Goal: Task Accomplishment & Management: Manage account settings

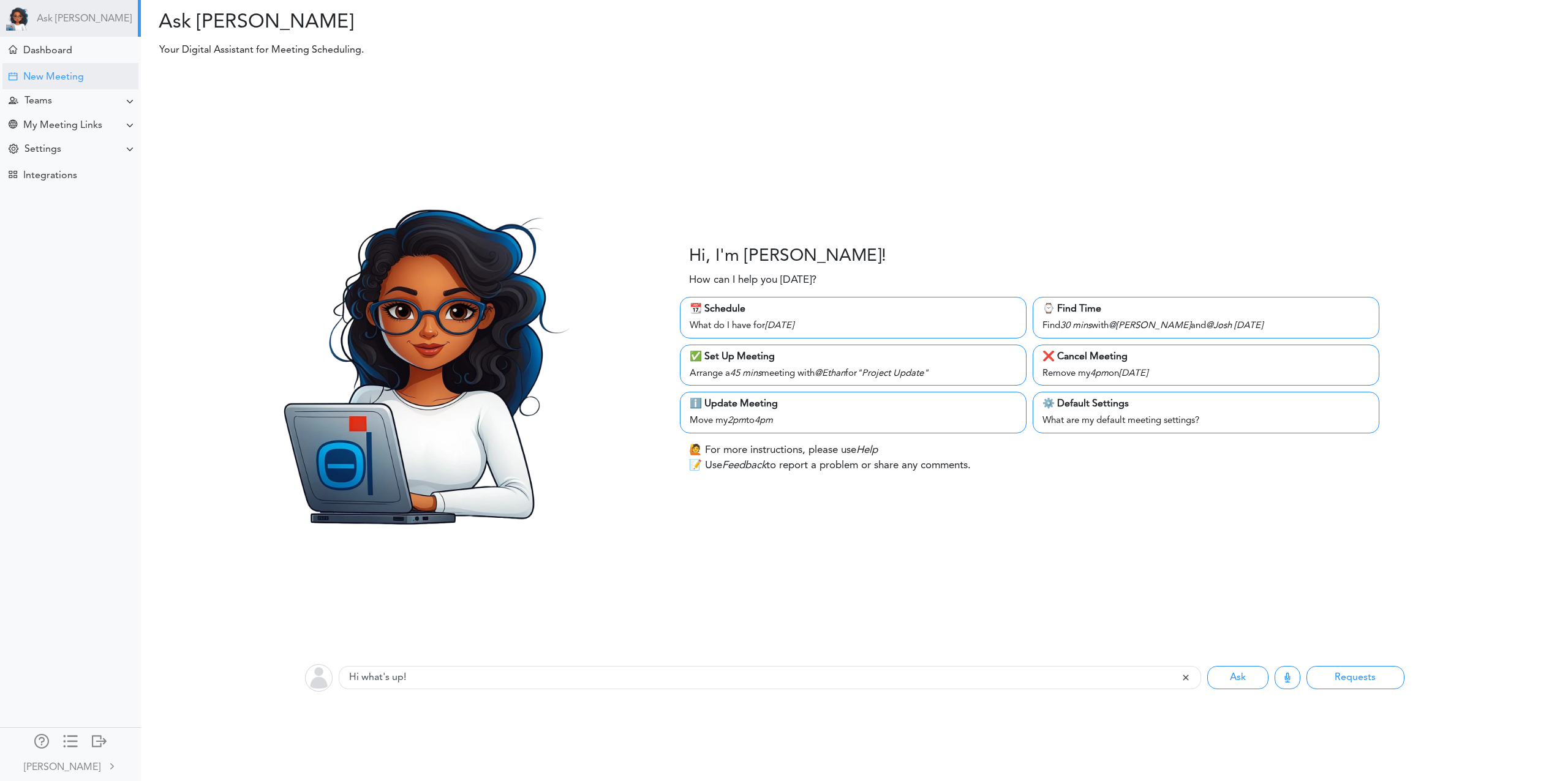
click at [69, 79] on div "New Meeting" at bounding box center [54, 78] width 61 height 12
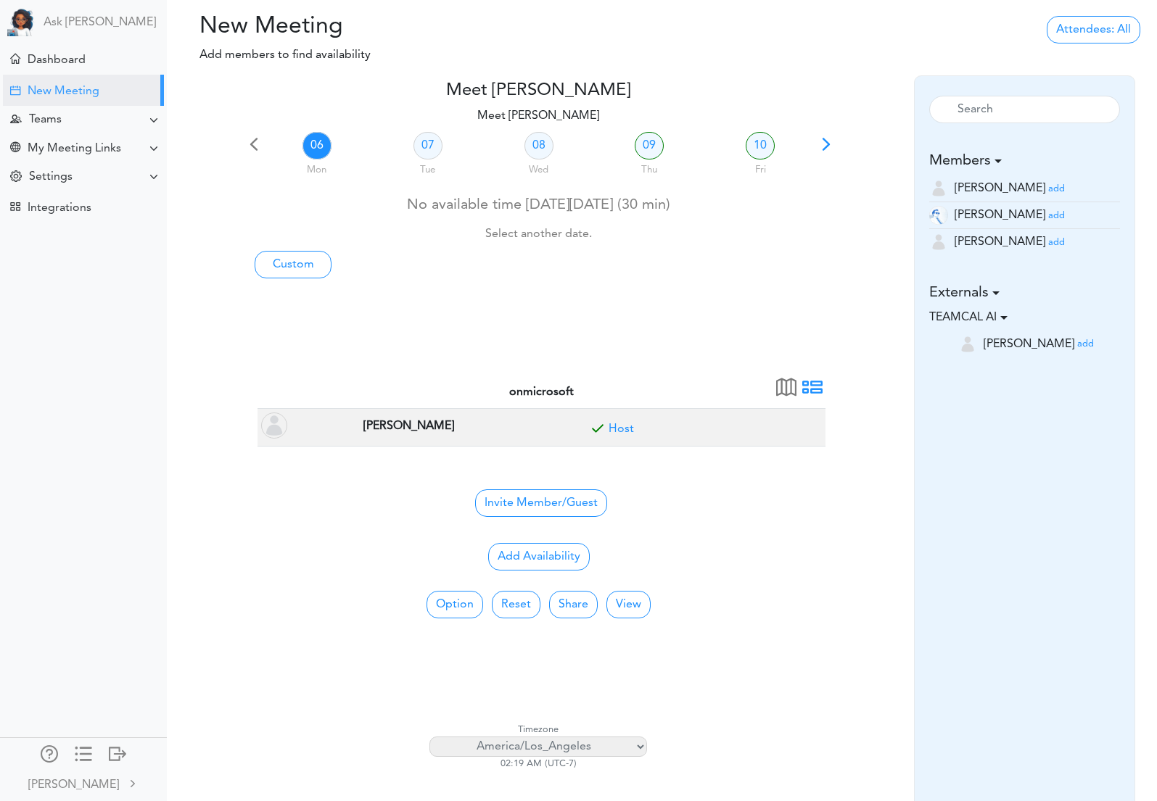
click at [602, 746] on select "[GEOGRAPHIC_DATA]/[GEOGRAPHIC_DATA] [GEOGRAPHIC_DATA]/[GEOGRAPHIC_DATA] [GEOGRA…" at bounding box center [538, 747] width 218 height 20
click at [429, 737] on select "[GEOGRAPHIC_DATA]/[GEOGRAPHIC_DATA] [GEOGRAPHIC_DATA]/[GEOGRAPHIC_DATA] [GEOGRA…" at bounding box center [538, 747] width 218 height 20
click at [783, 390] on span at bounding box center [786, 392] width 20 height 20
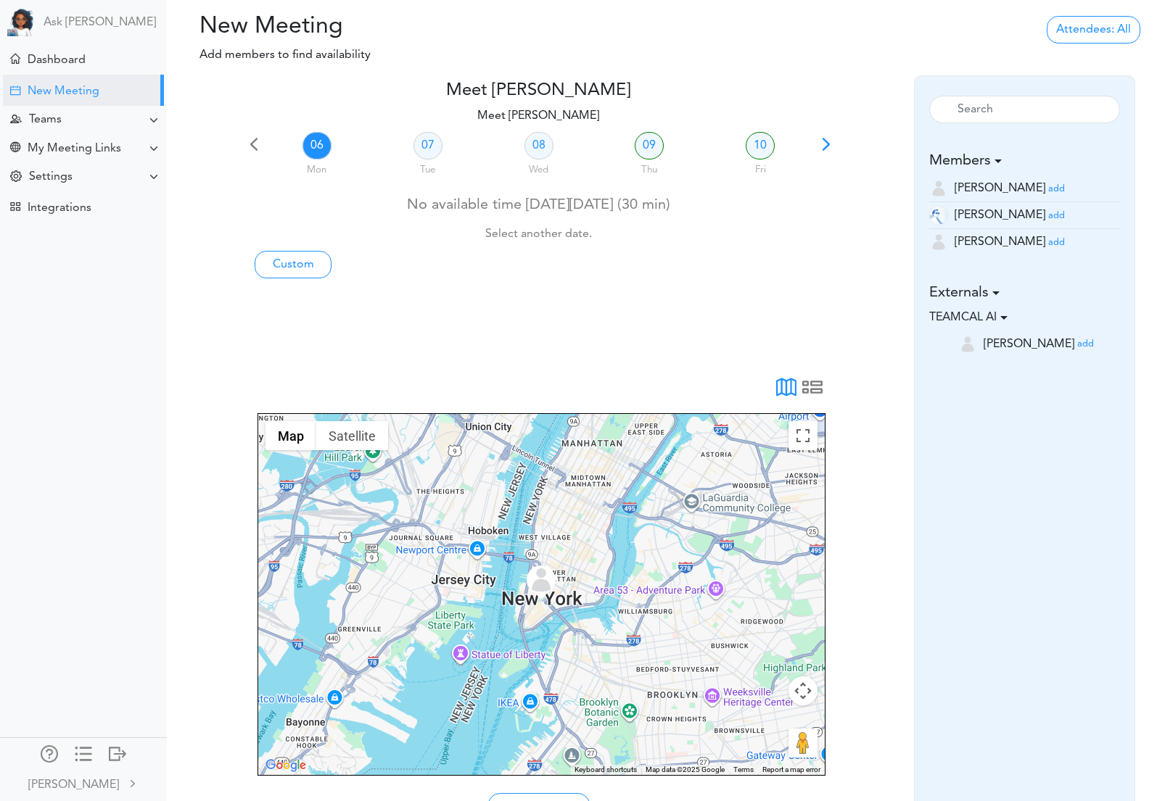
click at [541, 577] on img "Lat: 40.71416, Lng: -74.00638" at bounding box center [541, 580] width 29 height 29
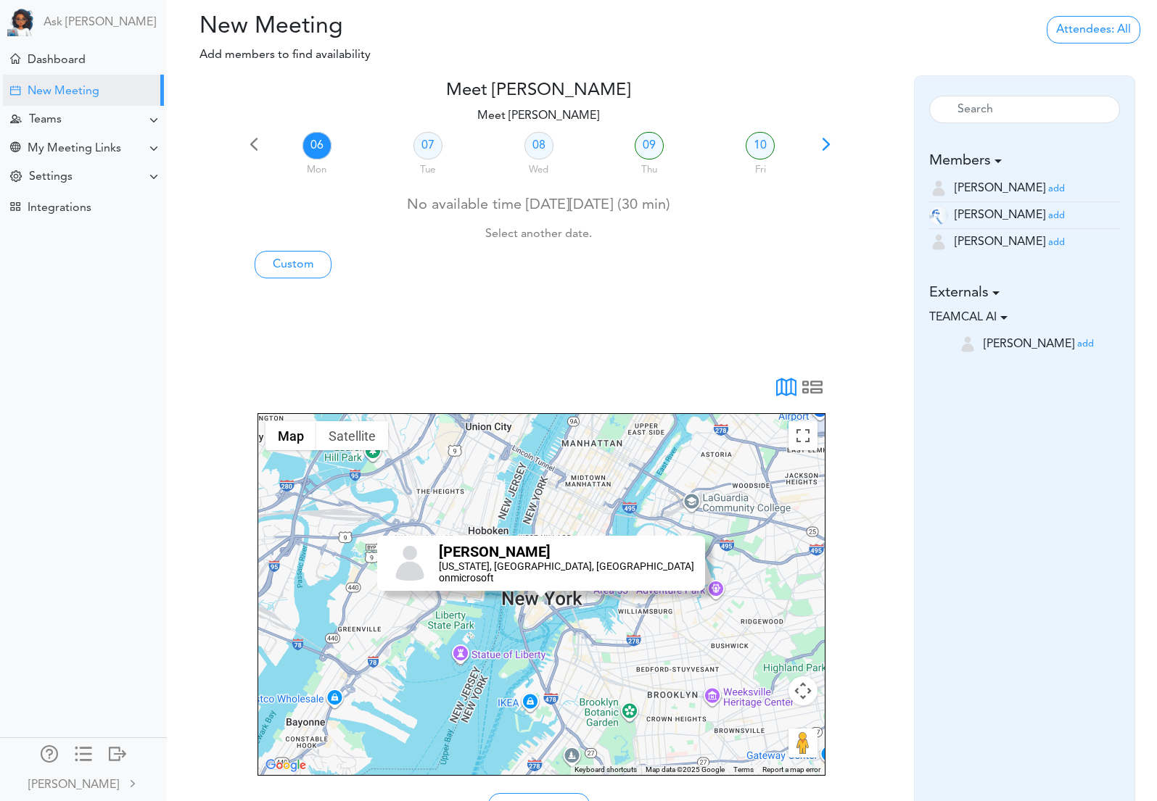
click at [572, 350] on div at bounding box center [539, 354] width 590 height 35
click at [805, 385] on span at bounding box center [812, 392] width 20 height 20
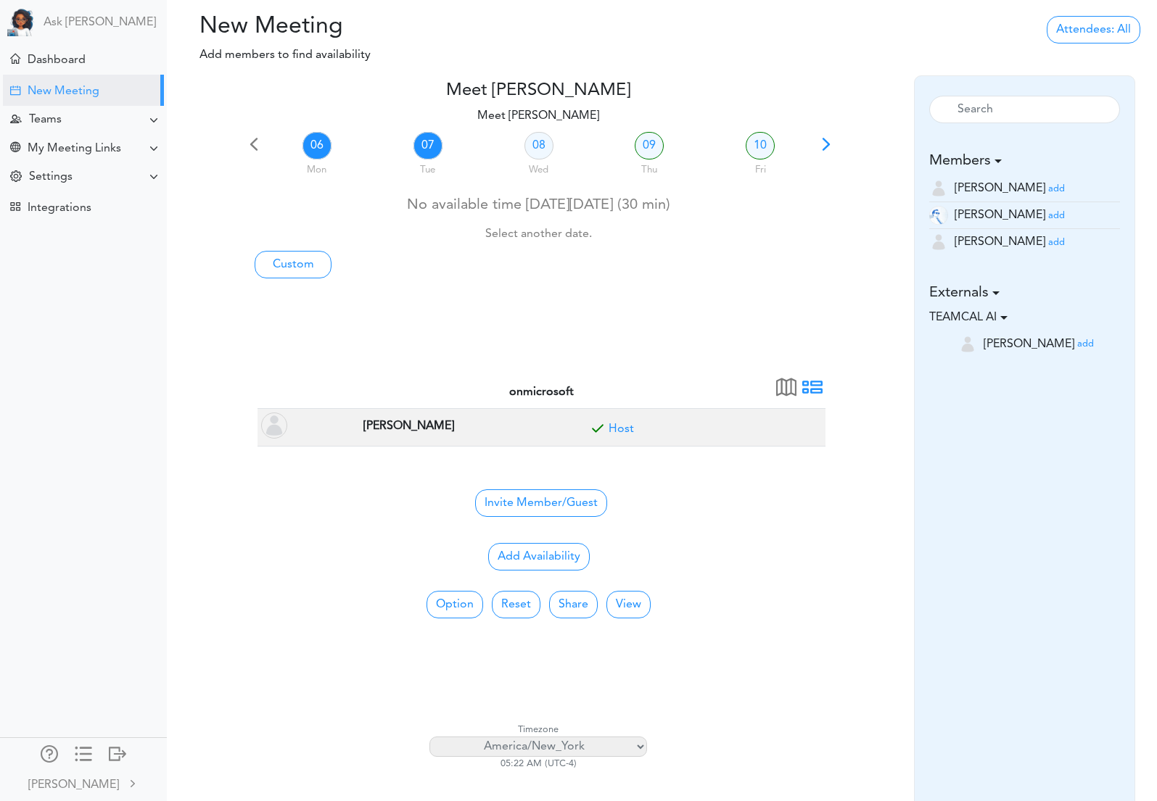
click at [421, 145] on link "07" at bounding box center [427, 146] width 29 height 28
click at [316, 151] on link "06" at bounding box center [316, 146] width 29 height 28
click at [534, 146] on link "08" at bounding box center [538, 146] width 29 height 28
click at [656, 147] on link "09" at bounding box center [649, 146] width 29 height 28
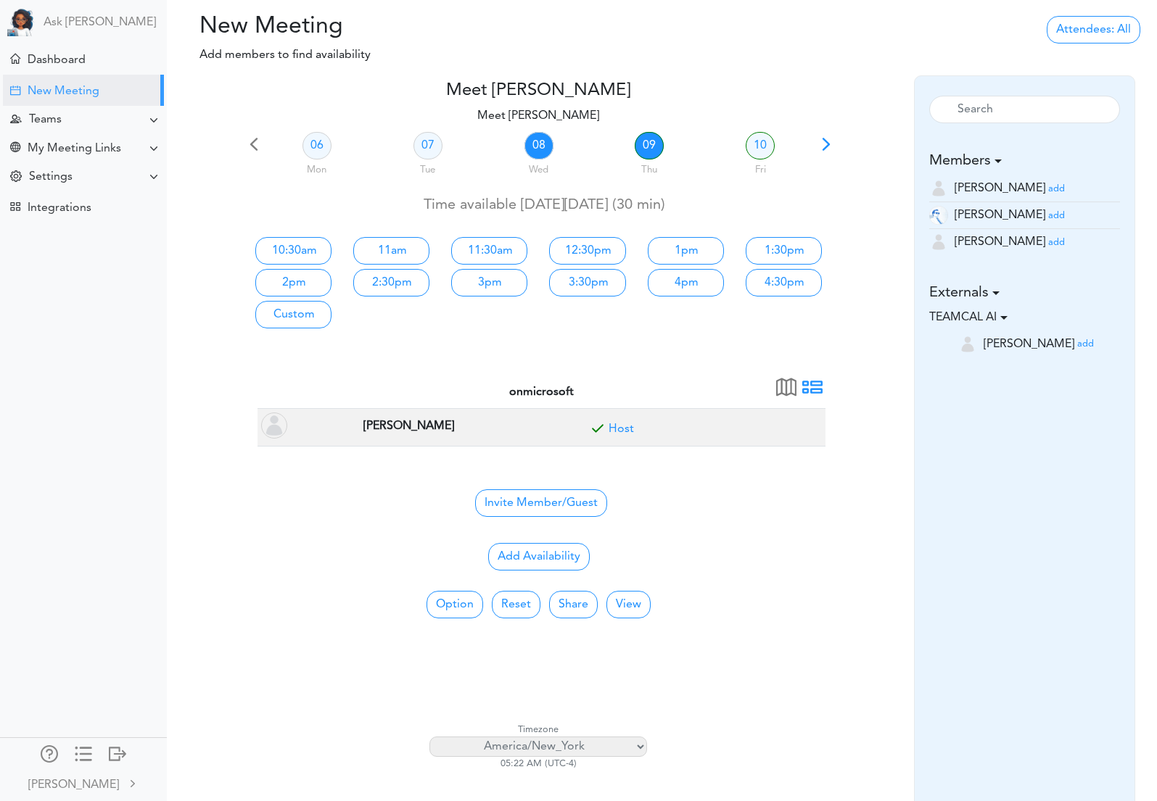
click at [528, 147] on link "08" at bounding box center [538, 146] width 29 height 28
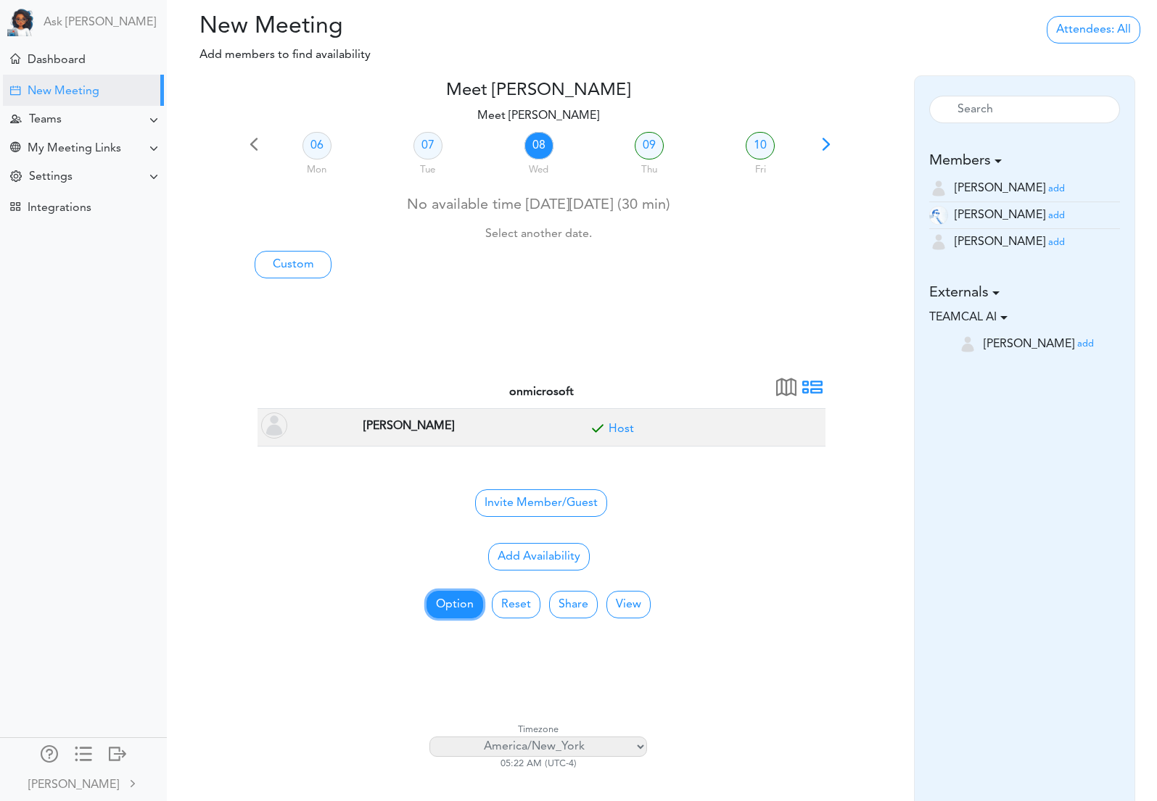
click at [462, 611] on button "Option" at bounding box center [454, 605] width 57 height 28
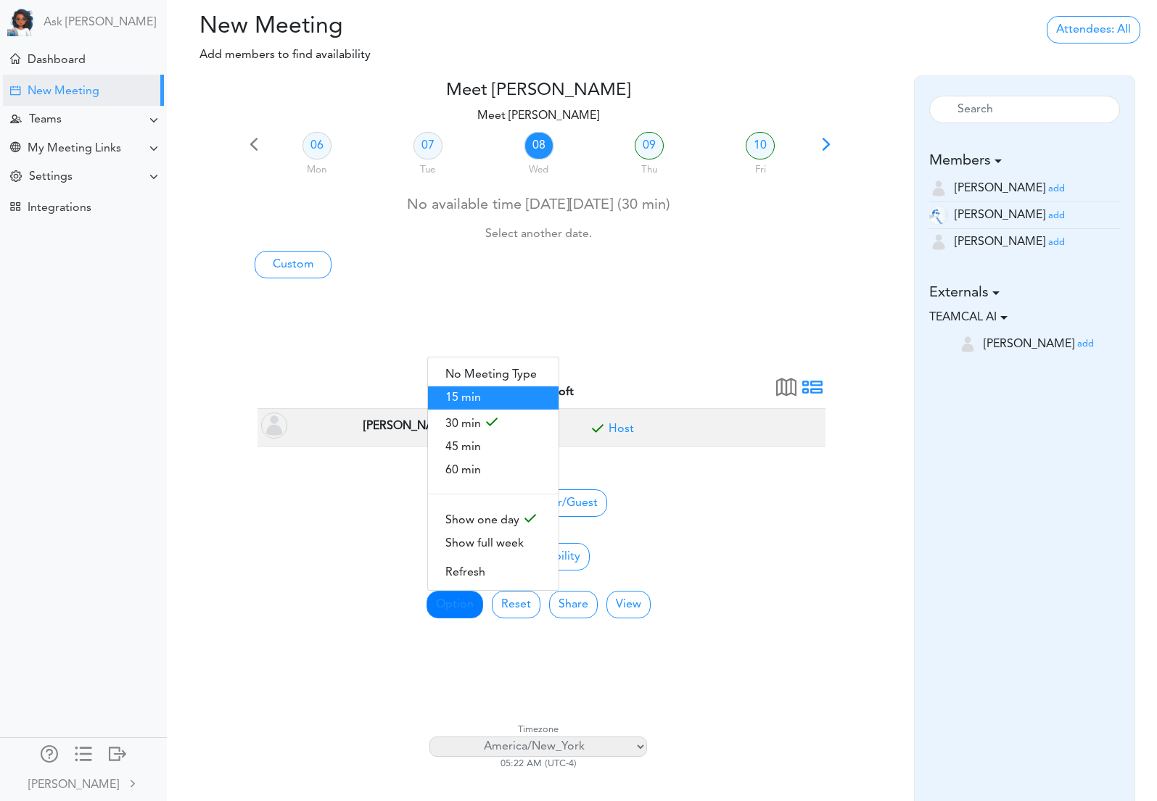
click at [463, 403] on span "15 min" at bounding box center [493, 398] width 131 height 23
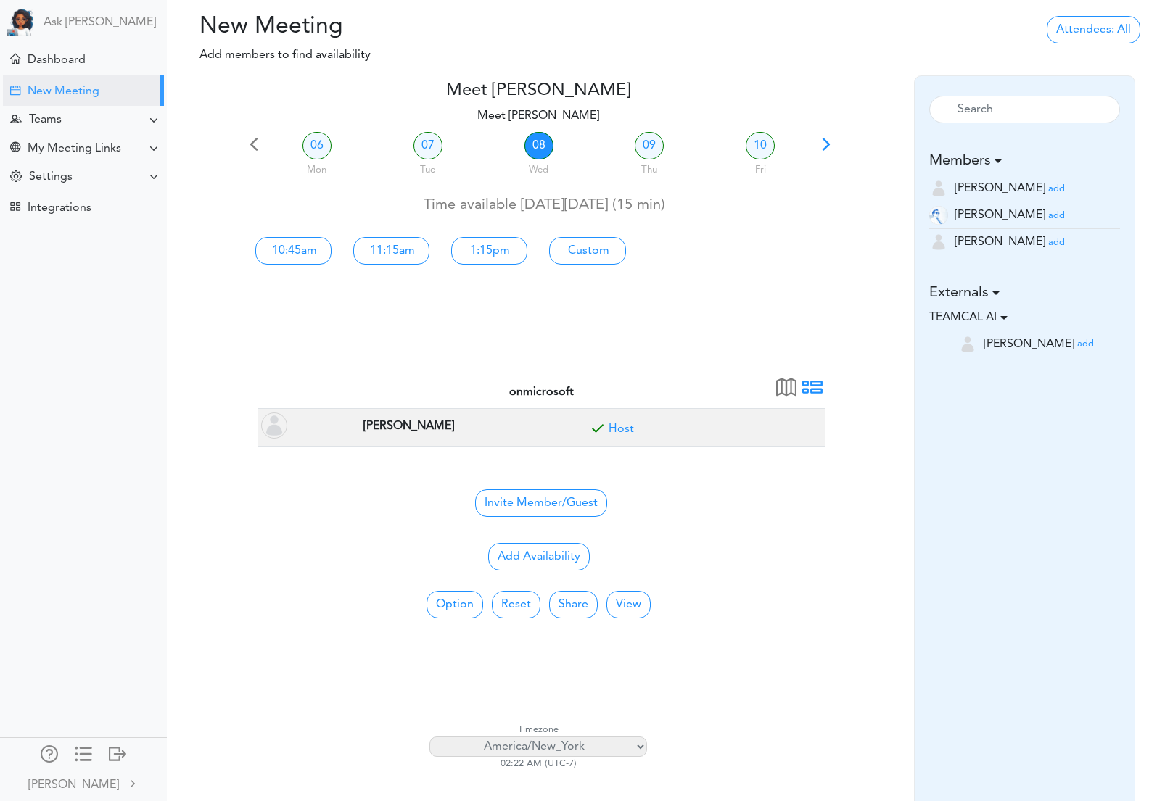
drag, startPoint x: 1036, startPoint y: 217, endPoint x: 880, endPoint y: 207, distance: 157.0
click at [1048, 217] on small "add" at bounding box center [1056, 215] width 17 height 9
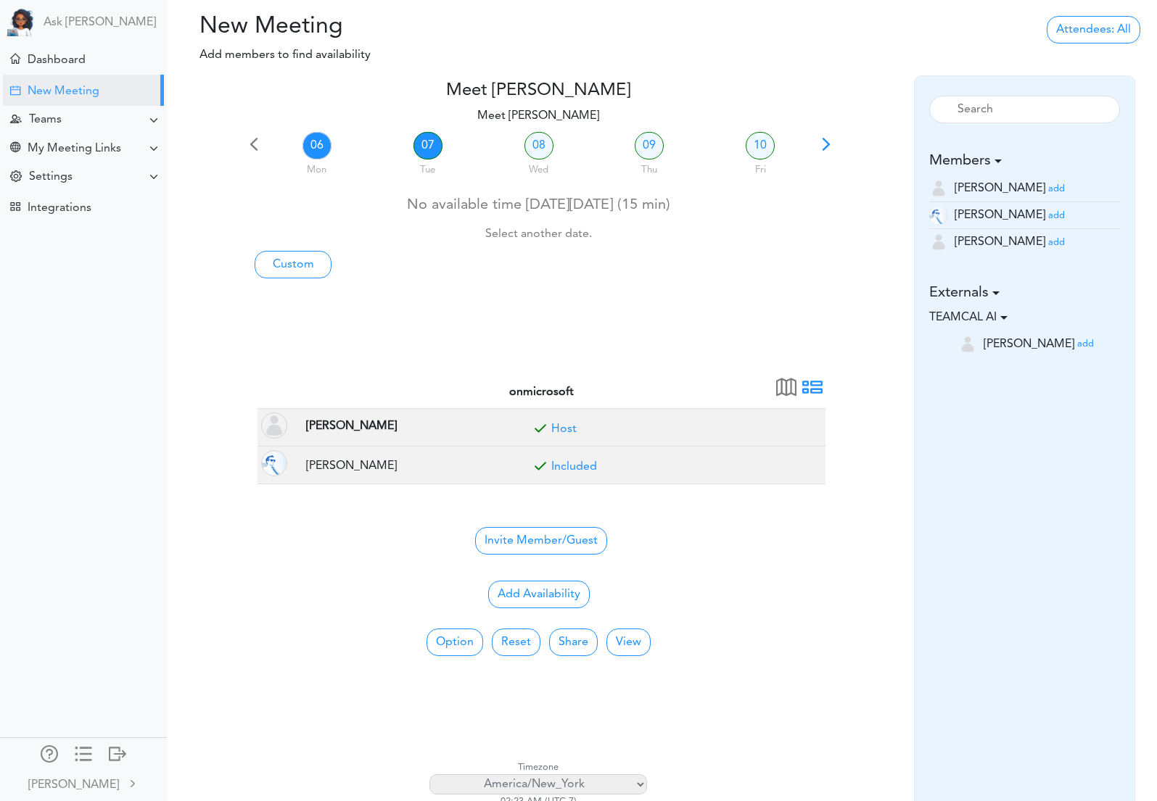
click at [428, 146] on link "07" at bounding box center [427, 146] width 29 height 28
click at [316, 148] on link "06" at bounding box center [316, 146] width 29 height 28
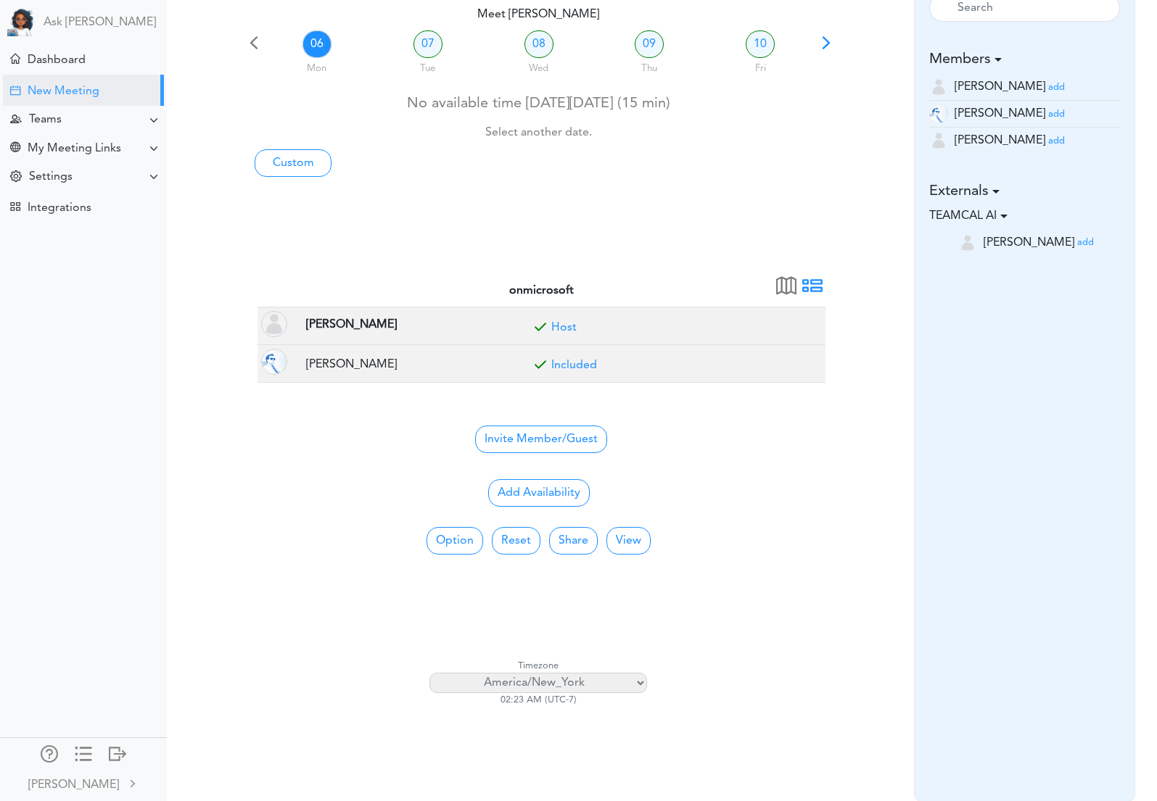
click at [617, 690] on select "Africa/Abidjan Africa/Accra Africa/Addis_Ababa Africa/Algiers Africa/Asmara Afr…" at bounding box center [538, 683] width 218 height 20
click at [429, 673] on select "Africa/Abidjan Africa/Accra Africa/Addis_Ababa Africa/Algiers Africa/Asmara Afr…" at bounding box center [538, 683] width 218 height 20
click at [593, 680] on select "Africa/Abidjan Africa/Accra Africa/Addis_Ababa Africa/Algiers Africa/Asmara Afr…" at bounding box center [538, 683] width 218 height 20
select select "America/New_York"
click at [429, 673] on select "Africa/Abidjan Africa/Accra Africa/Addis_Ababa Africa/Algiers Africa/Asmara Afr…" at bounding box center [538, 683] width 218 height 20
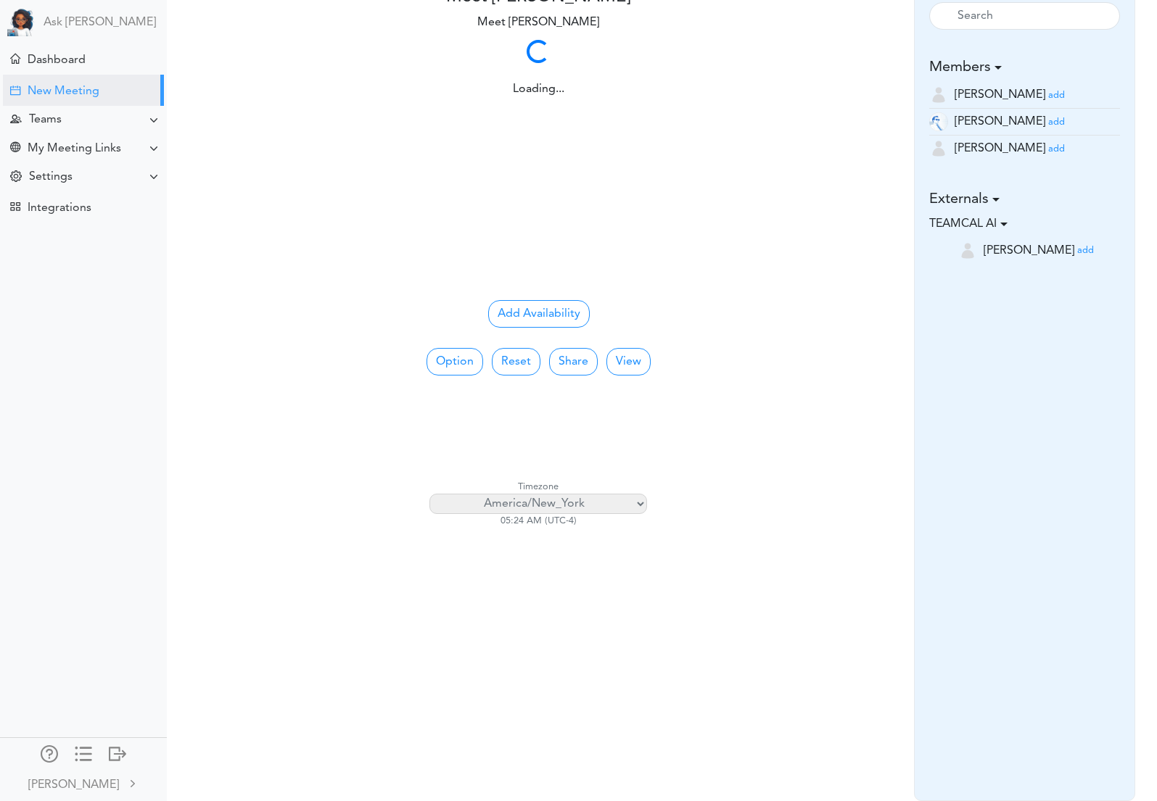
scroll to position [0, 0]
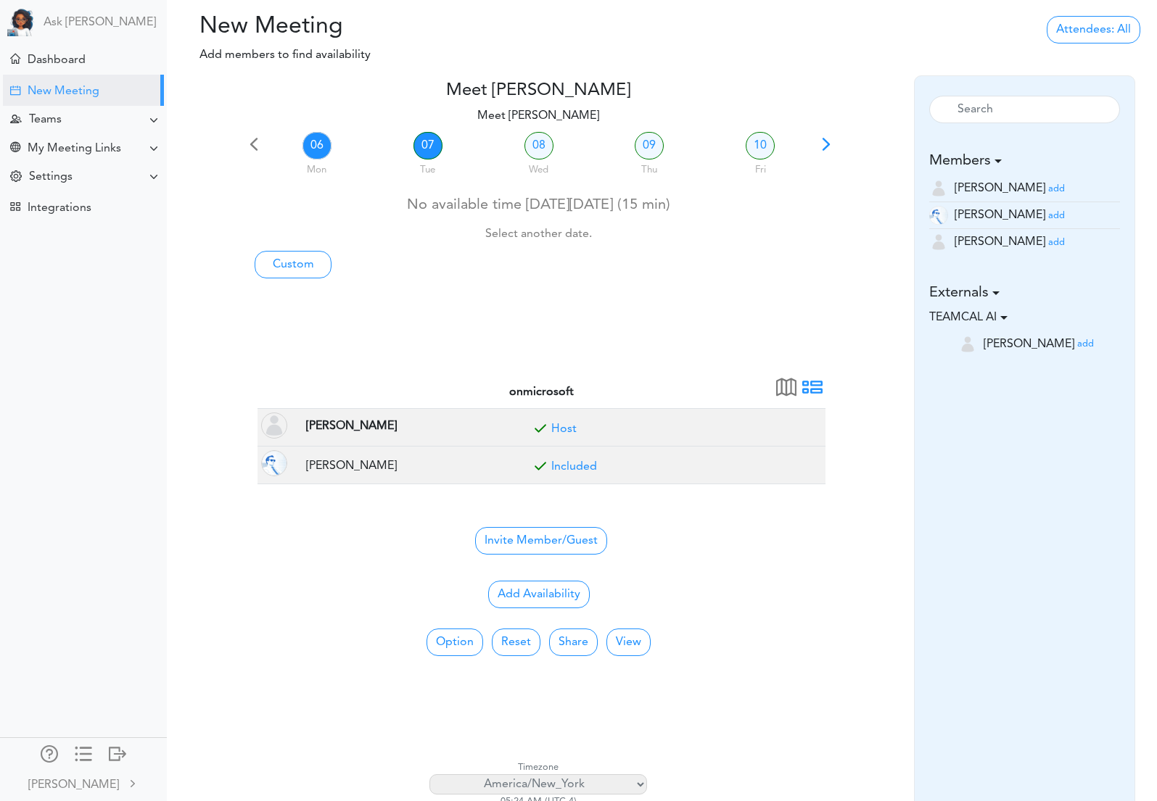
click at [429, 140] on link "07" at bounding box center [427, 146] width 29 height 28
click at [532, 150] on link "08" at bounding box center [538, 146] width 29 height 28
click at [421, 147] on link "07" at bounding box center [427, 146] width 29 height 28
click at [468, 648] on button "Option" at bounding box center [454, 643] width 57 height 28
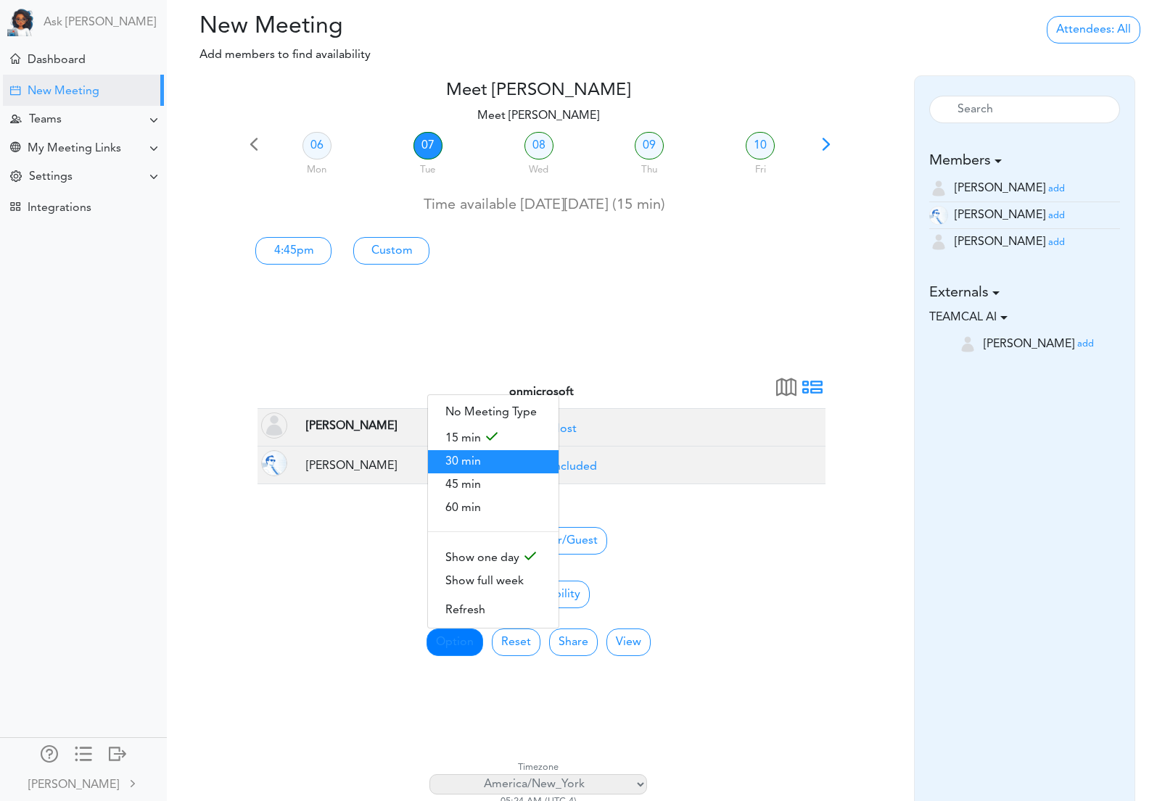
click at [485, 473] on span "30 min" at bounding box center [493, 461] width 131 height 23
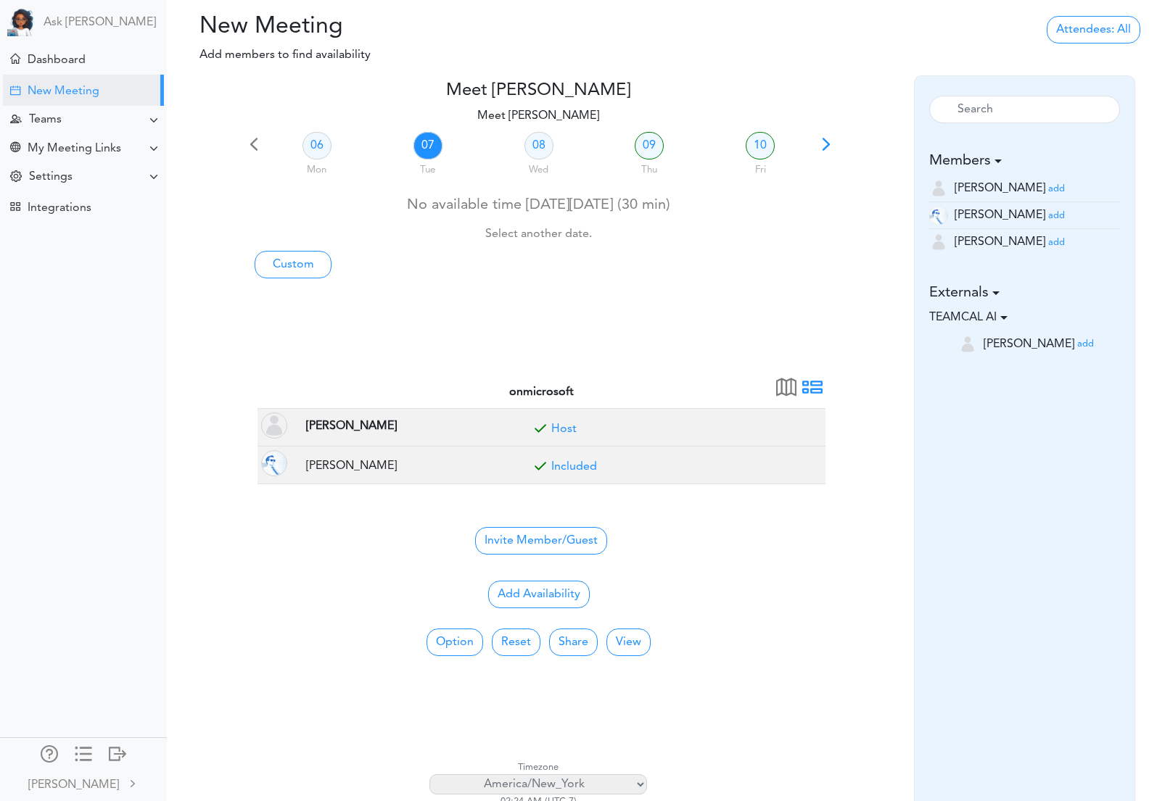
click at [565, 318] on div "06 Mon 07 Tue 08 Wed 09 Thu 10 Fri No available time on Mon, 10/06 (30 min) Sel…" at bounding box center [539, 256] width 590 height 256
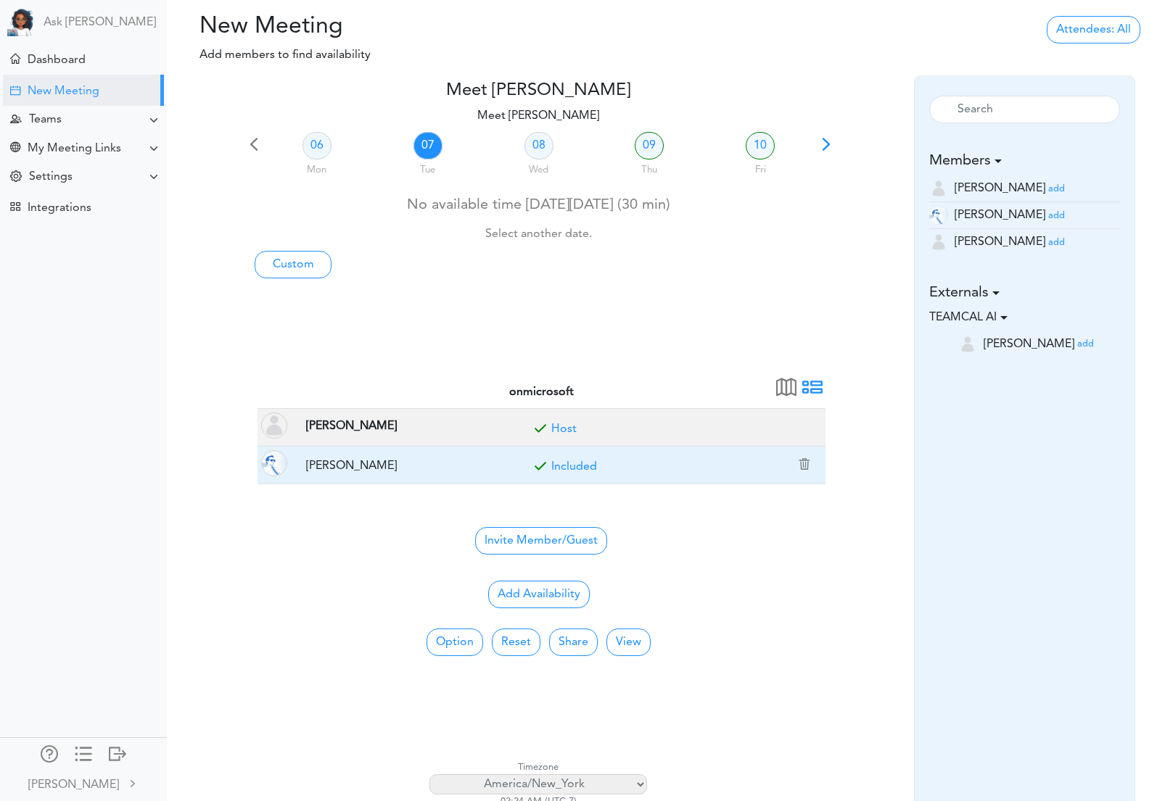
click at [576, 469] on link "Included" at bounding box center [574, 467] width 46 height 12
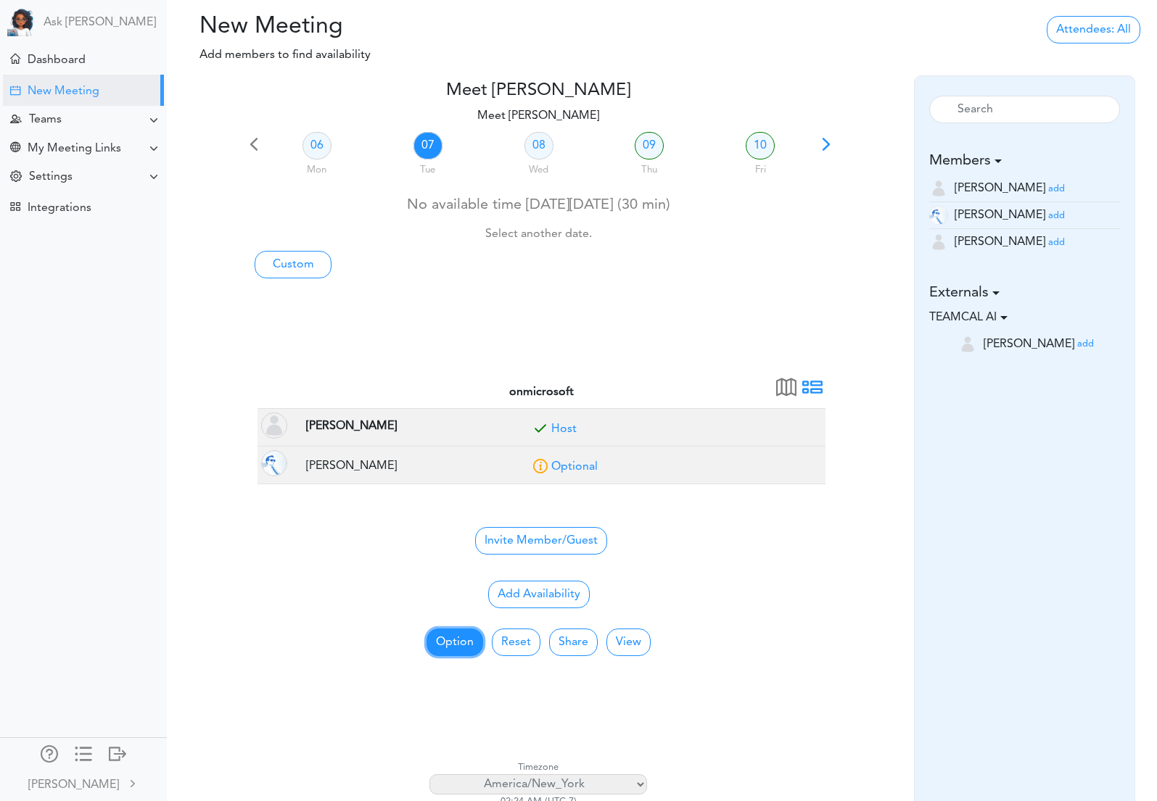
click at [460, 648] on button "Option" at bounding box center [454, 643] width 57 height 28
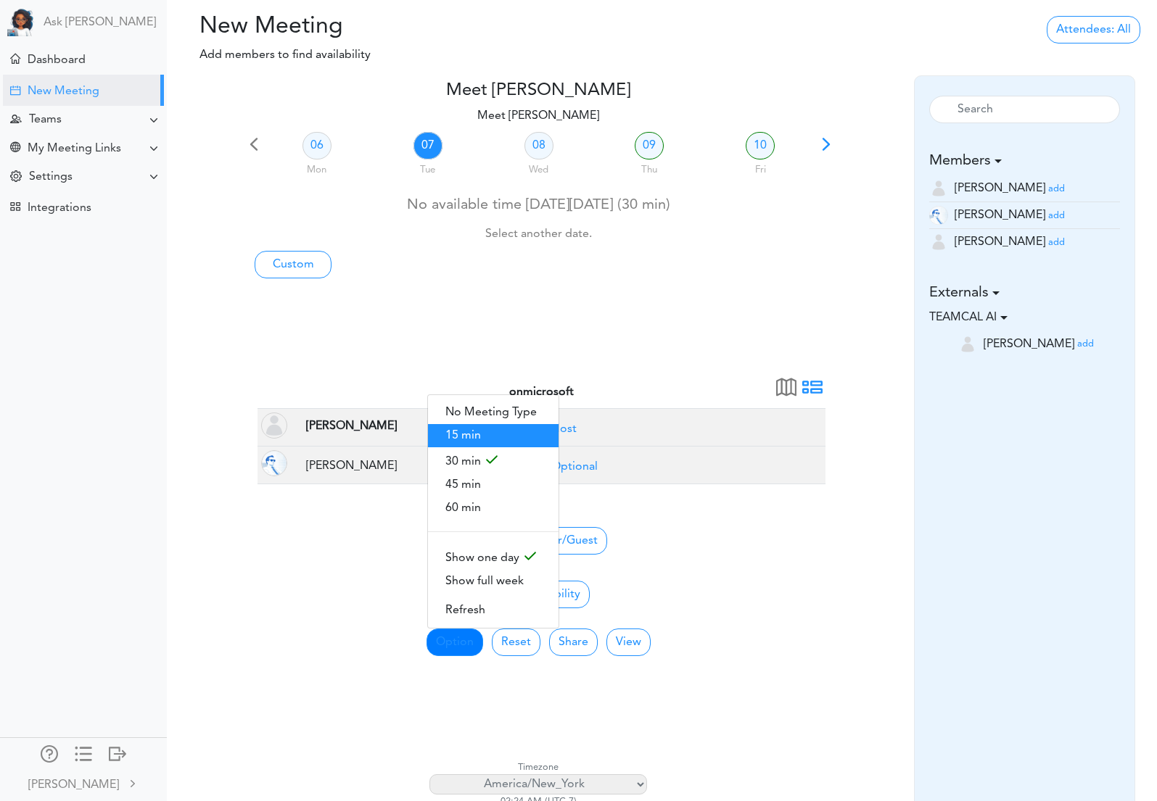
click at [490, 446] on span "15 min" at bounding box center [493, 435] width 131 height 23
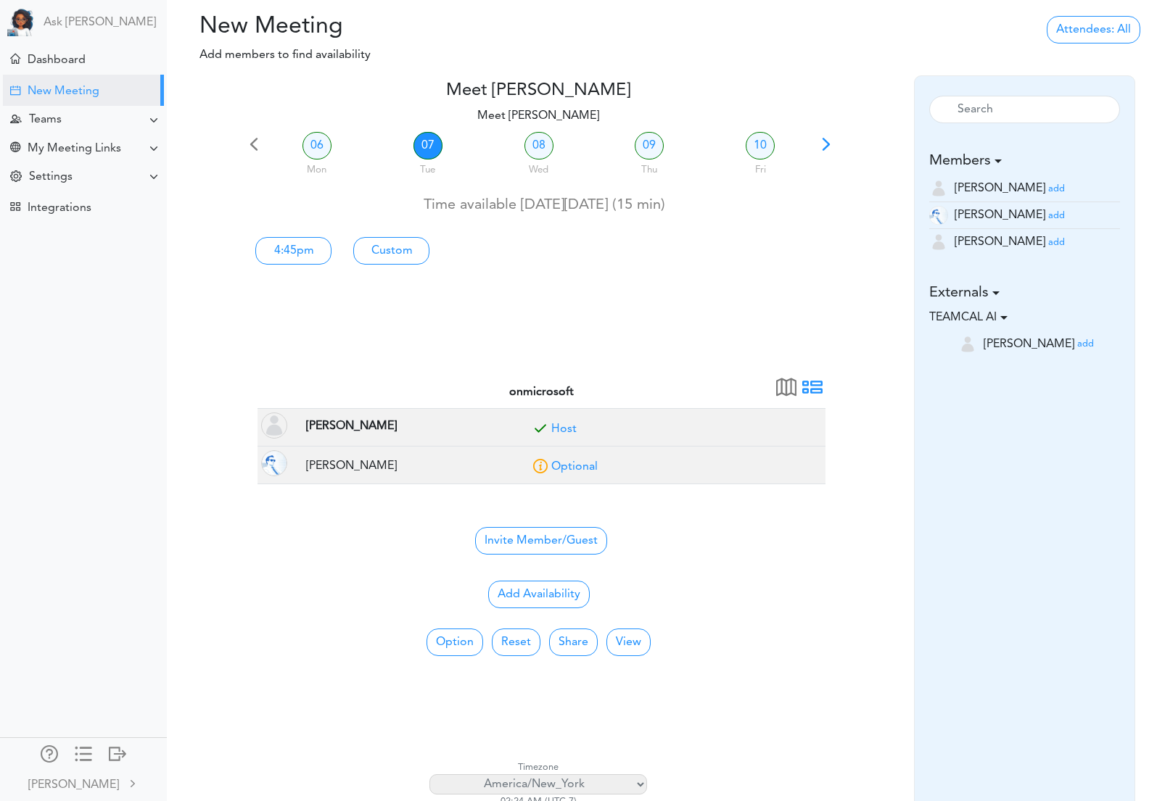
click at [836, 567] on div at bounding box center [865, 476] width 59 height 198
click at [599, 342] on div at bounding box center [539, 354] width 590 height 35
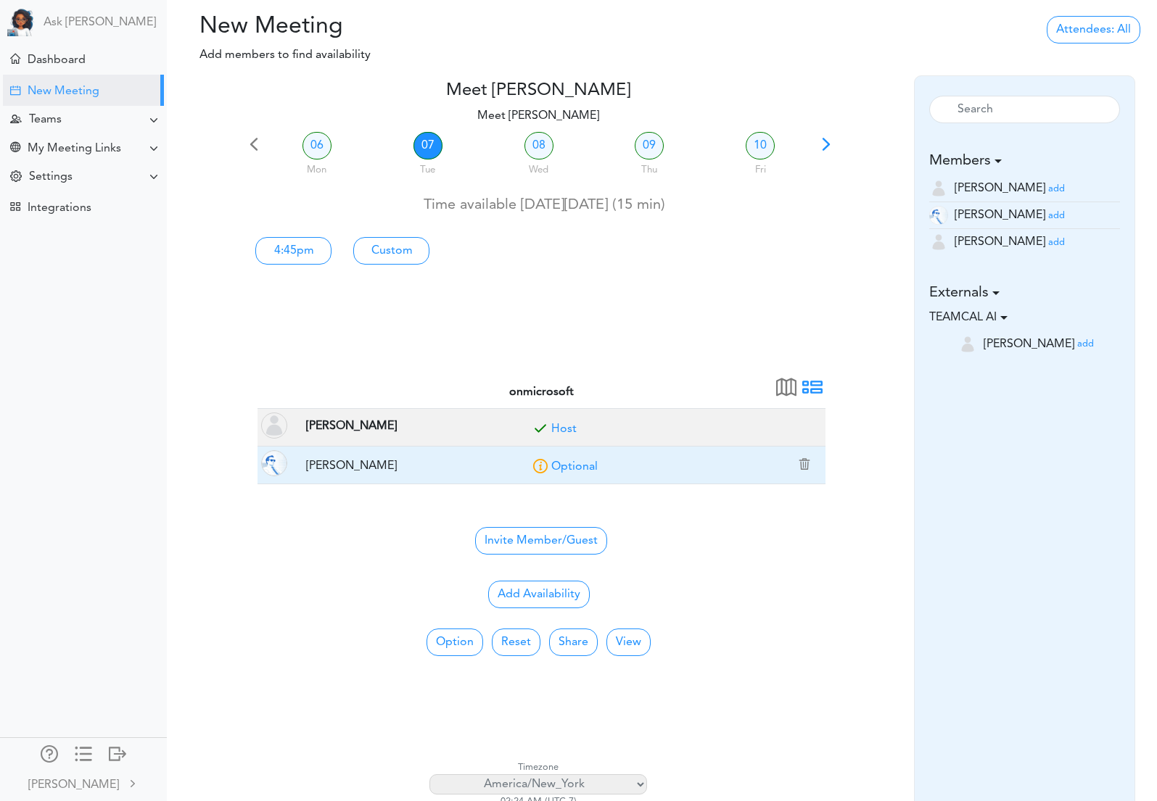
click at [582, 470] on link "Optional" at bounding box center [574, 467] width 46 height 12
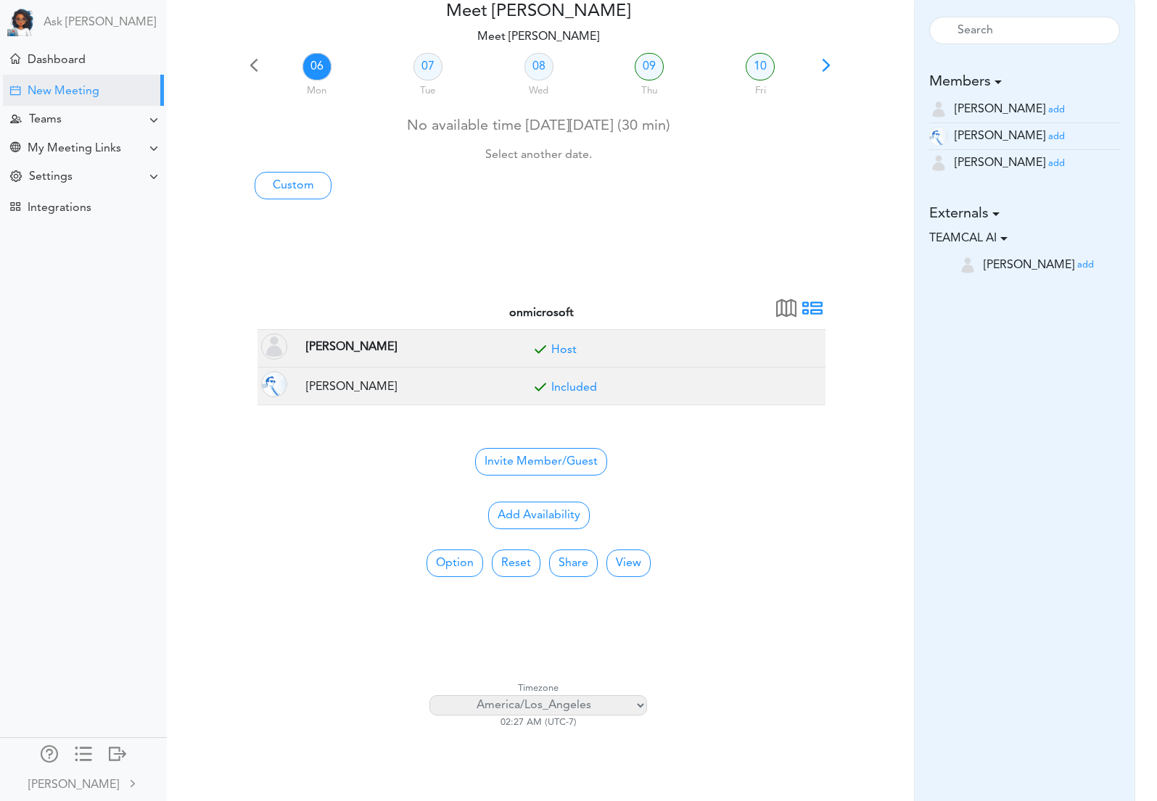
scroll to position [75, 0]
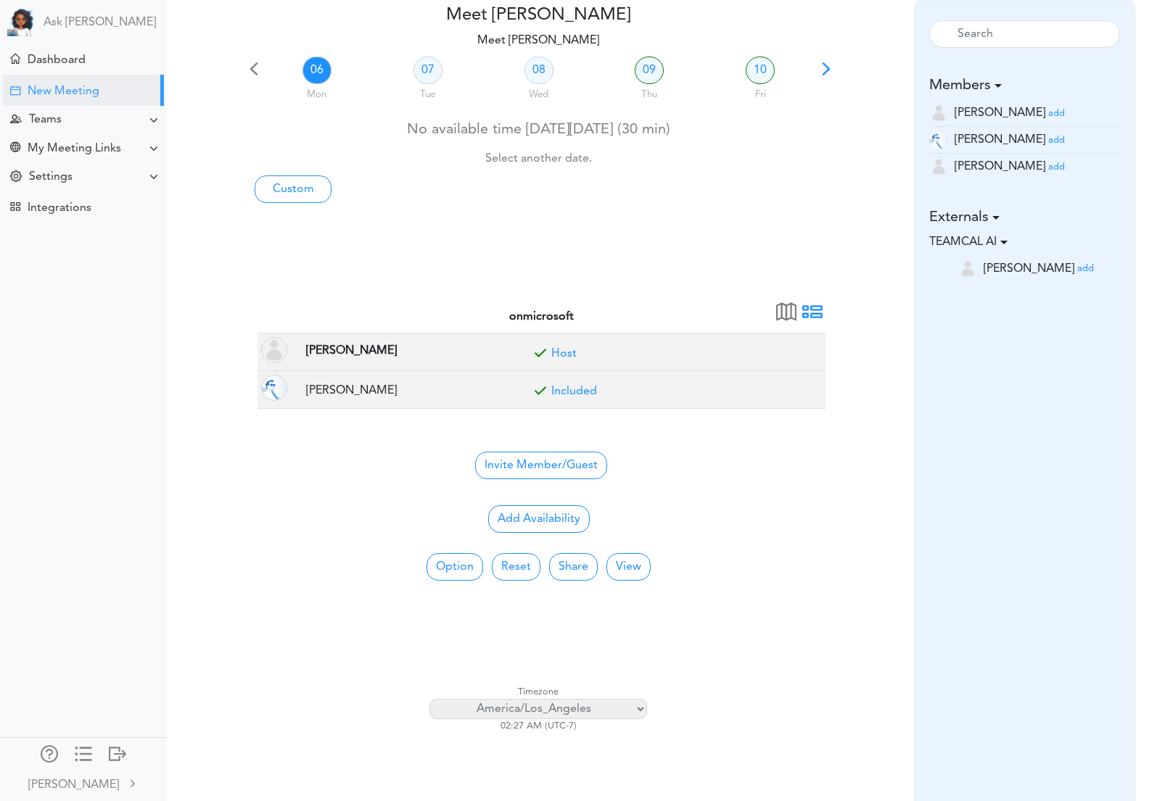
click at [574, 711] on select "[GEOGRAPHIC_DATA]/[GEOGRAPHIC_DATA] [GEOGRAPHIC_DATA]/[GEOGRAPHIC_DATA] [GEOGRA…" at bounding box center [538, 709] width 218 height 20
select select "America/New_York"
click at [429, 699] on select "[GEOGRAPHIC_DATA]/[GEOGRAPHIC_DATA] [GEOGRAPHIC_DATA]/[GEOGRAPHIC_DATA] [GEOGRA…" at bounding box center [538, 709] width 218 height 20
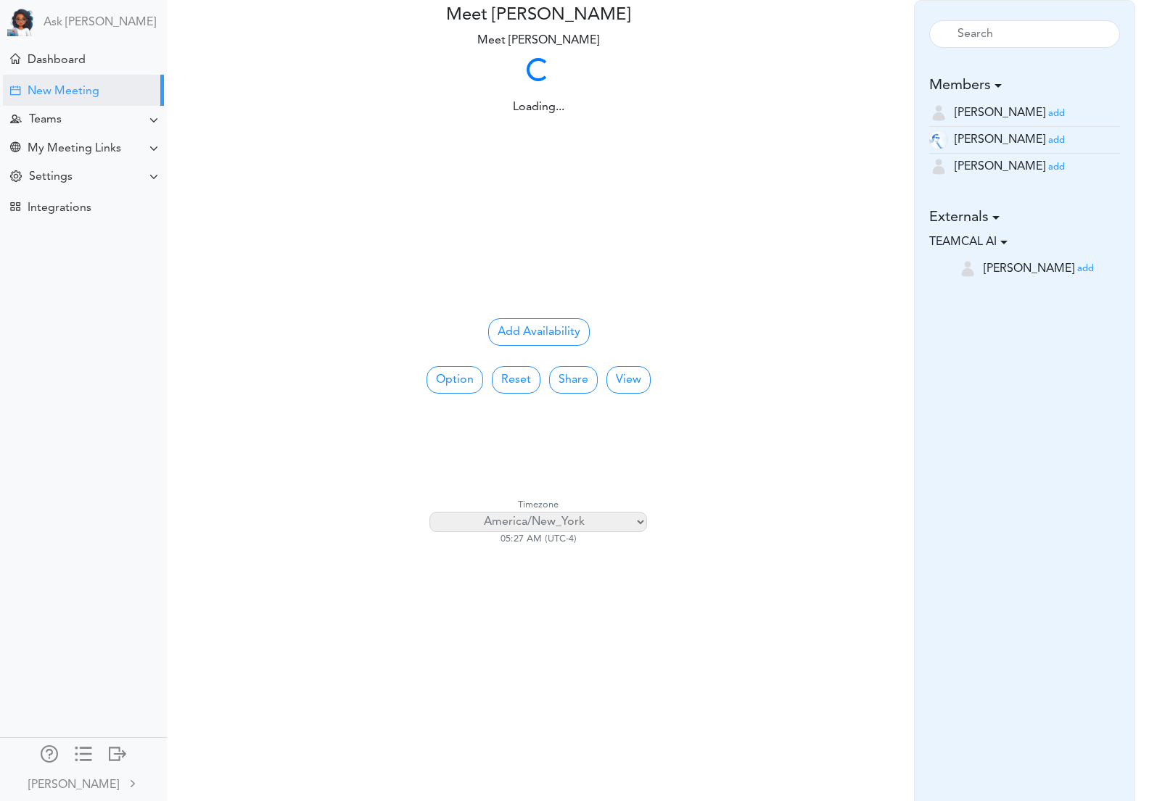
scroll to position [0, 0]
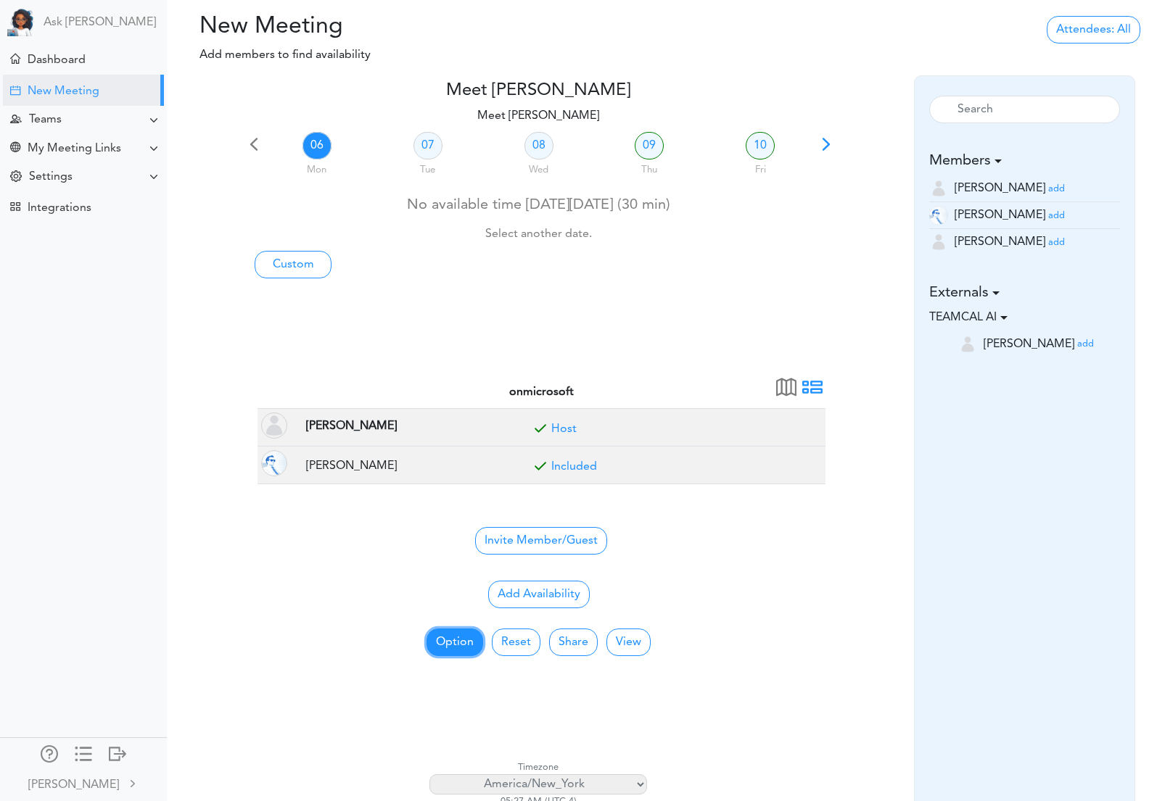
click at [448, 646] on button "Option" at bounding box center [454, 643] width 57 height 28
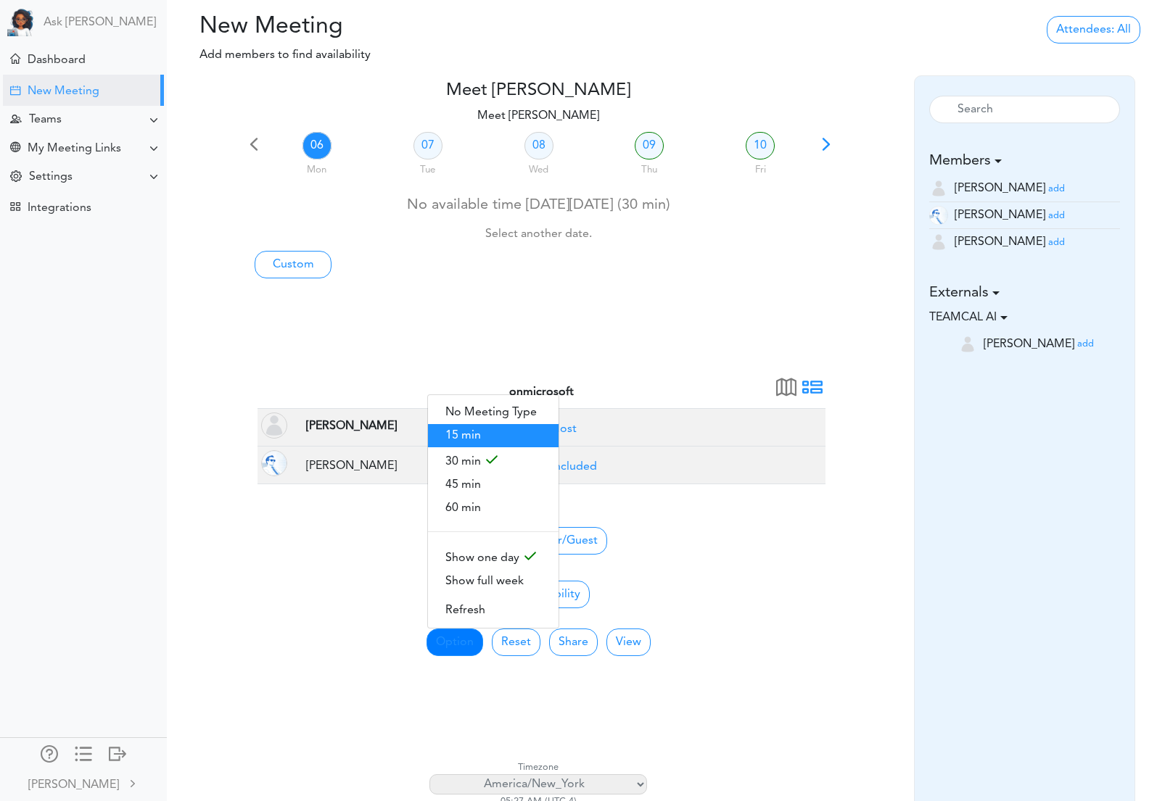
click at [485, 439] on span "15 min" at bounding box center [493, 435] width 131 height 23
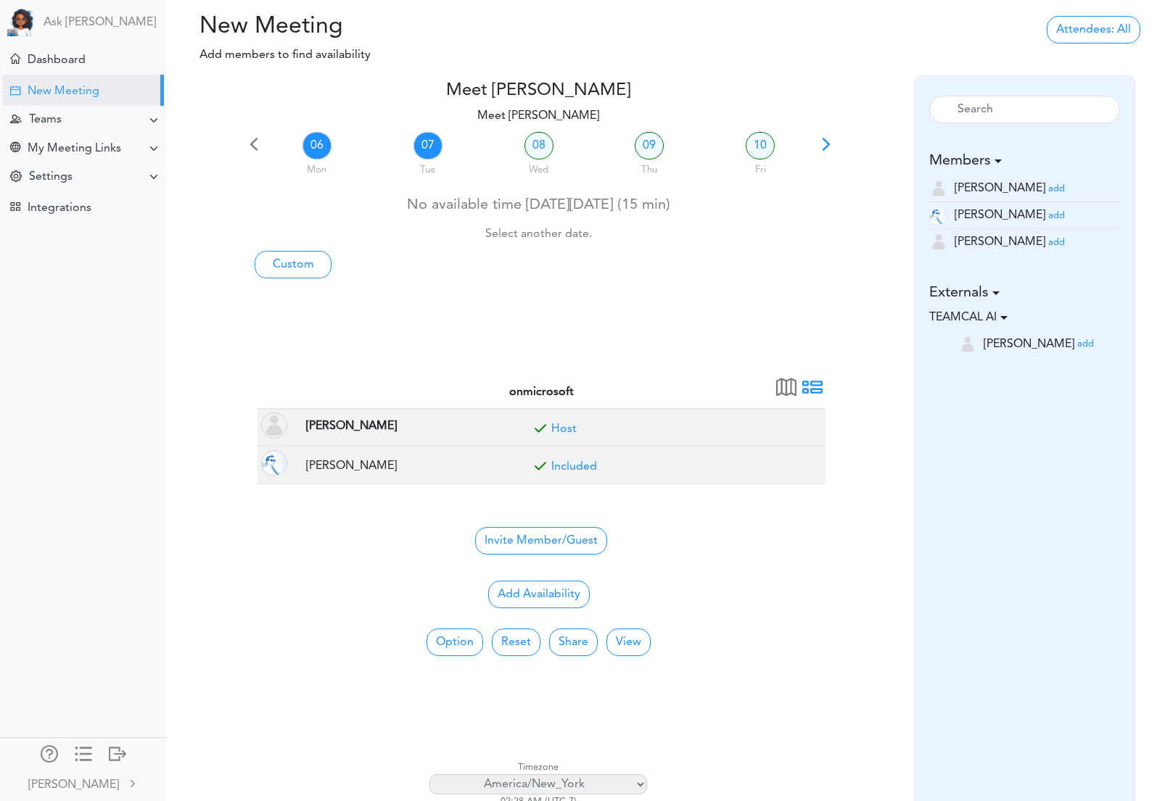
click at [431, 145] on link "07" at bounding box center [427, 146] width 29 height 28
click at [531, 146] on link "08" at bounding box center [538, 146] width 29 height 28
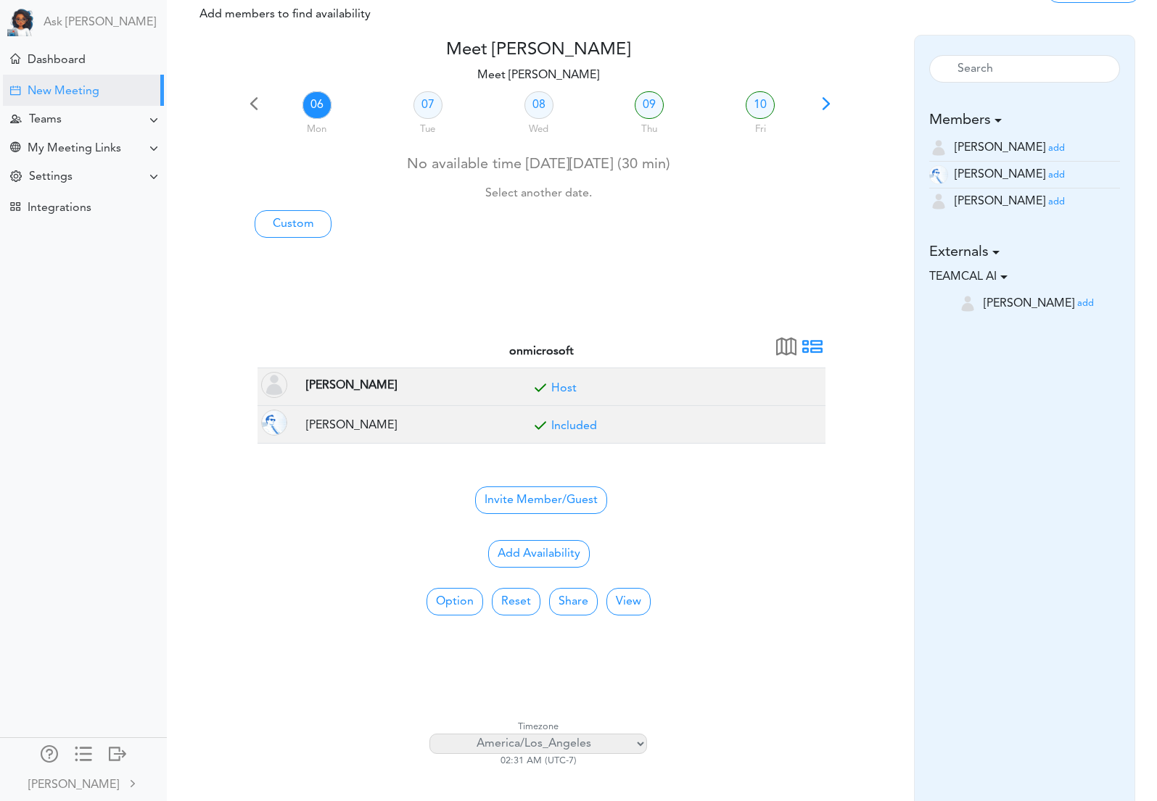
scroll to position [40, 0]
click at [599, 749] on select "[GEOGRAPHIC_DATA]/[GEOGRAPHIC_DATA] [GEOGRAPHIC_DATA]/[GEOGRAPHIC_DATA] [GEOGRA…" at bounding box center [538, 745] width 218 height 20
select select "America/New_York"
click at [429, 735] on select "[GEOGRAPHIC_DATA]/[GEOGRAPHIC_DATA] [GEOGRAPHIC_DATA]/[GEOGRAPHIC_DATA] [GEOGRA…" at bounding box center [538, 745] width 218 height 20
click at [536, 109] on link "08" at bounding box center [538, 106] width 29 height 28
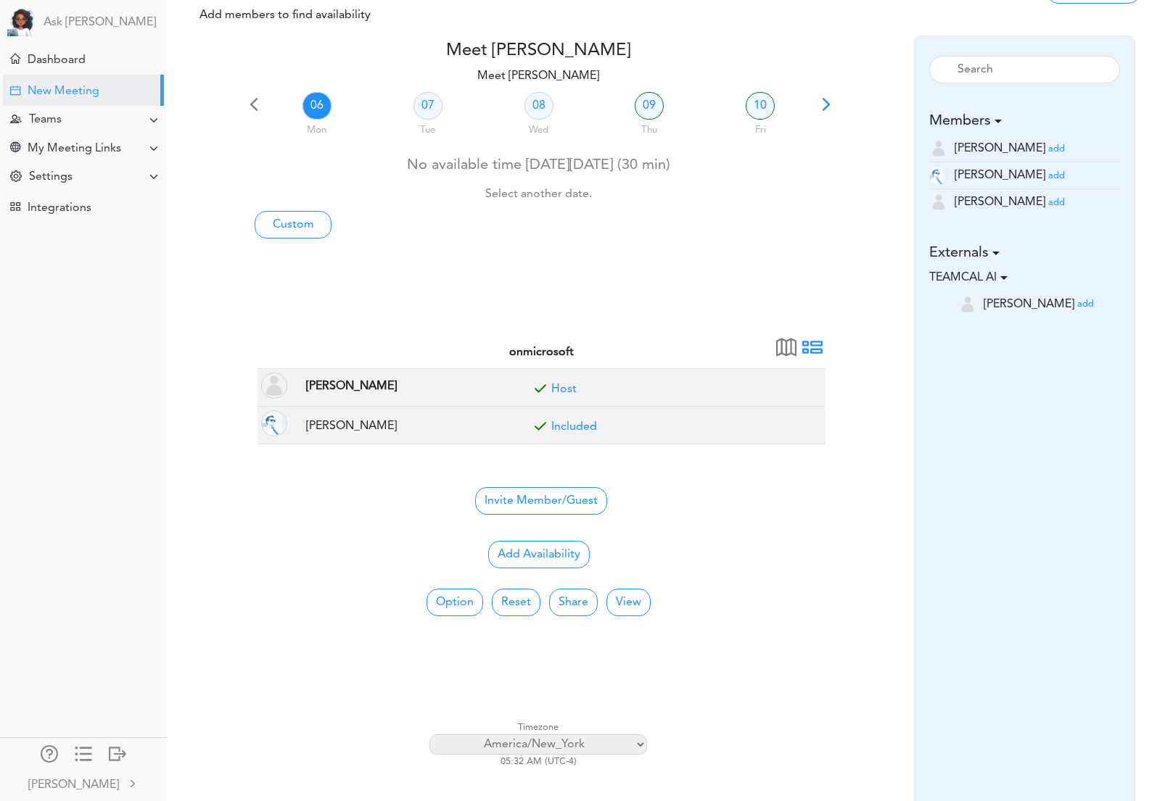
scroll to position [0, 0]
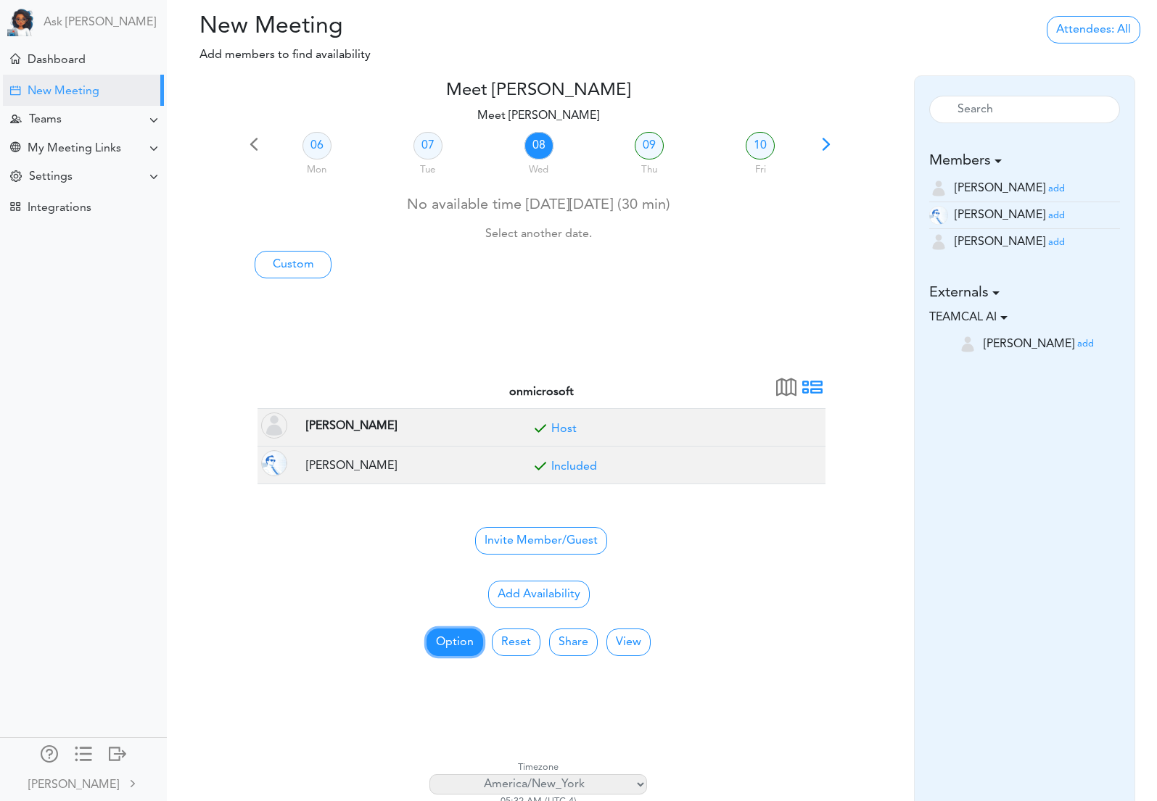
click at [462, 638] on button "Option" at bounding box center [454, 643] width 57 height 28
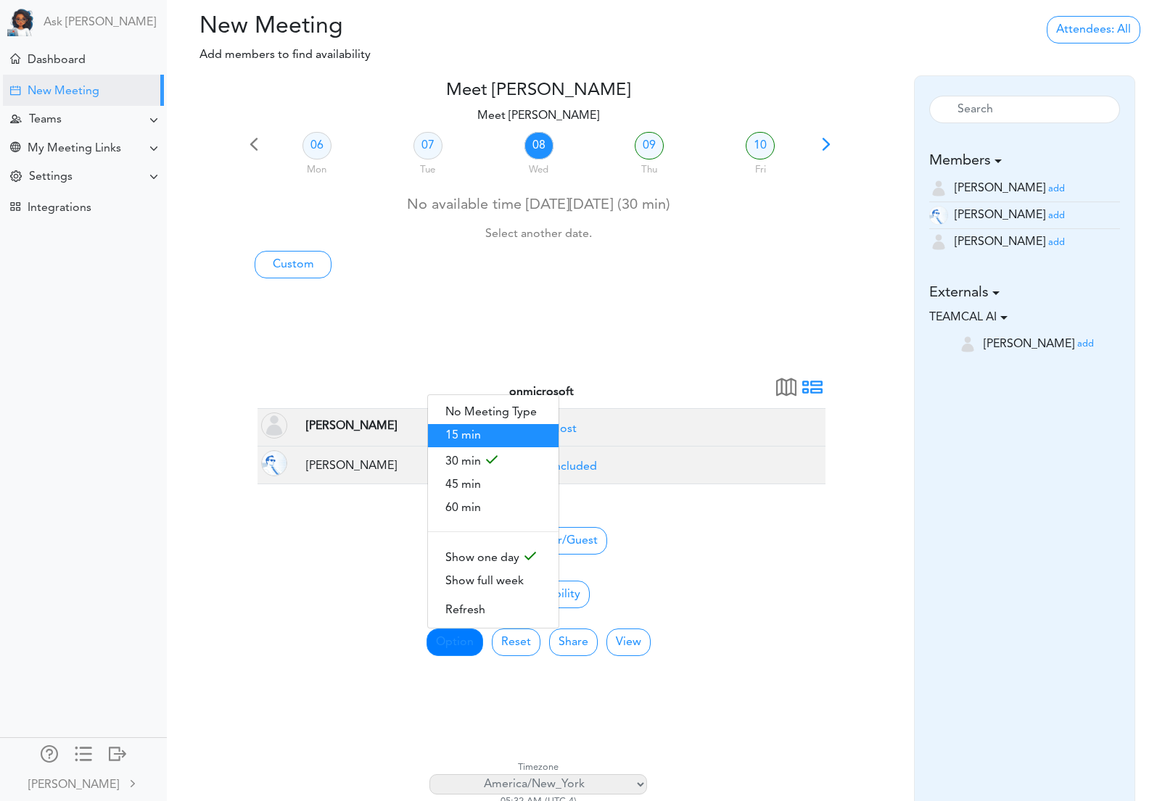
click at [459, 440] on span "15 min" at bounding box center [493, 435] width 131 height 23
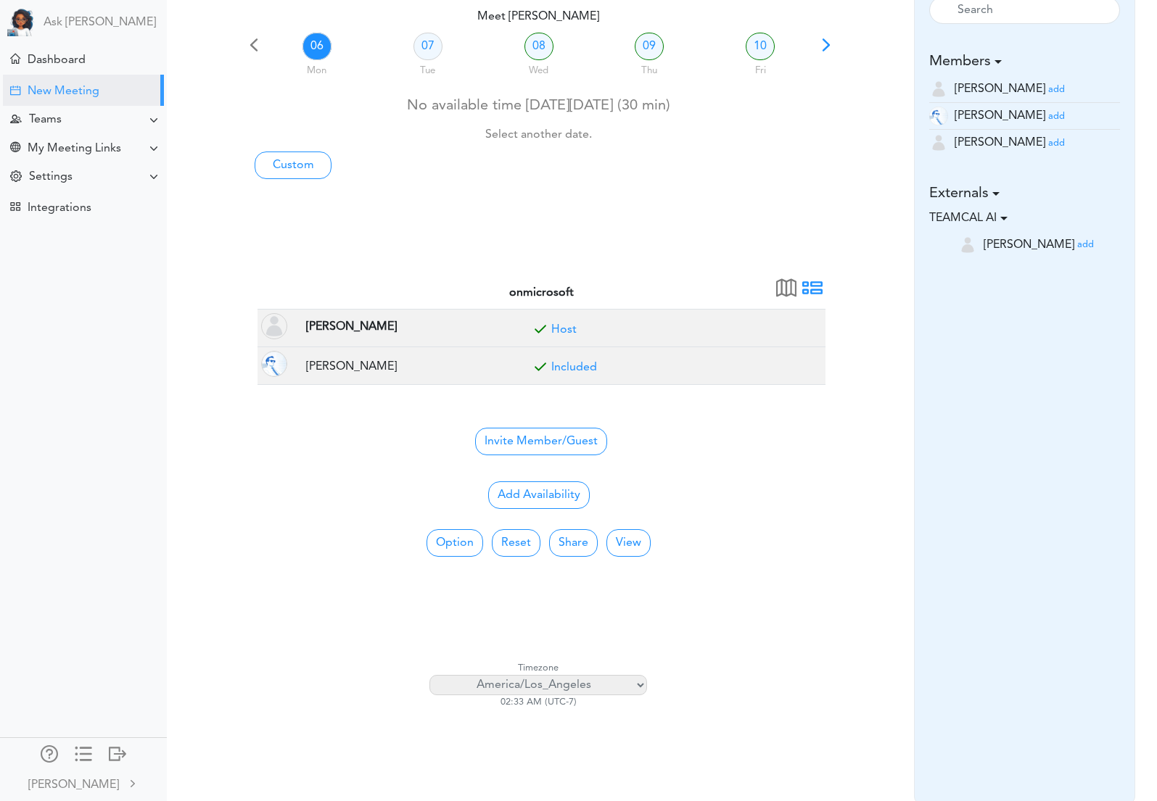
scroll to position [102, 0]
click at [610, 682] on select "[GEOGRAPHIC_DATA]/[GEOGRAPHIC_DATA] [GEOGRAPHIC_DATA]/[GEOGRAPHIC_DATA] [GEOGRA…" at bounding box center [538, 683] width 218 height 20
select select "America/New_York"
click at [429, 673] on select "[GEOGRAPHIC_DATA]/[GEOGRAPHIC_DATA] [GEOGRAPHIC_DATA]/[GEOGRAPHIC_DATA] [GEOGRA…" at bounding box center [538, 683] width 218 height 20
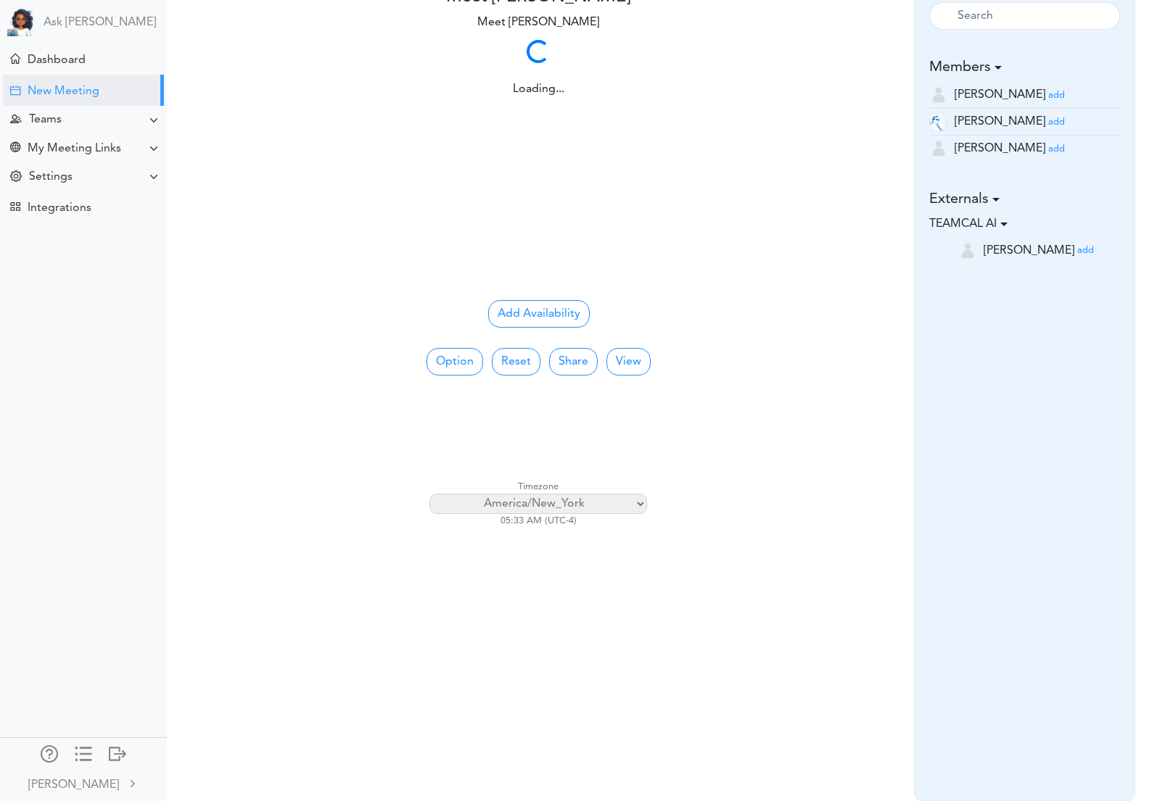
scroll to position [0, 0]
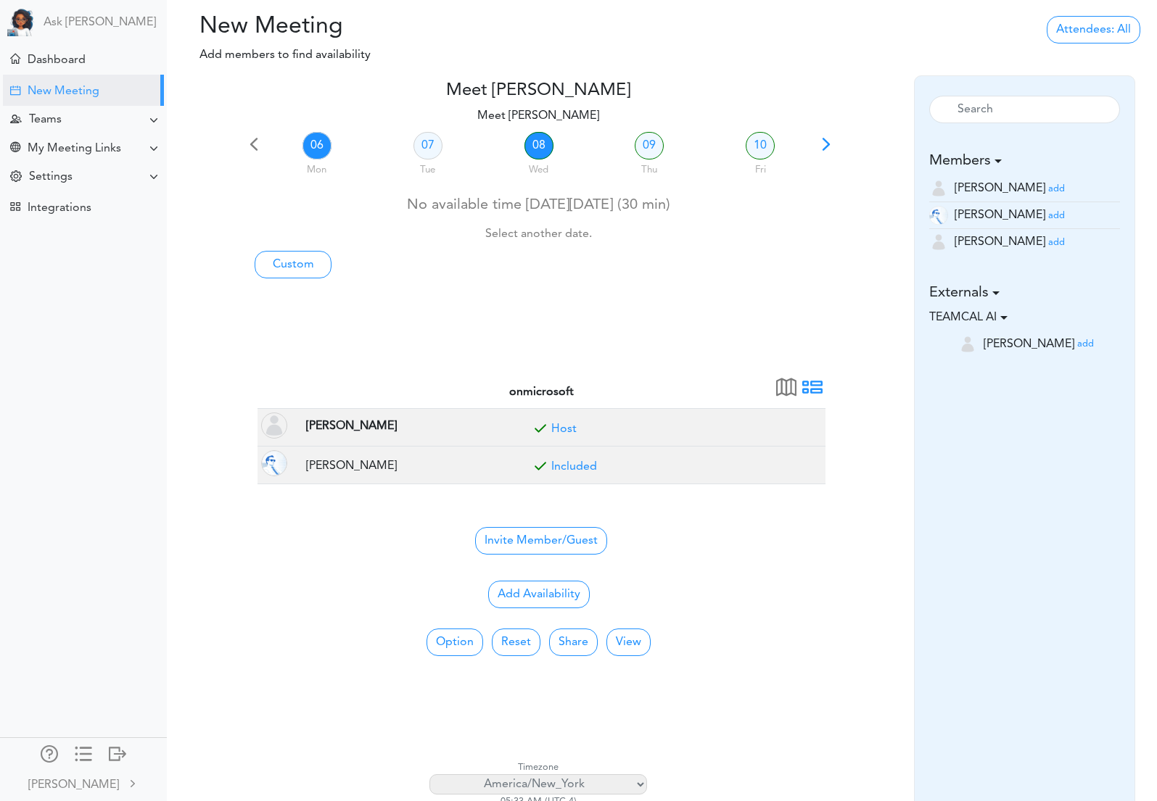
click at [545, 152] on link "08" at bounding box center [538, 146] width 29 height 28
click at [454, 646] on button "Option" at bounding box center [454, 643] width 57 height 28
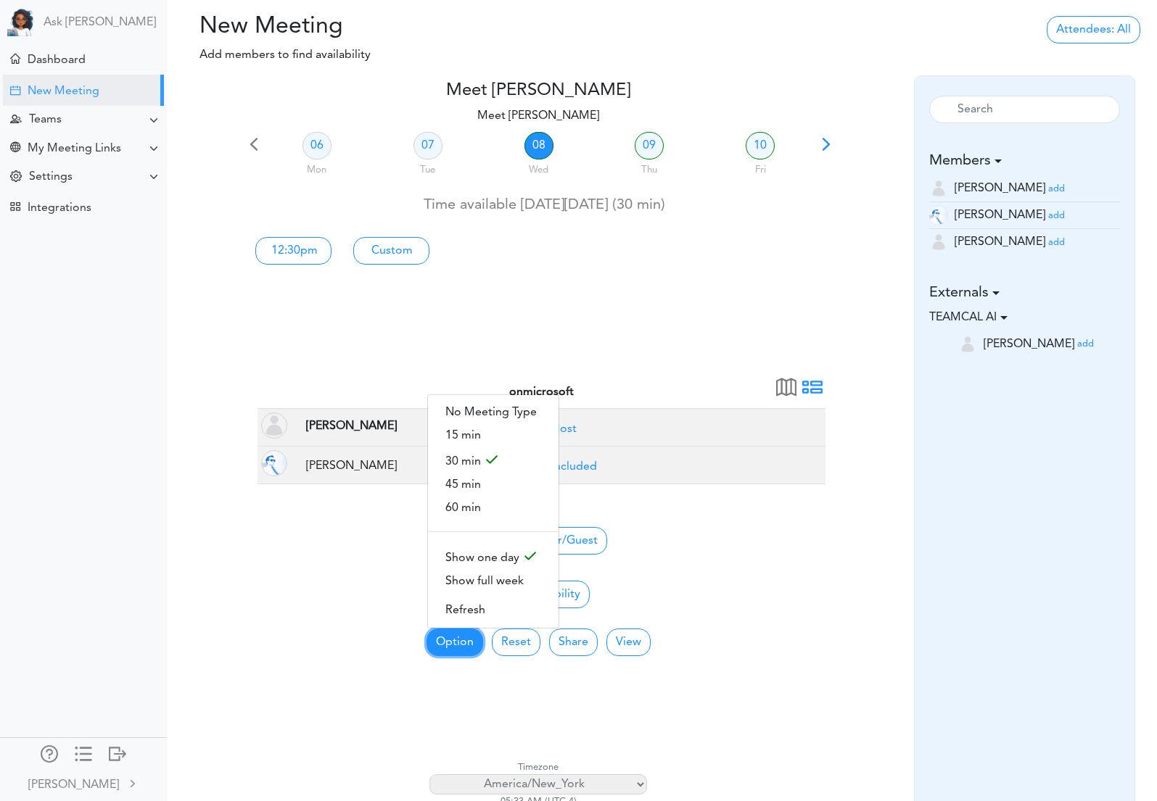
scroll to position [1, 0]
click at [477, 433] on span "15 min" at bounding box center [493, 434] width 131 height 23
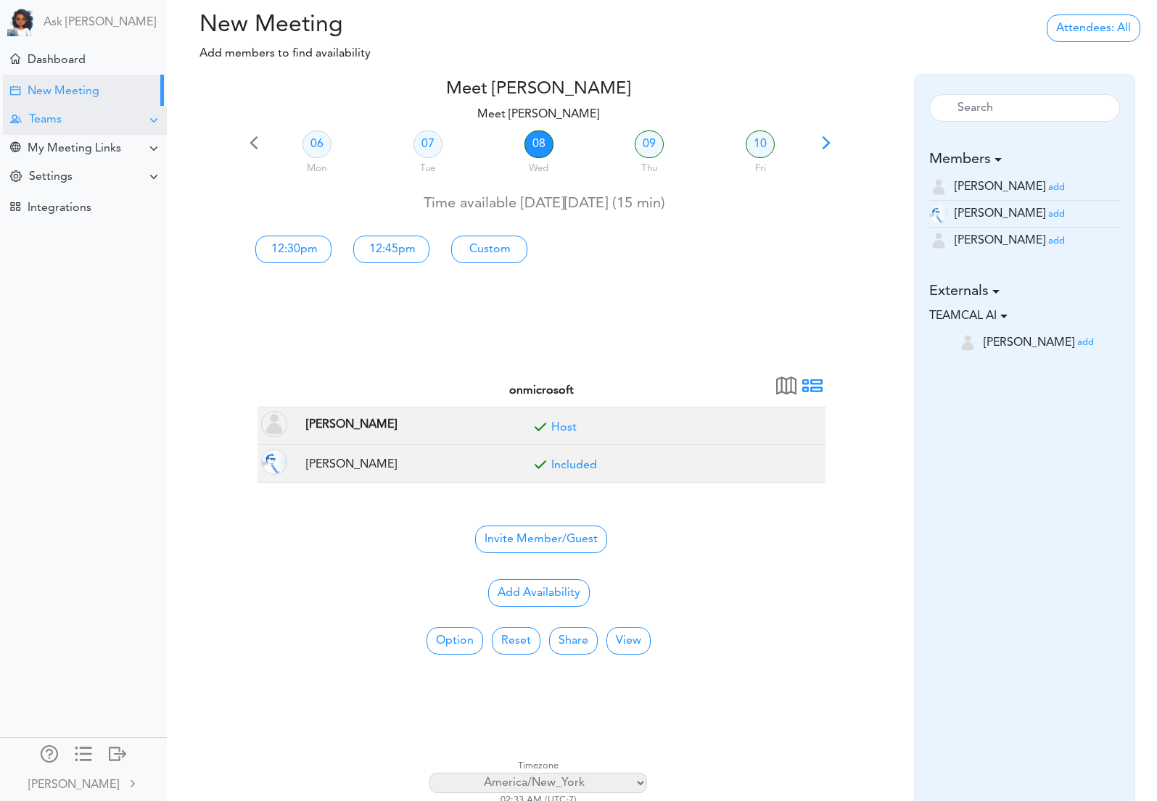
click at [50, 118] on div "Teams" at bounding box center [45, 120] width 33 height 14
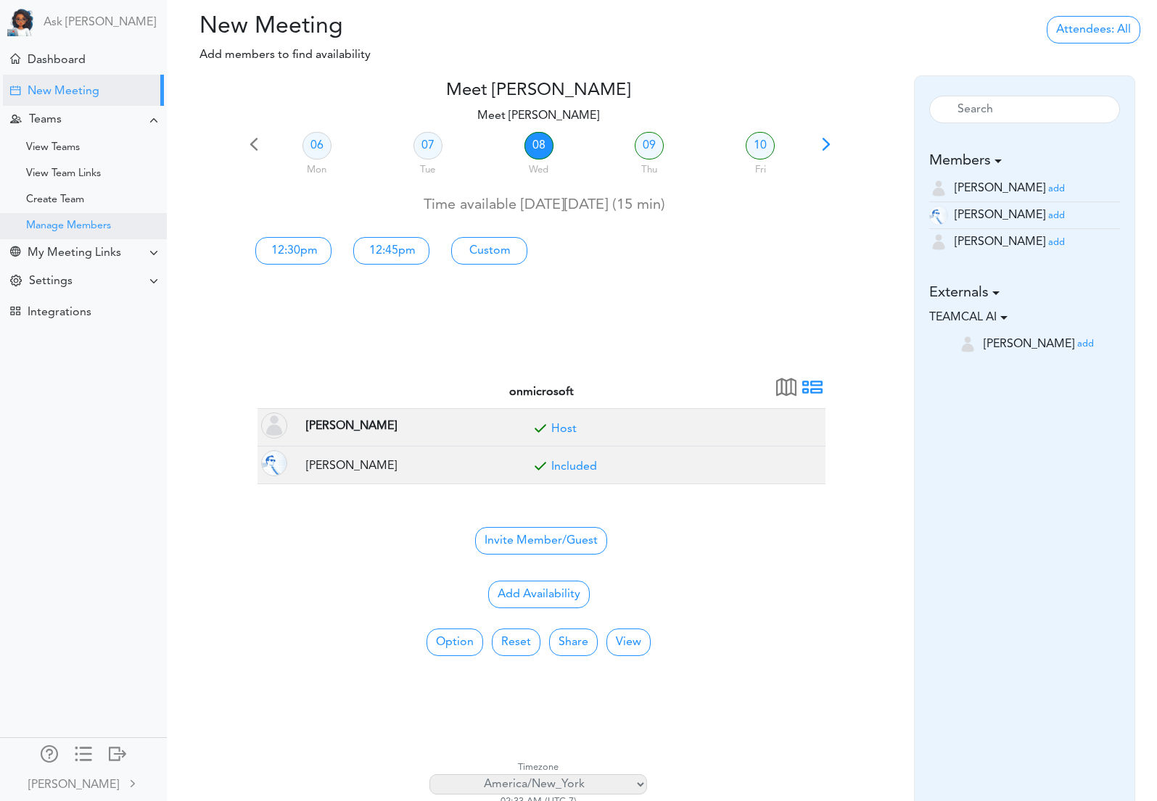
click at [75, 231] on div "Manage Members" at bounding box center [83, 226] width 167 height 26
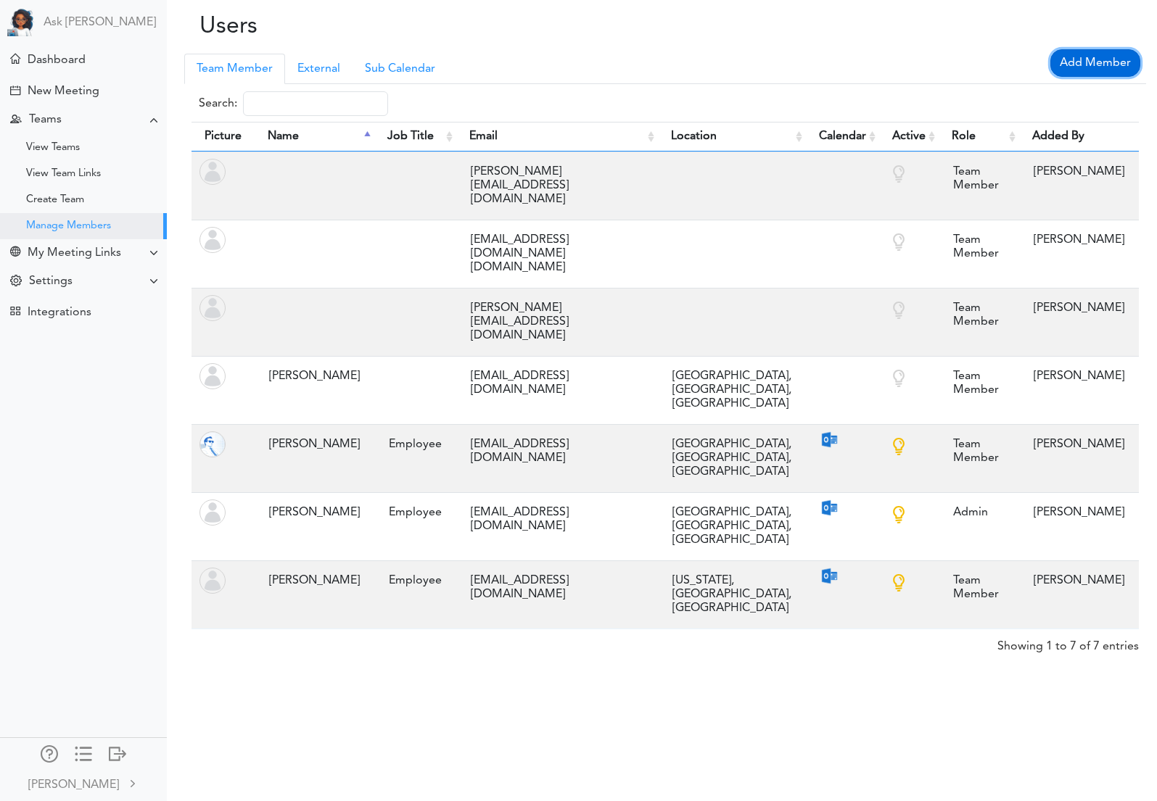
click at [1105, 67] on link "Add Member" at bounding box center [1095, 63] width 90 height 28
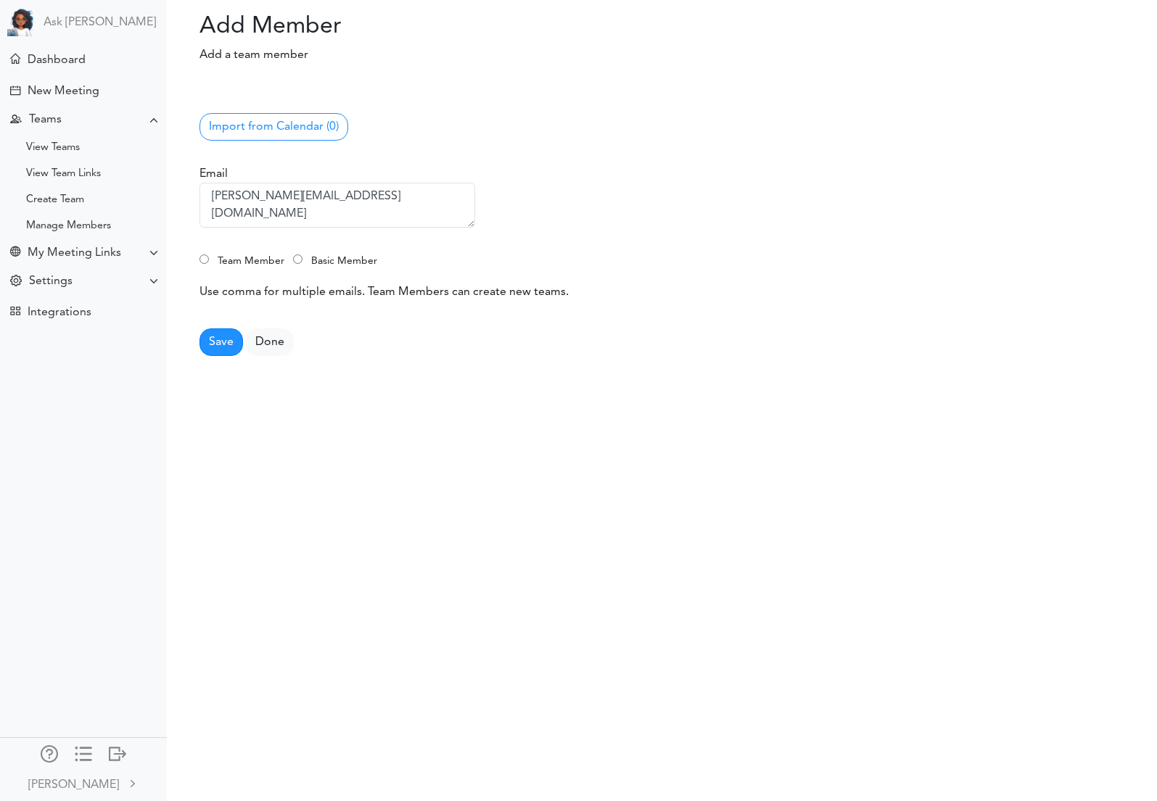
type textarea "[PERSON_NAME][EMAIL_ADDRESS][DOMAIN_NAME]"
click at [236, 265] on label "Team Member" at bounding box center [251, 261] width 78 height 21
click at [209, 264] on input "Team Member" at bounding box center [203, 259] width 9 height 9
radio input "true"
click at [214, 340] on button "Save" at bounding box center [221, 343] width 44 height 28
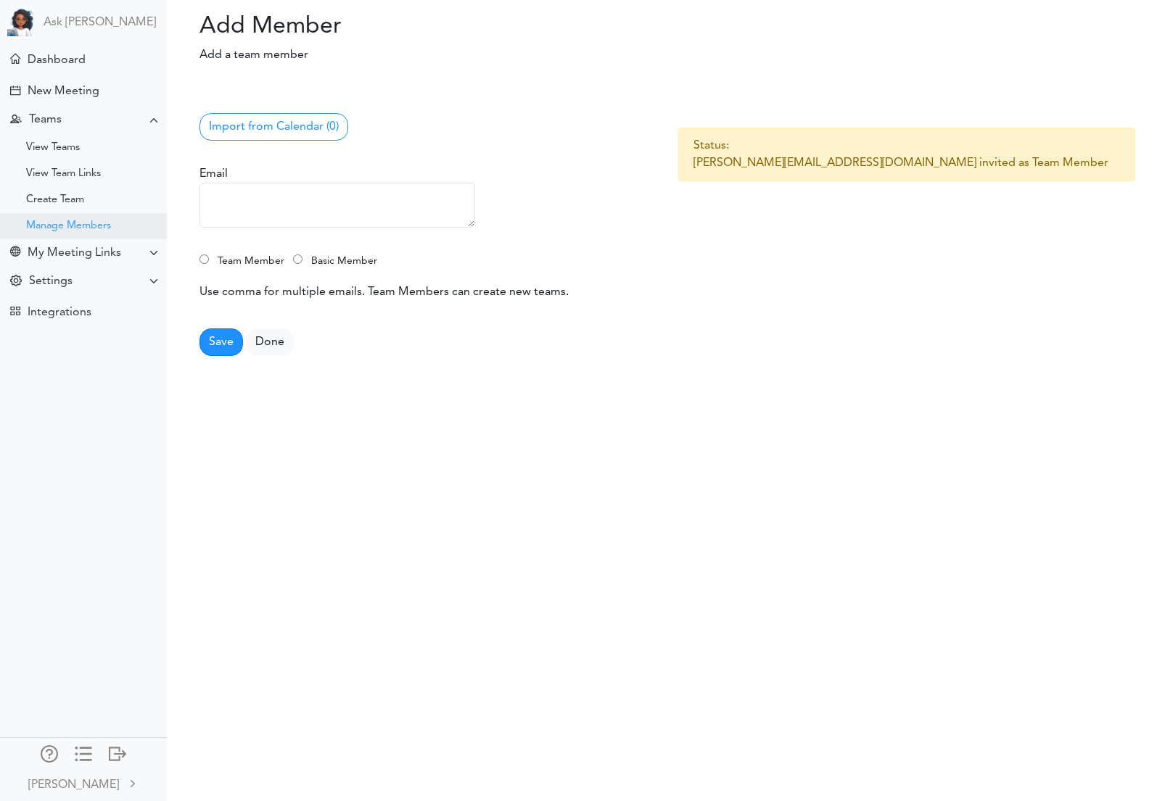
click at [58, 223] on div "Manage Members" at bounding box center [68, 226] width 85 height 7
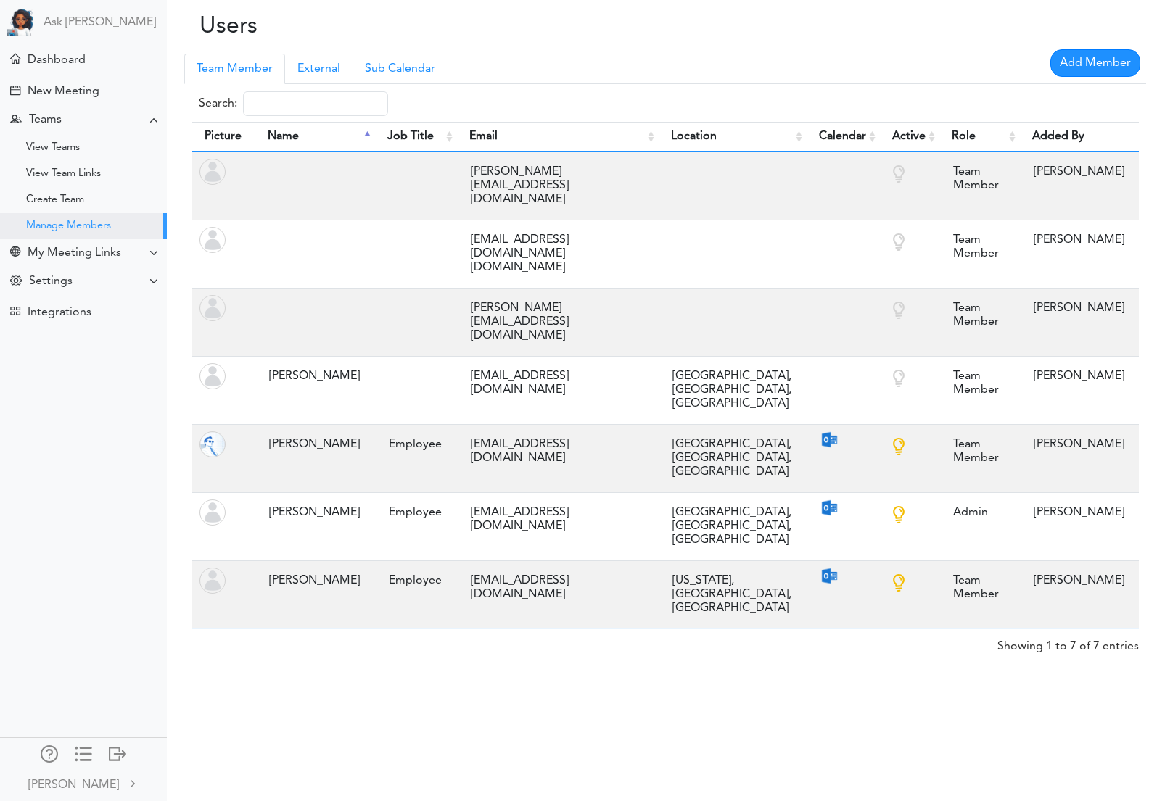
drag, startPoint x: 115, startPoint y: 751, endPoint x: 314, endPoint y: 638, distance: 229.3
click at [115, 751] on div at bounding box center [117, 753] width 17 height 15
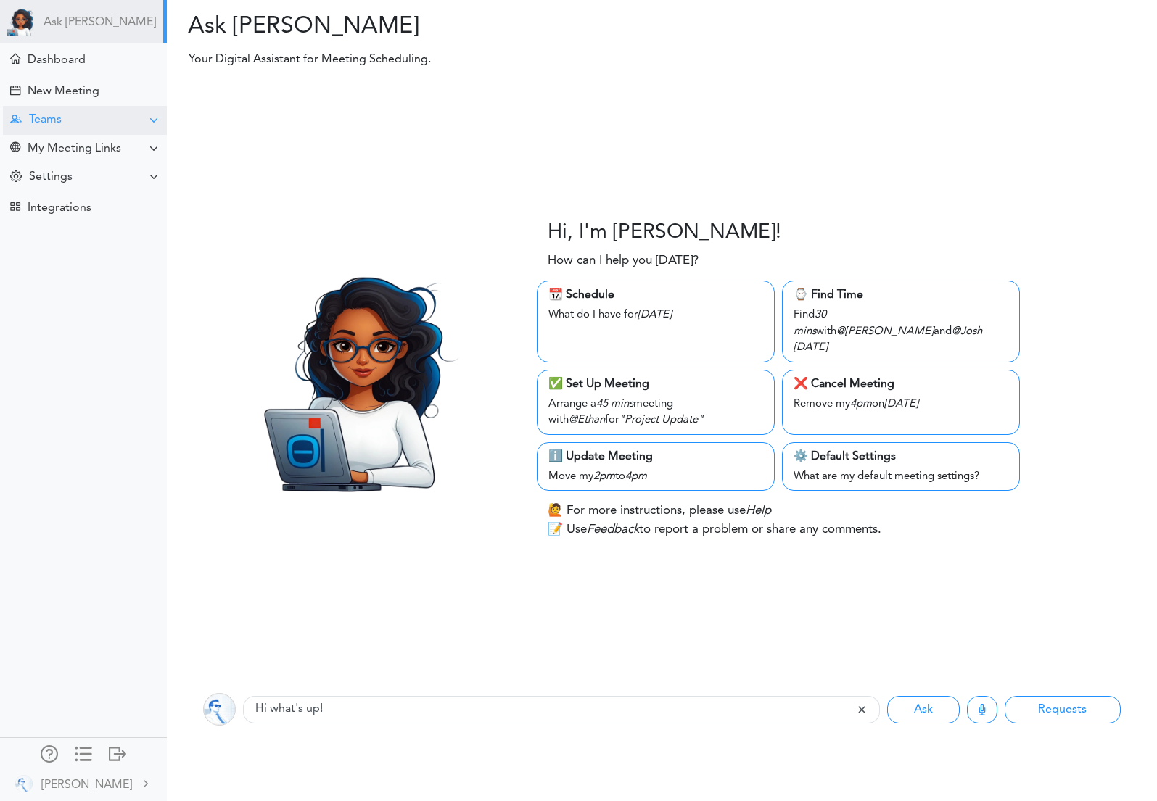
click at [79, 111] on div "Teams" at bounding box center [85, 120] width 164 height 28
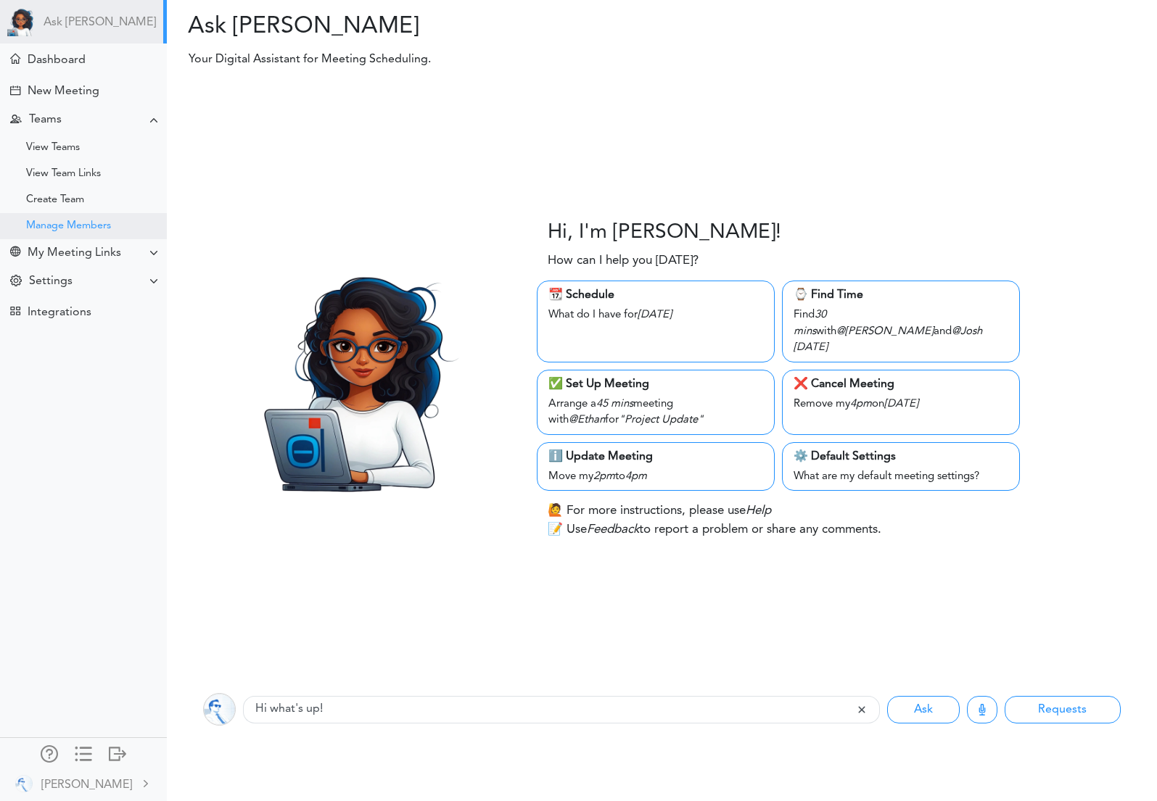
click at [67, 234] on div "Manage Members" at bounding box center [83, 226] width 167 height 26
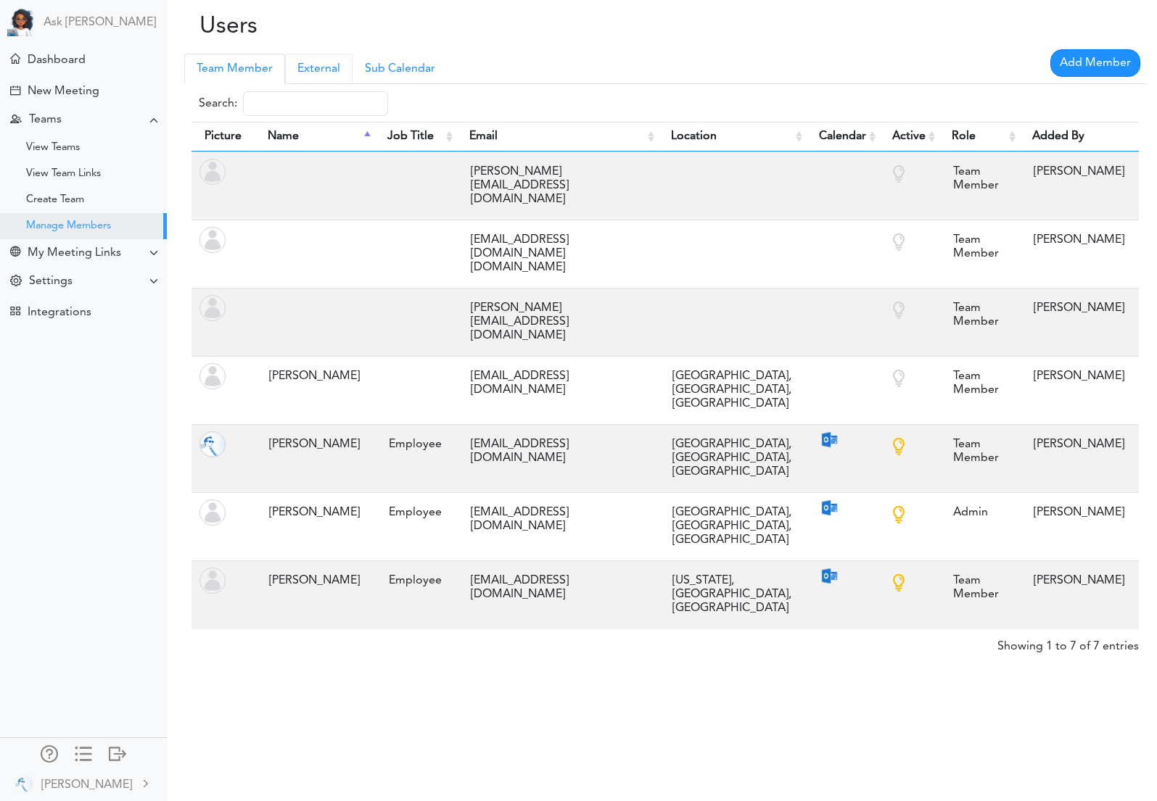
click at [326, 73] on link "External" at bounding box center [318, 69] width 67 height 30
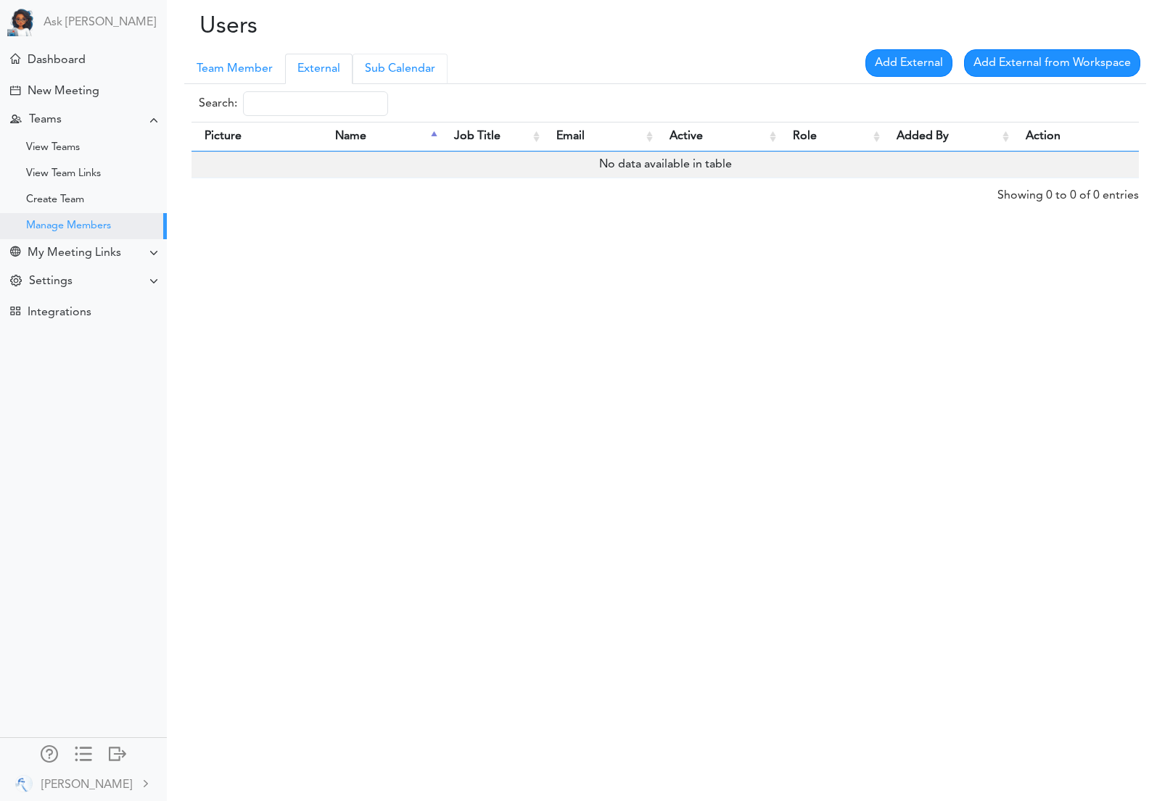
click at [400, 67] on link "Sub Calendar" at bounding box center [400, 69] width 95 height 30
click at [329, 70] on link "External" at bounding box center [318, 69] width 67 height 30
click at [235, 70] on link "Team Member" at bounding box center [234, 69] width 101 height 30
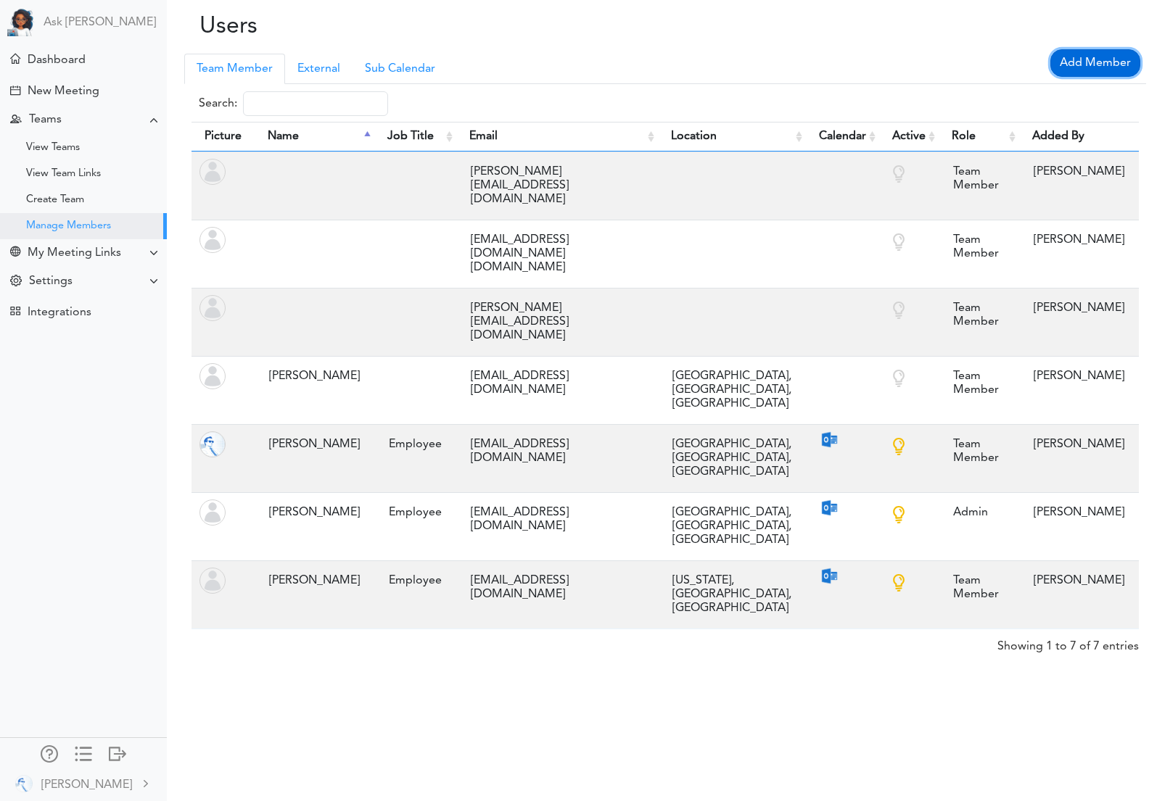
click at [1091, 59] on link "Add Member" at bounding box center [1095, 63] width 90 height 28
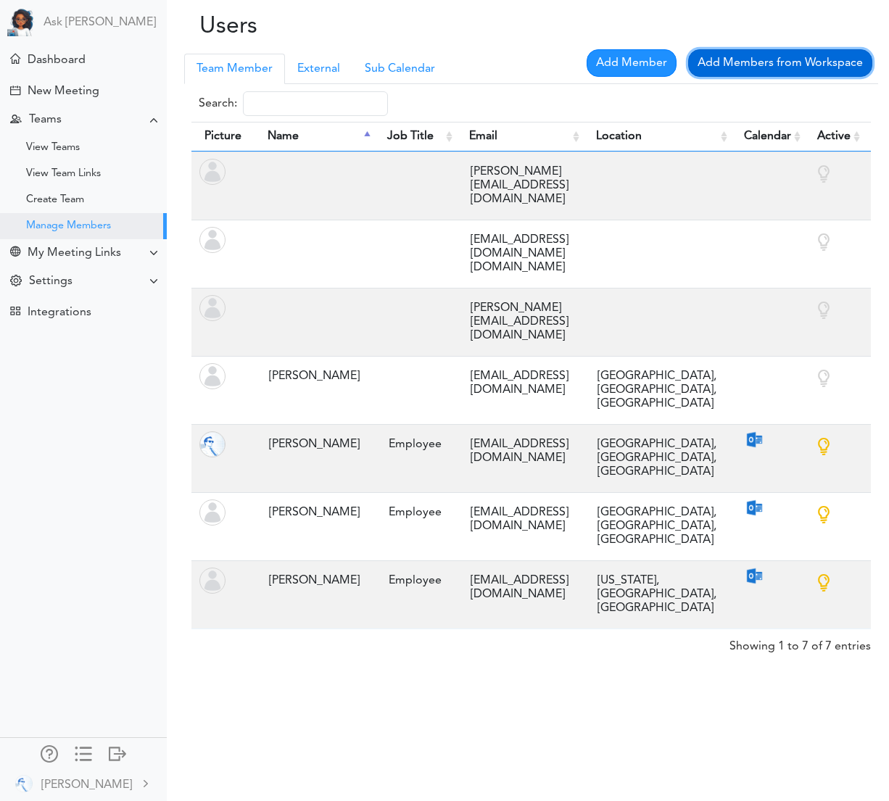
click at [770, 60] on link "Add Members from Workspace" at bounding box center [780, 63] width 184 height 28
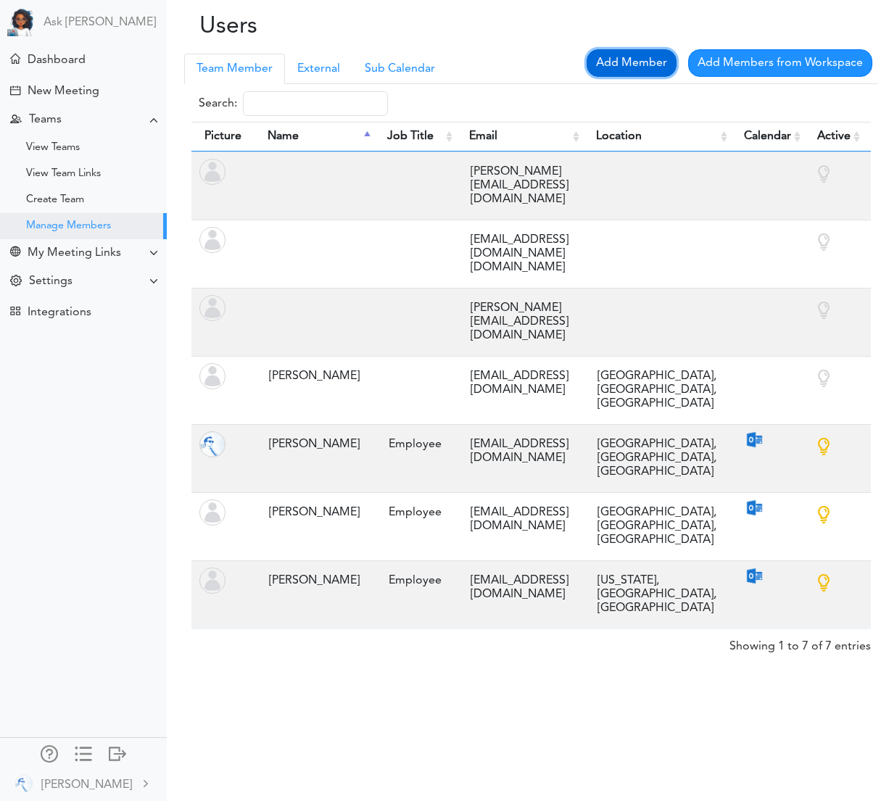
click at [630, 62] on link "Add Member" at bounding box center [632, 63] width 90 height 28
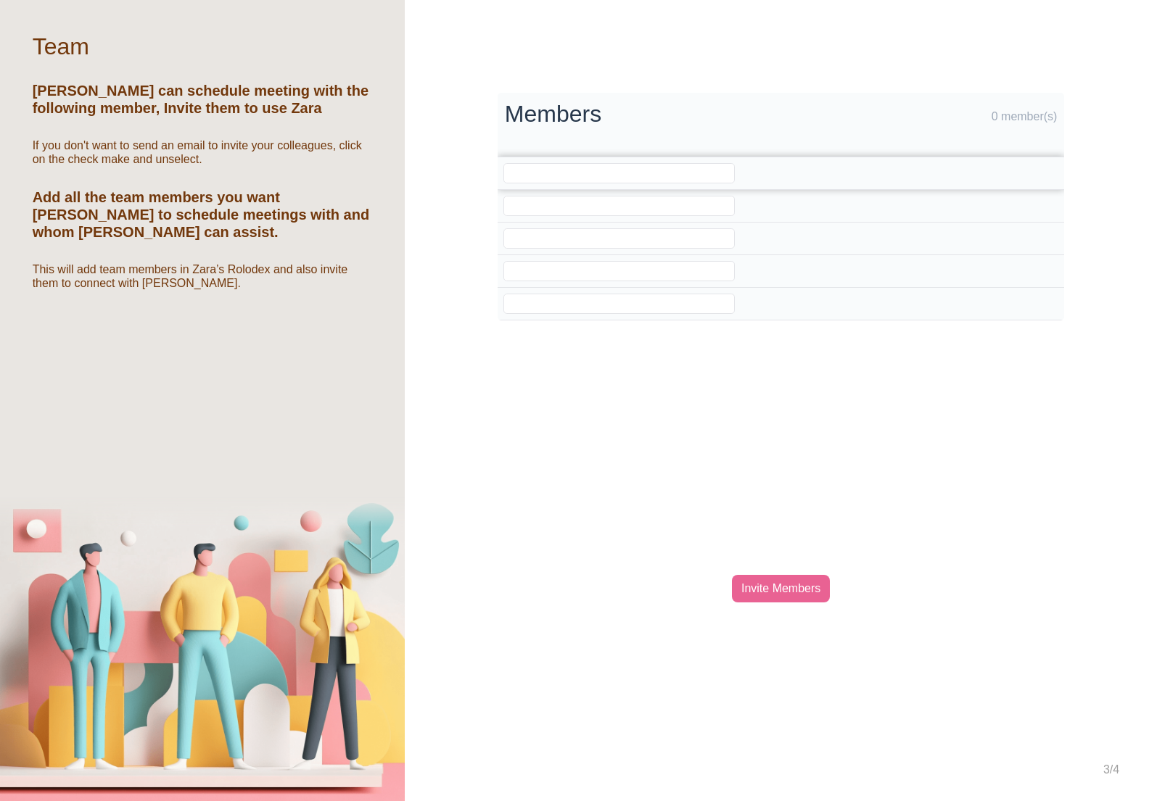
click at [581, 167] on input "email" at bounding box center [618, 173] width 231 height 20
type input "rajlal@live.com"
click at [755, 375] on div "Processing... Please wait. Members 1 member(s) rajlal@live.com Add More Members…" at bounding box center [781, 400] width 752 height 801
drag, startPoint x: 791, startPoint y: 589, endPoint x: 720, endPoint y: 522, distance: 97.5
click at [791, 589] on div "Invite Members" at bounding box center [781, 589] width 98 height 28
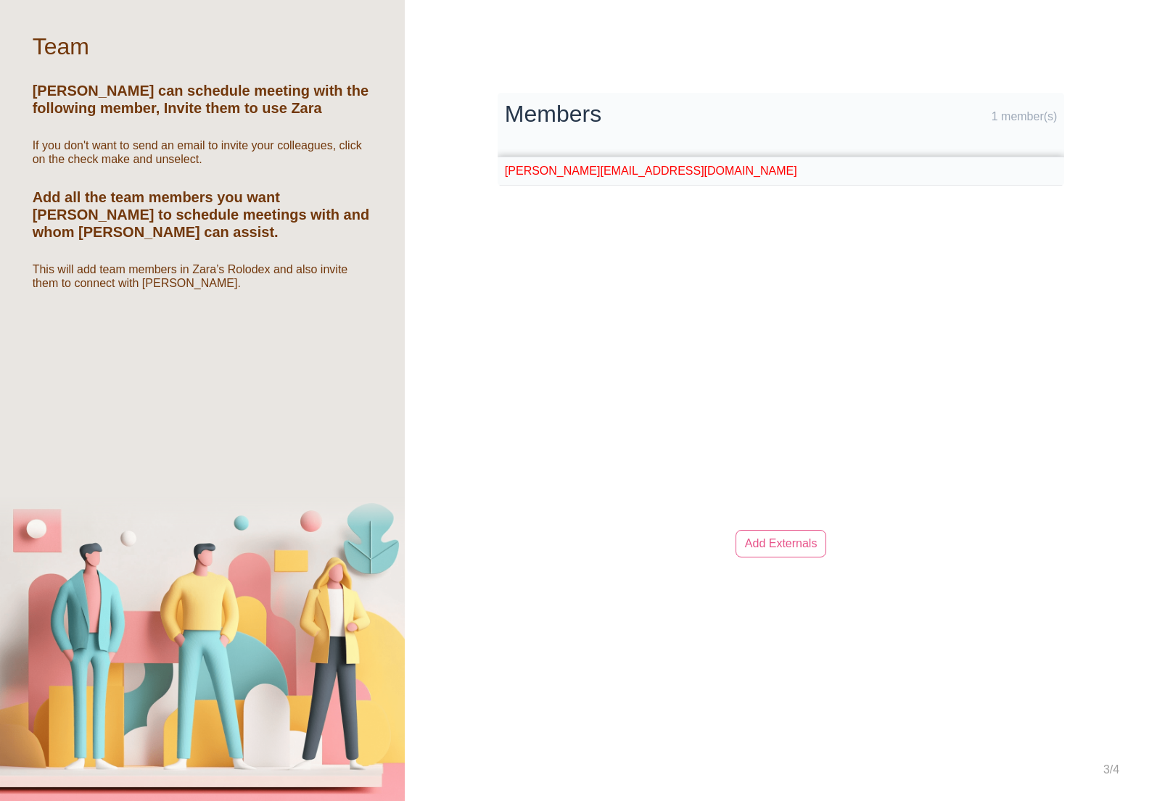
click at [537, 170] on td "rajlal@live.com" at bounding box center [696, 171] width 397 height 28
click at [537, 170] on td "[PERSON_NAME][EMAIL_ADDRESS][DOMAIN_NAME]" at bounding box center [696, 171] width 397 height 28
click at [672, 267] on div "Processing... Please wait. Members 1 member(s) rajlal@live.com Add More Members…" at bounding box center [781, 400] width 752 height 801
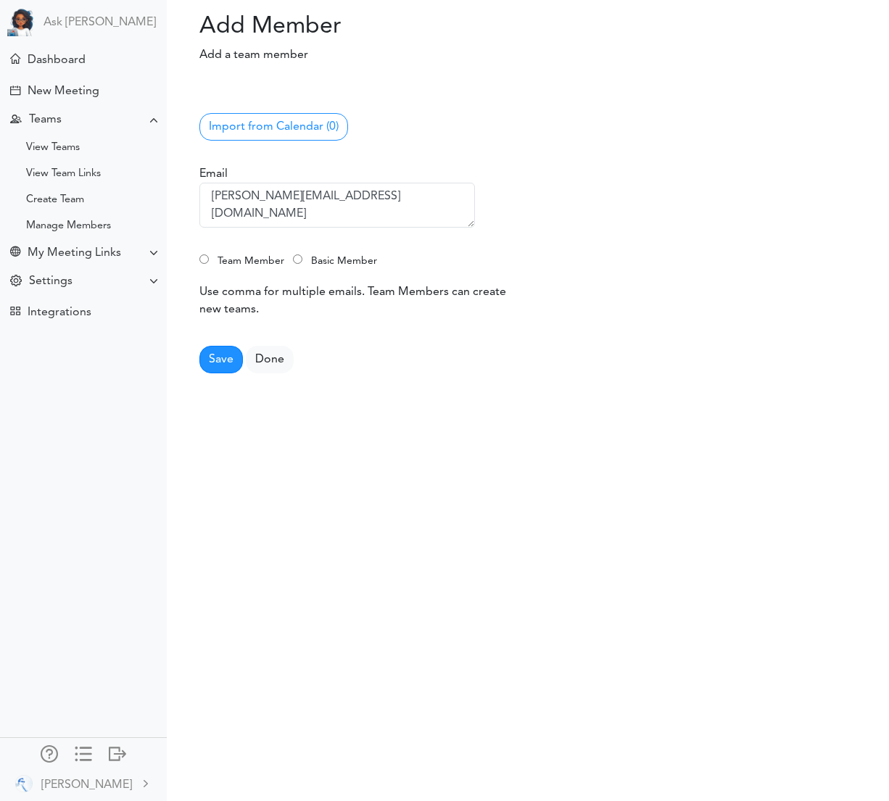
type textarea "[PERSON_NAME][EMAIL_ADDRESS][DOMAIN_NAME]"
click at [251, 260] on label "Team Member" at bounding box center [251, 261] width 78 height 21
click at [209, 260] on input "Team Member" at bounding box center [203, 259] width 9 height 9
radio input "true"
click at [221, 360] on button "Save" at bounding box center [221, 360] width 44 height 28
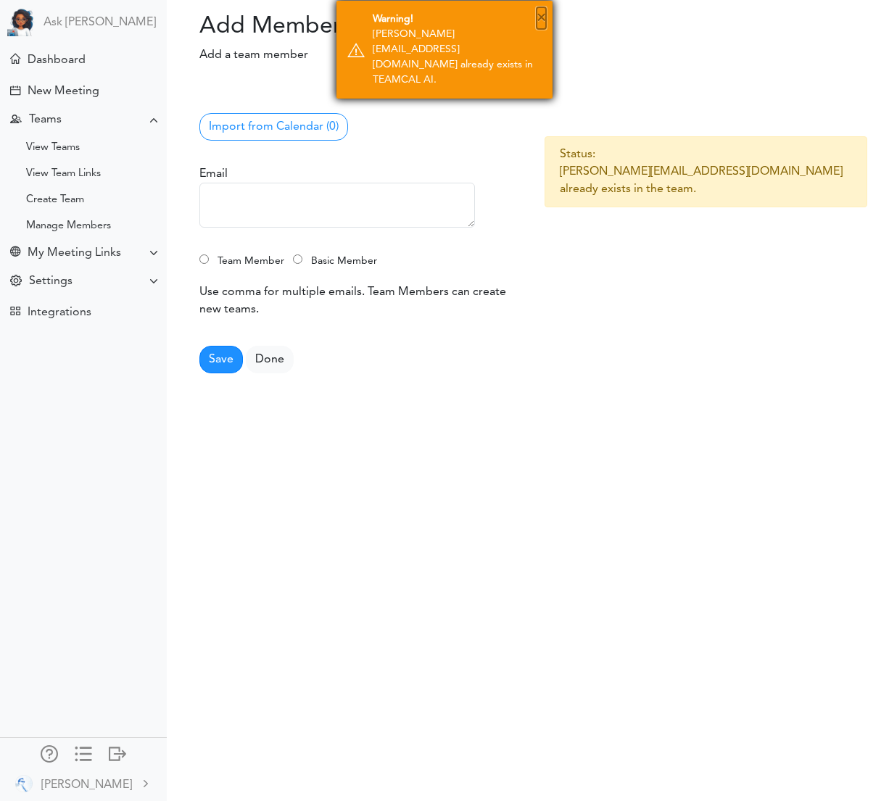
click at [542, 15] on button "×" at bounding box center [541, 18] width 9 height 22
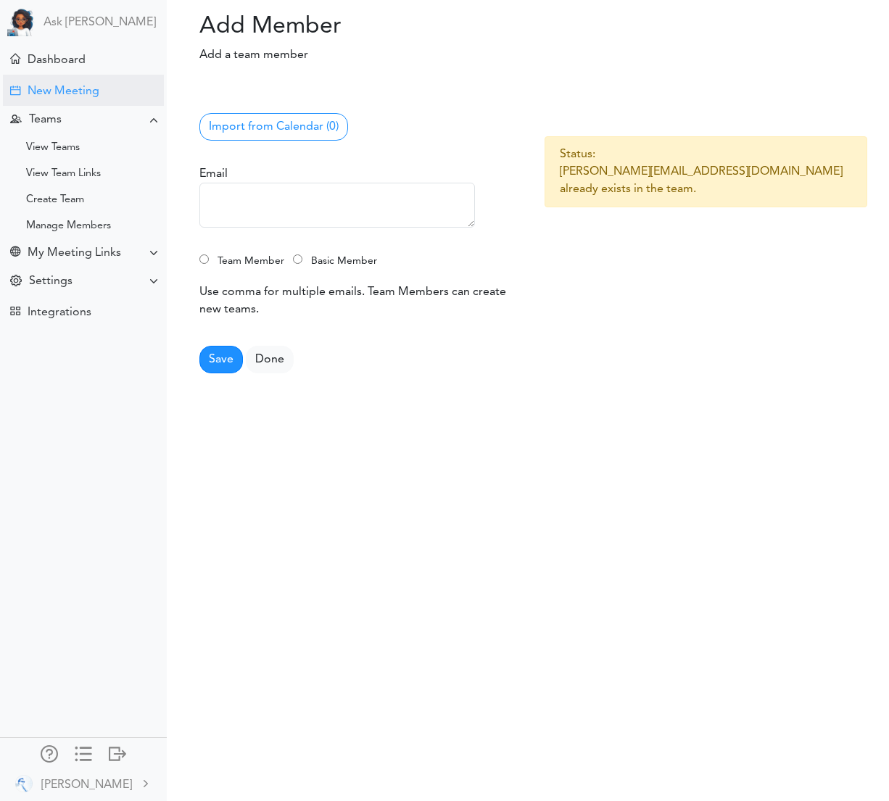
click at [52, 96] on div "New Meeting" at bounding box center [64, 92] width 72 height 14
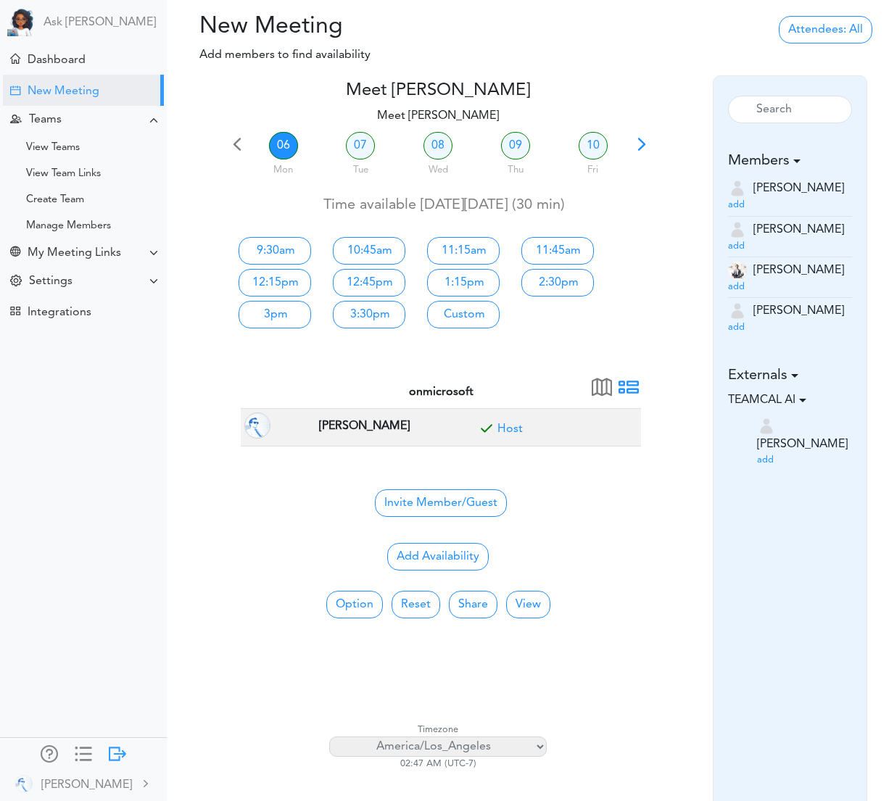
click at [119, 759] on div at bounding box center [117, 753] width 17 height 15
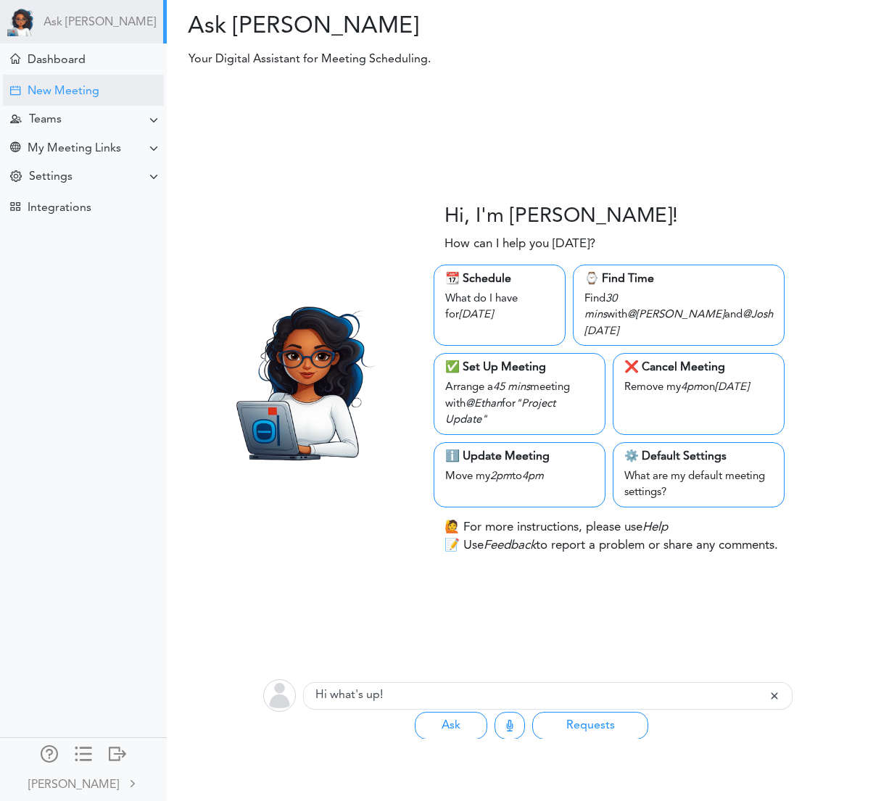
click at [88, 94] on div "New Meeting" at bounding box center [64, 92] width 72 height 14
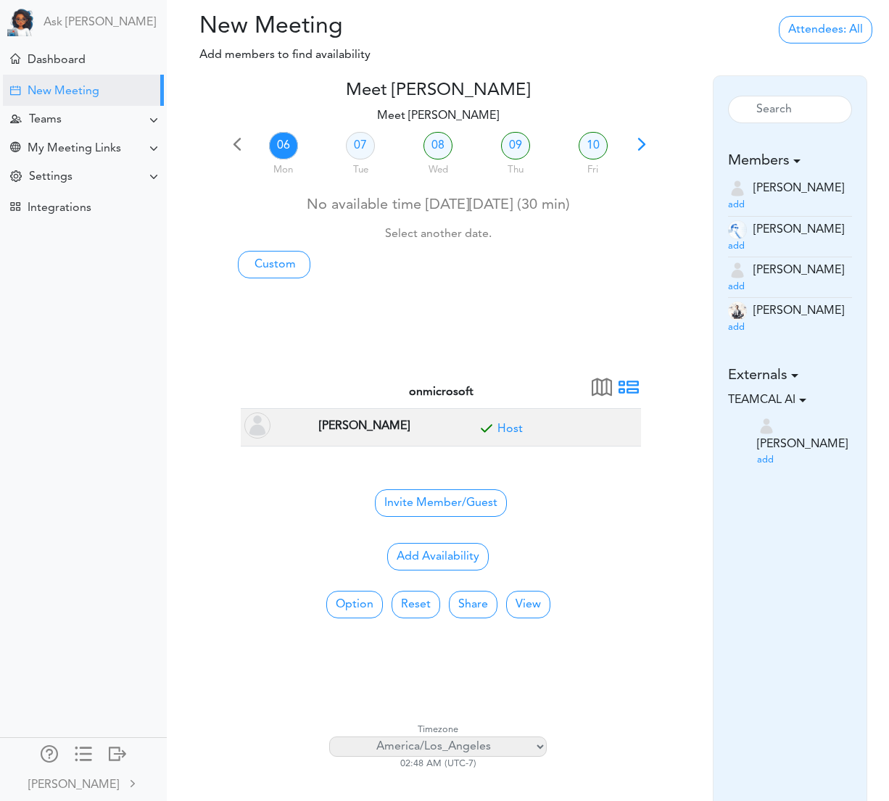
click at [489, 748] on select "Africa/Abidjan Africa/Accra Africa/Addis_Ababa Africa/Algiers Africa/Asmara Afr…" at bounding box center [438, 747] width 218 height 20
select select "America/New_York"
click at [329, 737] on select "Africa/Abidjan Africa/Accra Africa/Addis_Ababa Africa/Algiers Africa/Asmara Afr…" at bounding box center [438, 747] width 218 height 20
click at [442, 148] on link "08" at bounding box center [438, 146] width 29 height 28
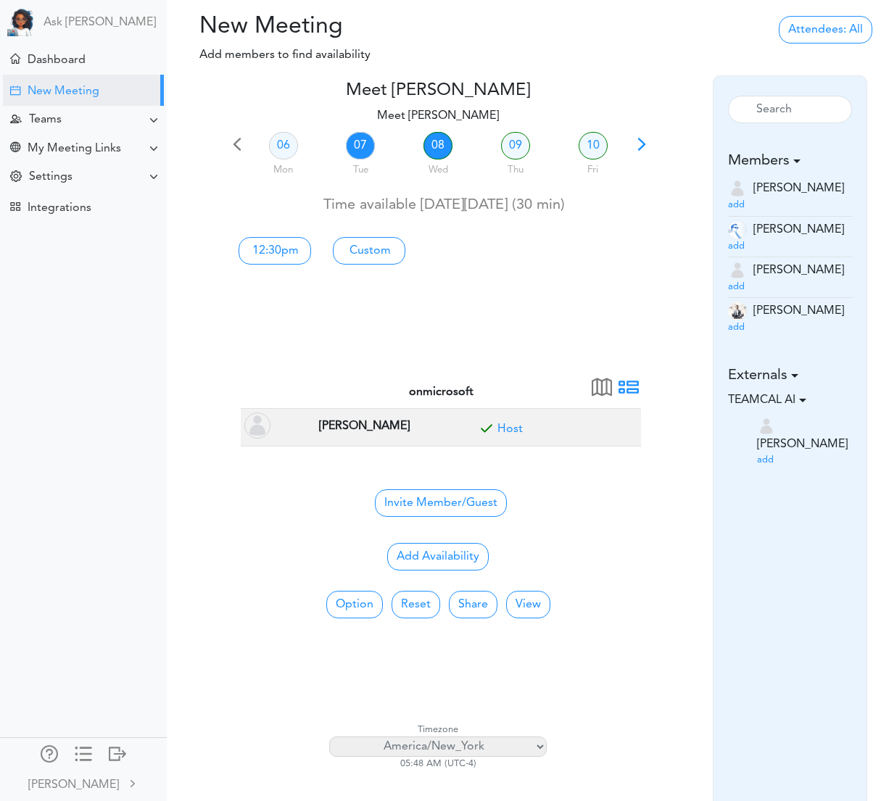
click at [356, 149] on link "07" at bounding box center [360, 146] width 29 height 28
click at [286, 147] on link "06" at bounding box center [283, 146] width 29 height 28
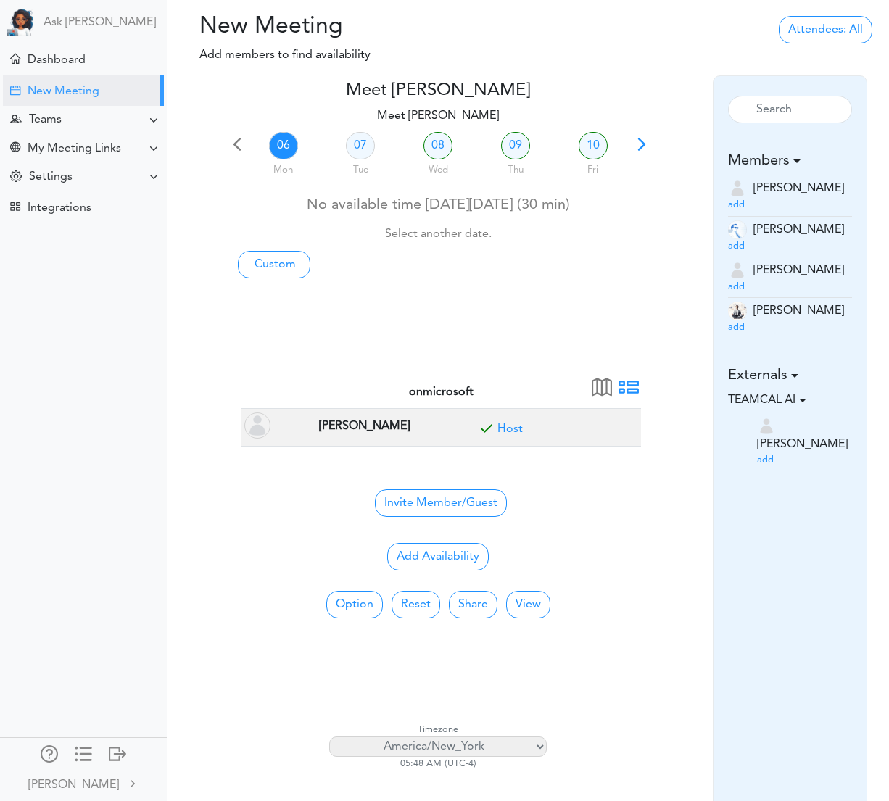
click at [745, 242] on small "add" at bounding box center [736, 246] width 17 height 9
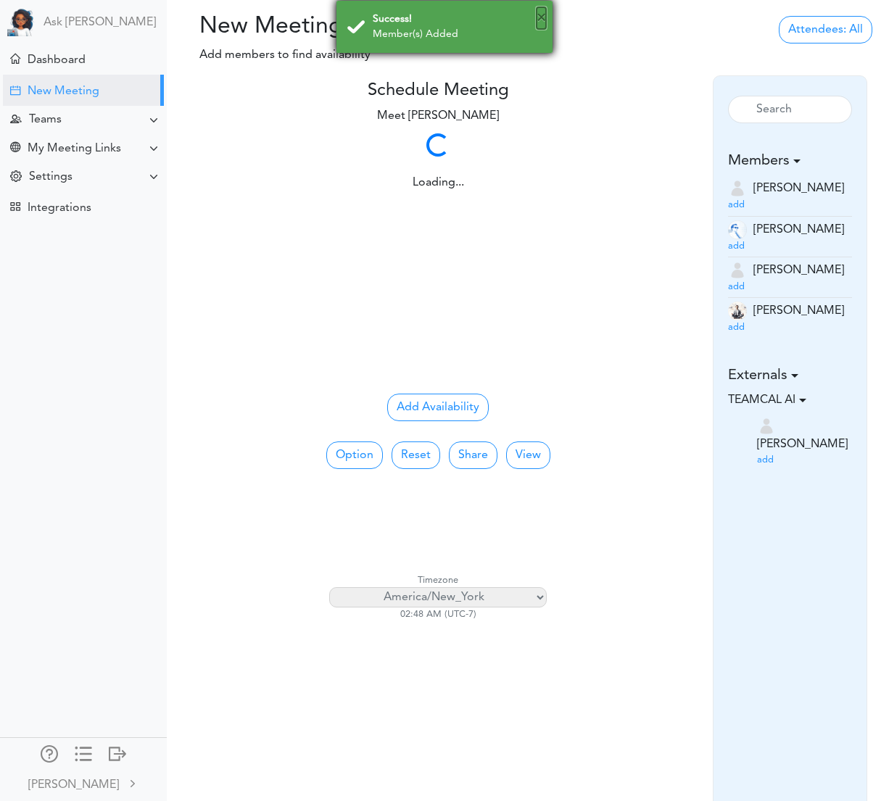
click at [543, 18] on button "×" at bounding box center [541, 18] width 9 height 22
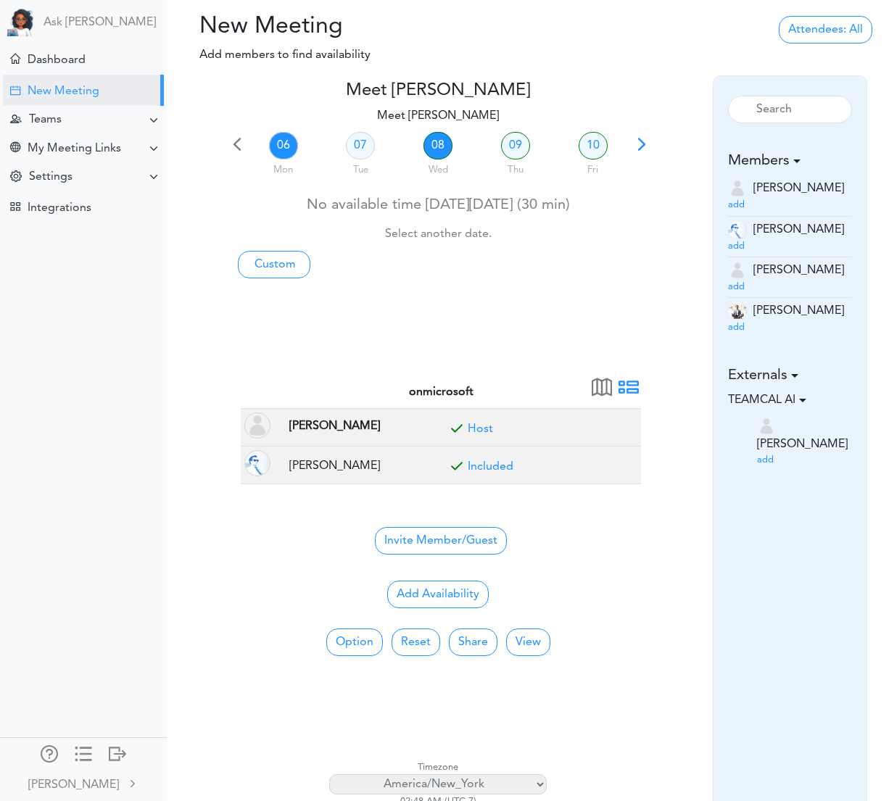
click at [437, 138] on link "08" at bounding box center [438, 146] width 29 height 28
click at [745, 323] on small "add" at bounding box center [736, 327] width 17 height 9
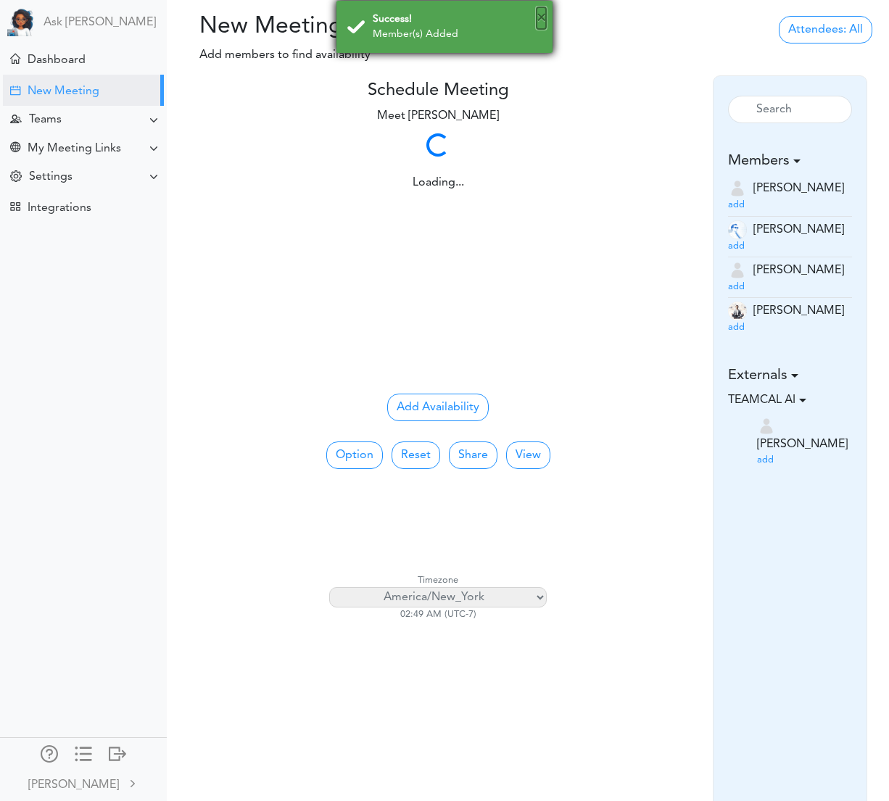
click at [545, 19] on button "×" at bounding box center [541, 18] width 9 height 22
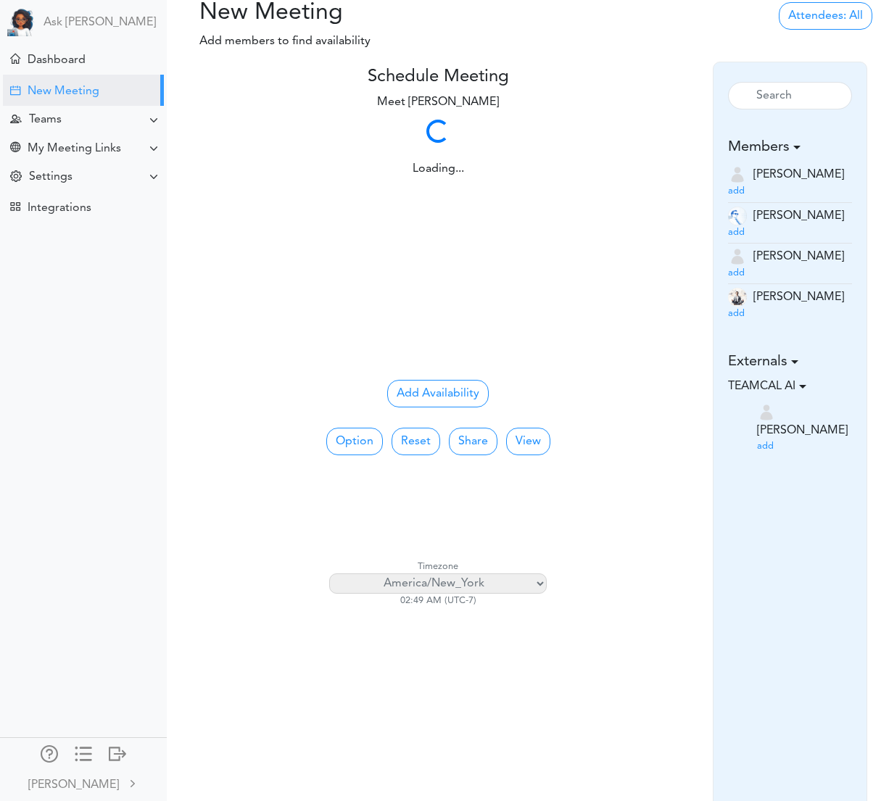
scroll to position [15, 0]
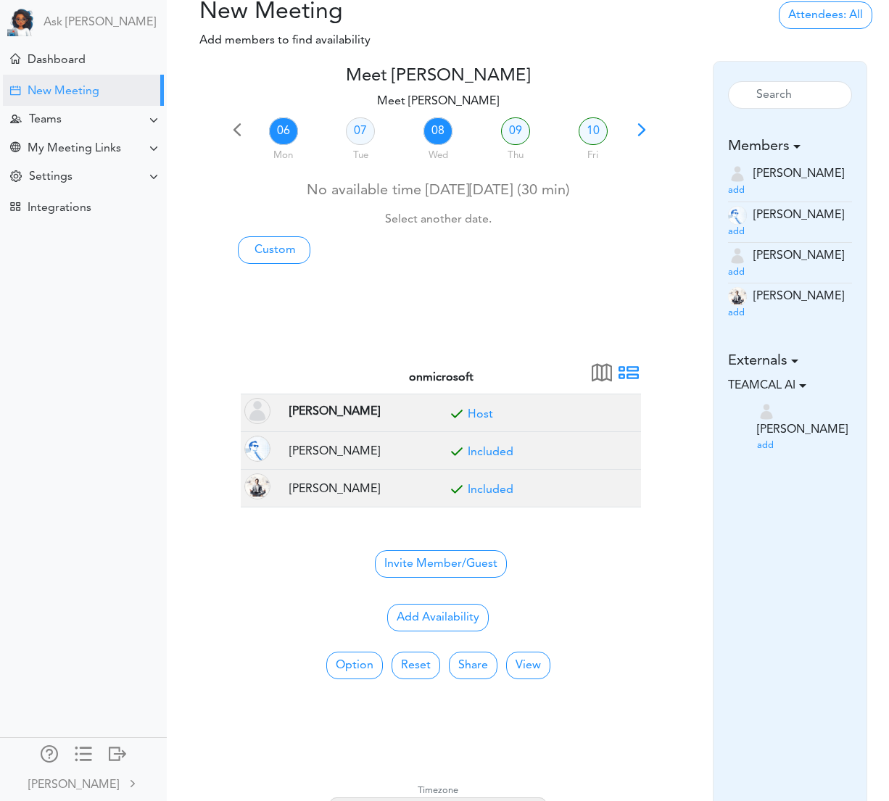
click at [437, 134] on link "08" at bounding box center [438, 132] width 29 height 28
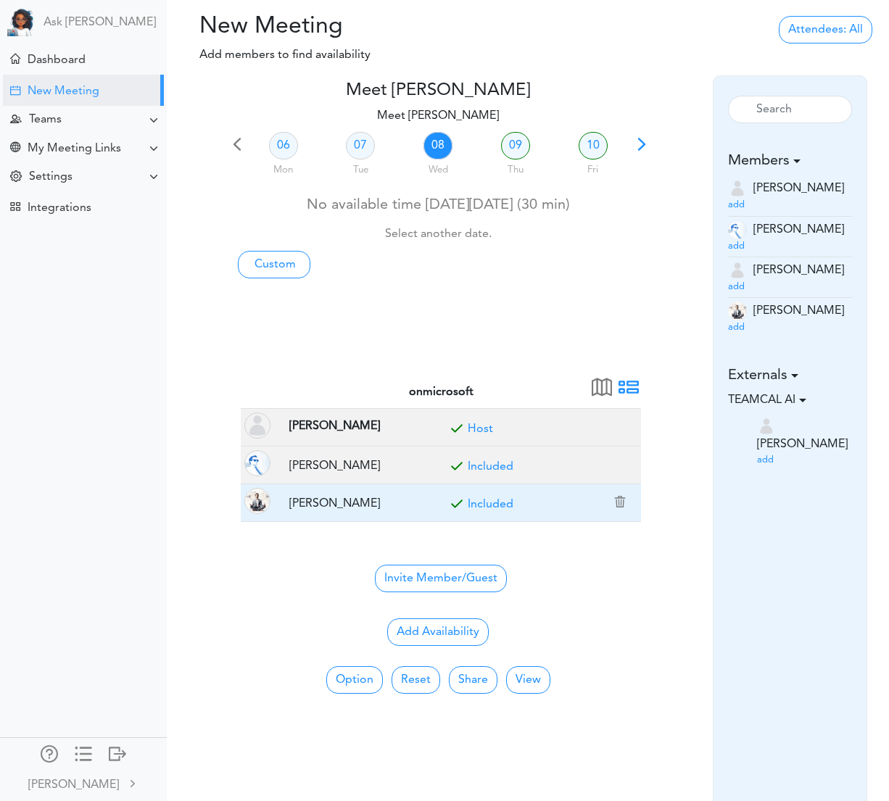
click at [495, 499] on link "Included" at bounding box center [491, 505] width 46 height 12
click at [495, 499] on link "Optional" at bounding box center [491, 505] width 46 height 12
click at [495, 499] on link "Included" at bounding box center [491, 505] width 46 height 12
click at [495, 499] on link "Optional" at bounding box center [491, 505] width 46 height 12
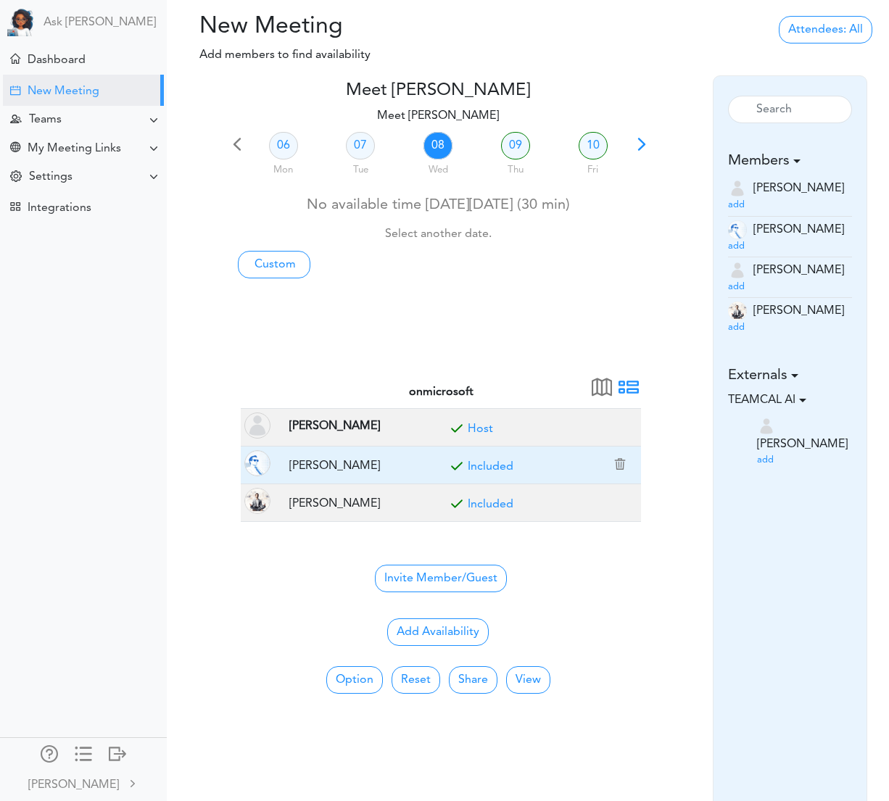
click at [490, 463] on link "Included" at bounding box center [491, 467] width 46 height 12
click at [490, 463] on link "Optional" at bounding box center [491, 467] width 46 height 12
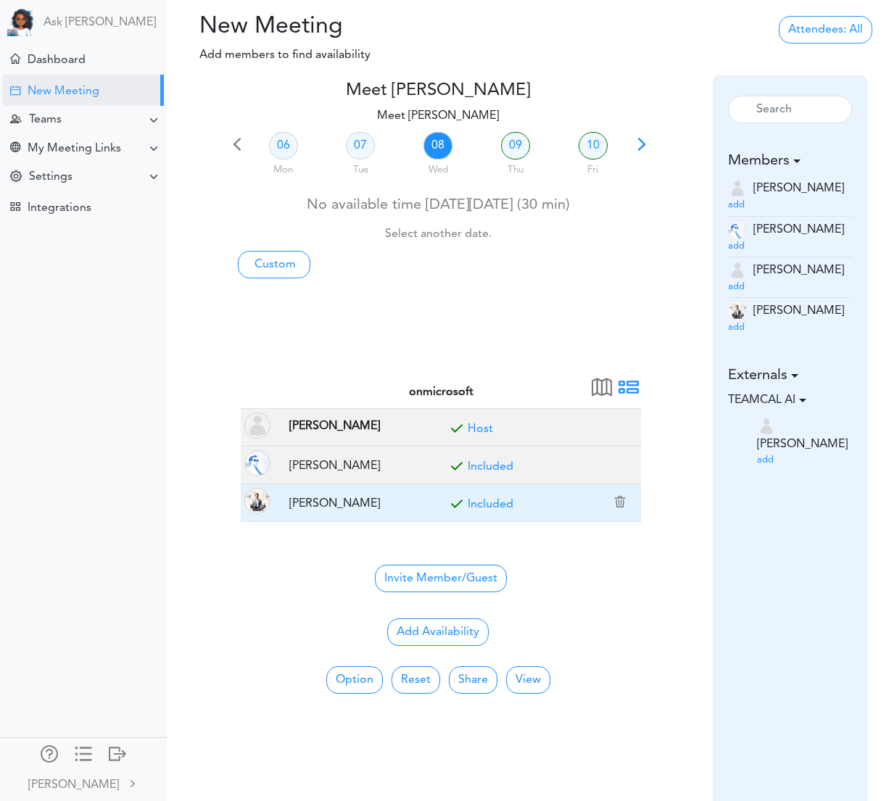
click at [479, 503] on link "Included" at bounding box center [491, 505] width 46 height 12
click at [479, 503] on link "Optional" at bounding box center [491, 505] width 46 height 12
click at [486, 501] on link "Included" at bounding box center [491, 505] width 46 height 12
click at [482, 499] on link "Optional" at bounding box center [491, 505] width 46 height 12
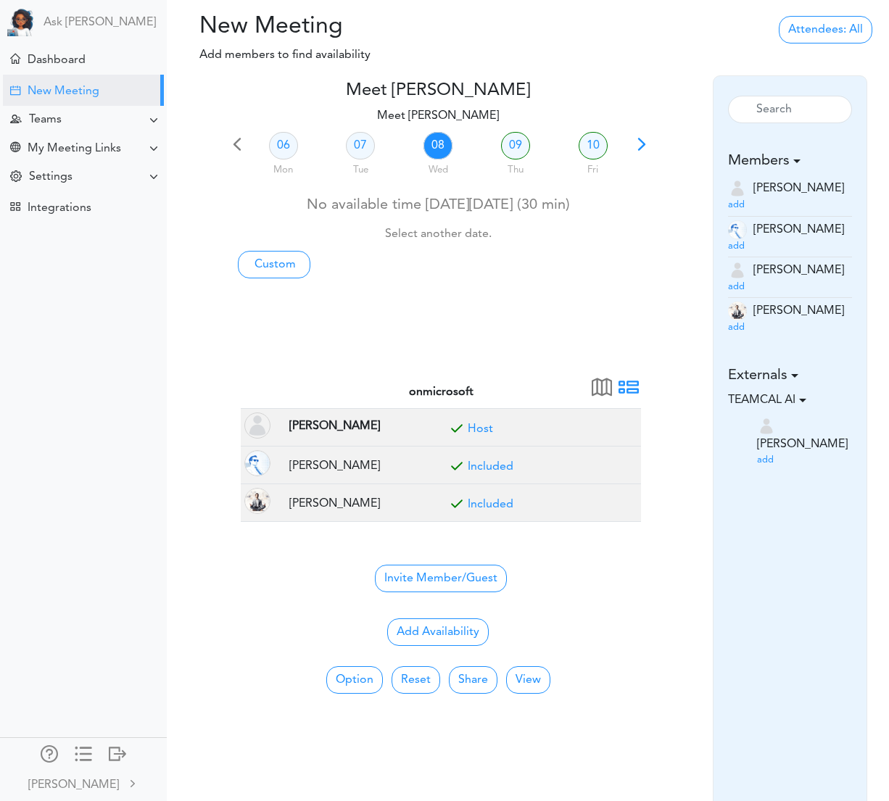
click at [519, 157] on div "Thu" at bounding box center [516, 167] width 75 height 20
click at [514, 151] on link "09" at bounding box center [515, 146] width 29 height 28
click at [516, 152] on link "09" at bounding box center [515, 146] width 29 height 28
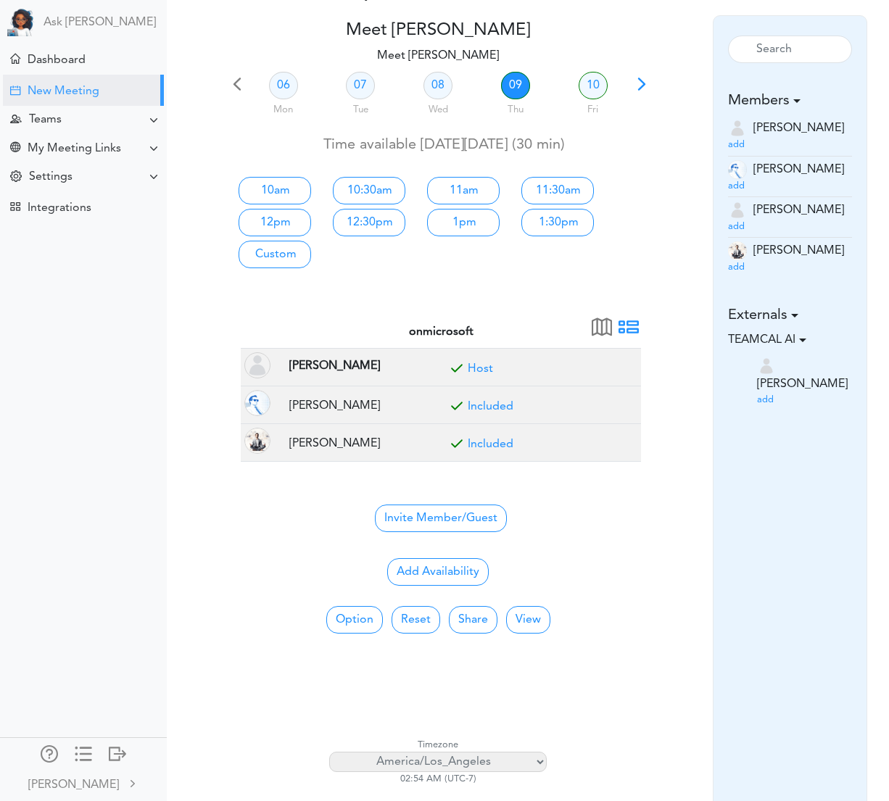
scroll to position [139, 0]
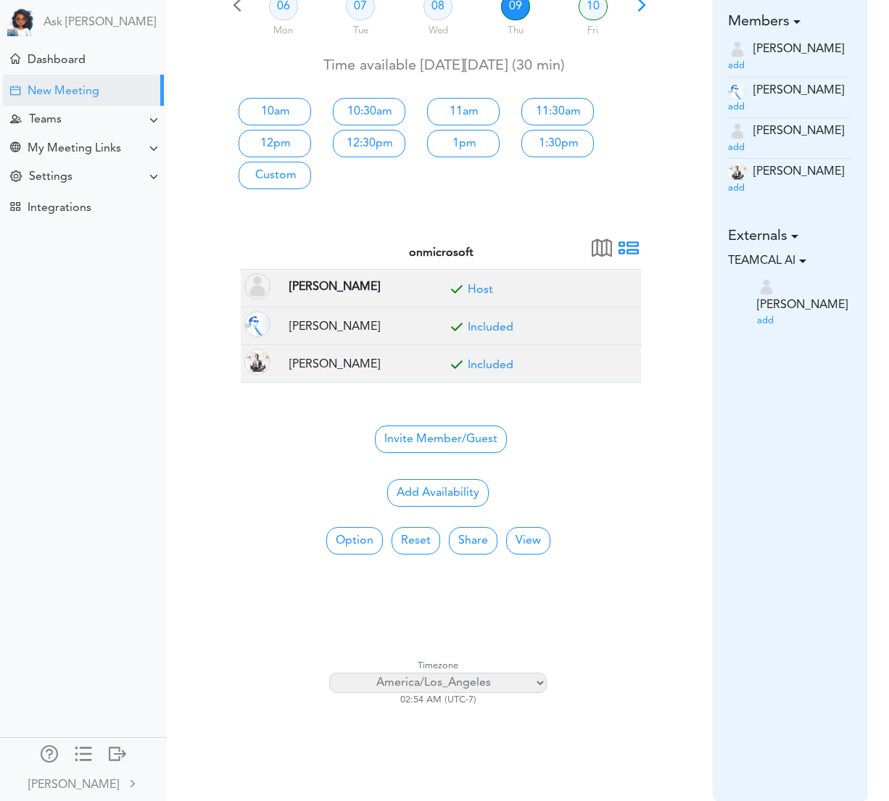
click at [528, 681] on select "Africa/Abidjan Africa/Accra Africa/Addis_Ababa Africa/Algiers Africa/Asmara Afr…" at bounding box center [438, 683] width 218 height 20
click at [329, 673] on select "Africa/Abidjan Africa/Accra Africa/Addis_Ababa Africa/Algiers Africa/Asmara Afr…" at bounding box center [438, 683] width 218 height 20
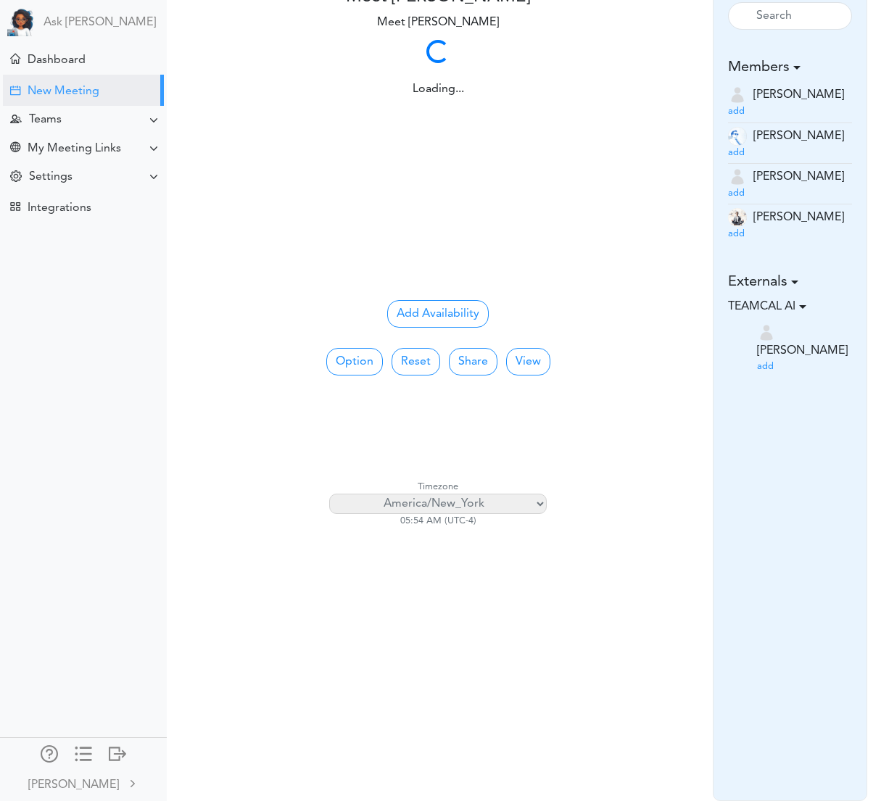
scroll to position [0, 0]
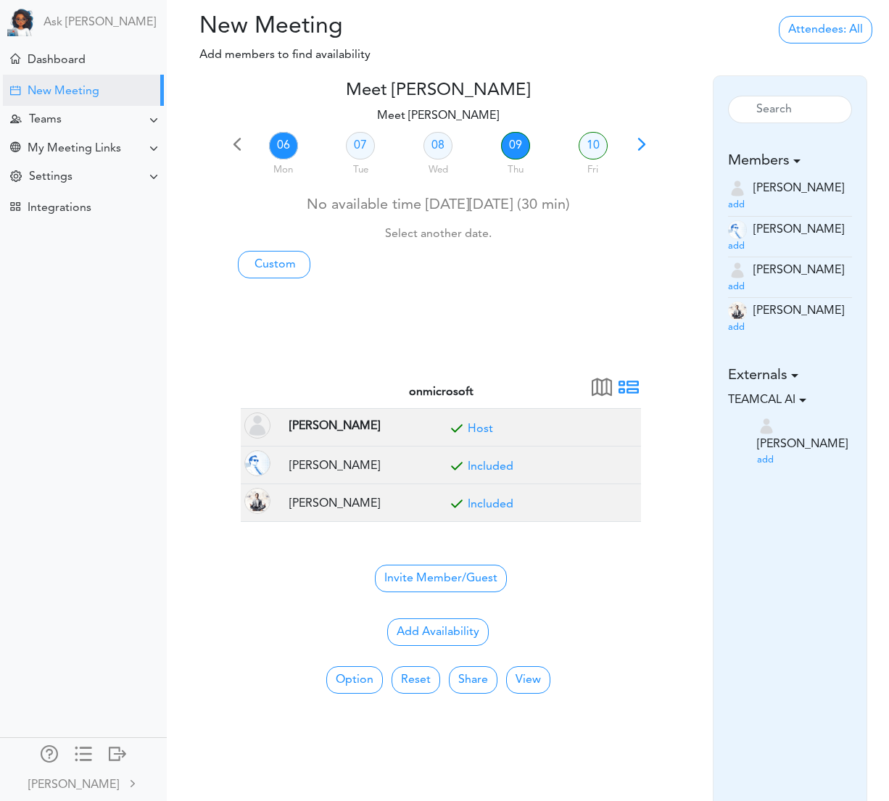
click at [511, 136] on link "09" at bounding box center [515, 146] width 29 height 28
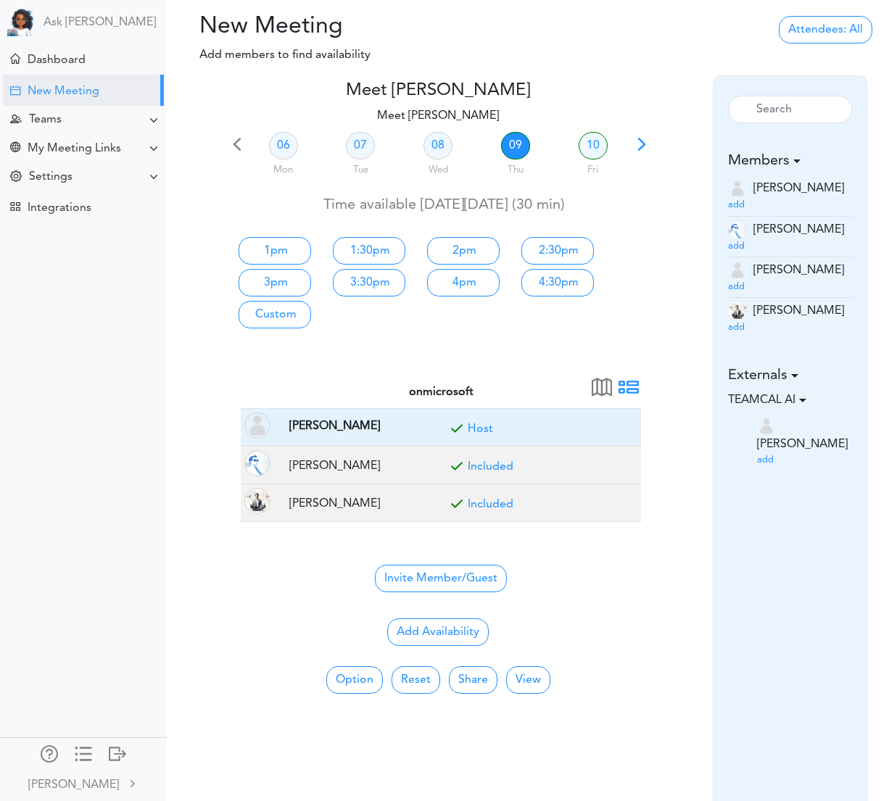
scroll to position [139, 0]
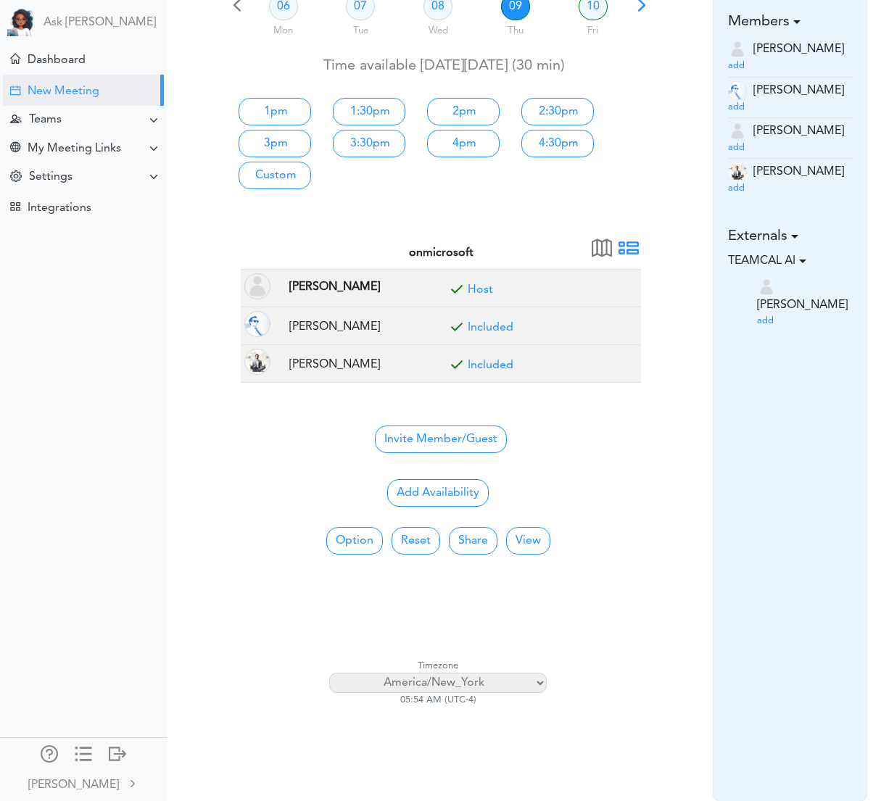
click at [516, 679] on select "Africa/Abidjan Africa/Accra Africa/Addis_Ababa Africa/Algiers Africa/Asmara Afr…" at bounding box center [438, 683] width 218 height 20
select select "America/[GEOGRAPHIC_DATA]"
click at [329, 673] on select "Africa/Abidjan Africa/Accra Africa/Addis_Ababa Africa/Algiers Africa/Asmara Afr…" at bounding box center [438, 683] width 218 height 20
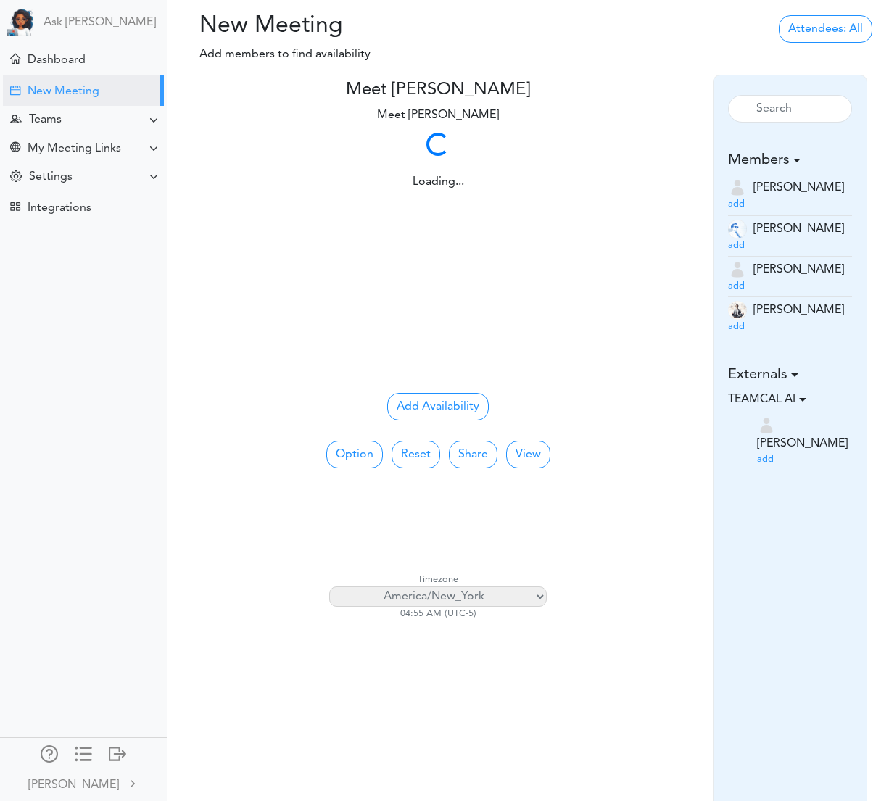
scroll to position [0, 0]
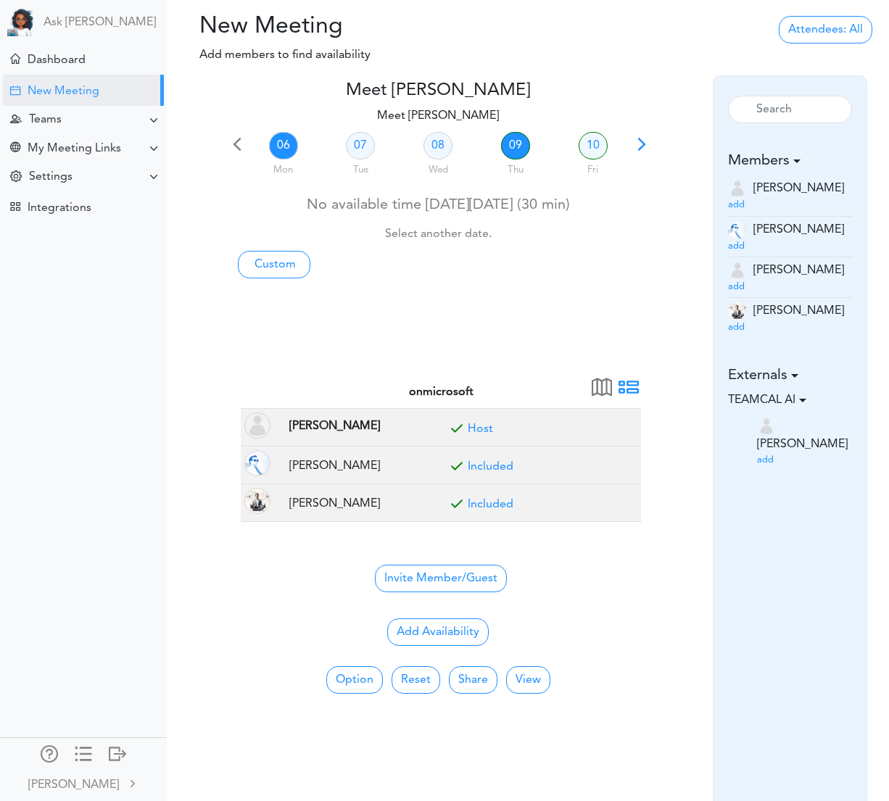
click at [514, 150] on link "09" at bounding box center [515, 146] width 29 height 28
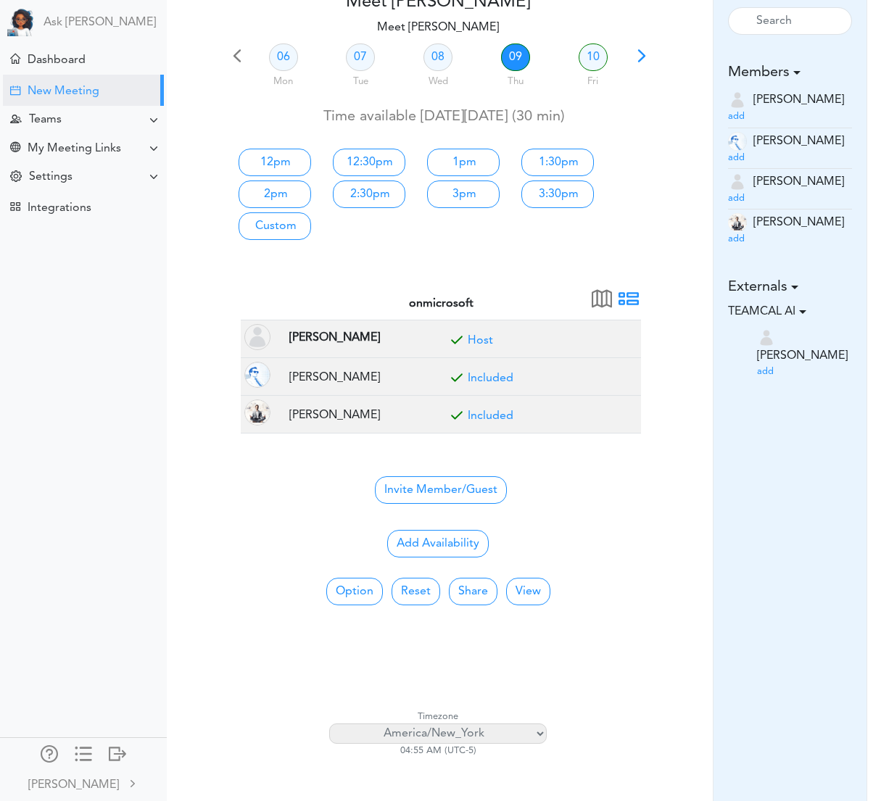
scroll to position [139, 0]
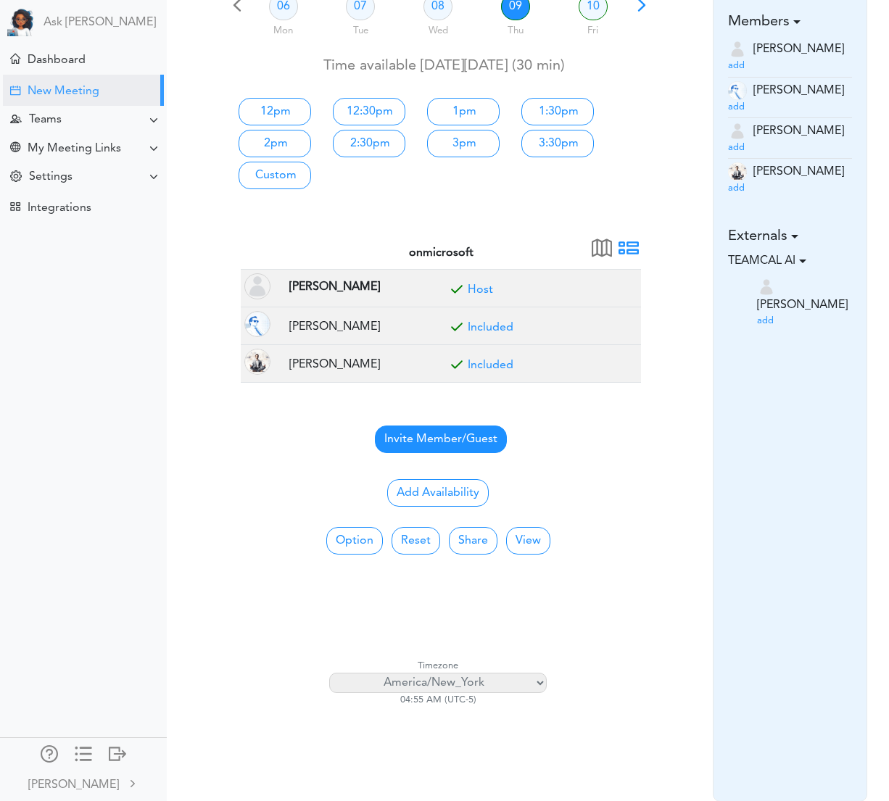
click at [429, 446] on span "Invite Member/Guest" at bounding box center [441, 440] width 132 height 28
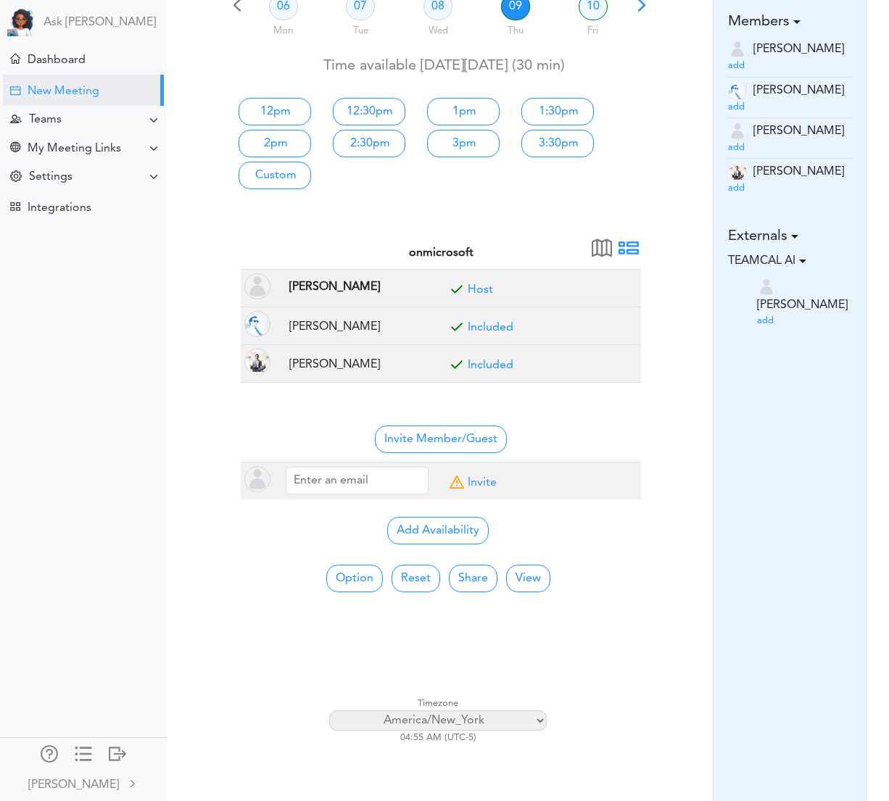
click at [631, 524] on div "Add Availability" at bounding box center [438, 529] width 506 height 30
click at [416, 536] on button "Add Availability" at bounding box center [438, 531] width 102 height 28
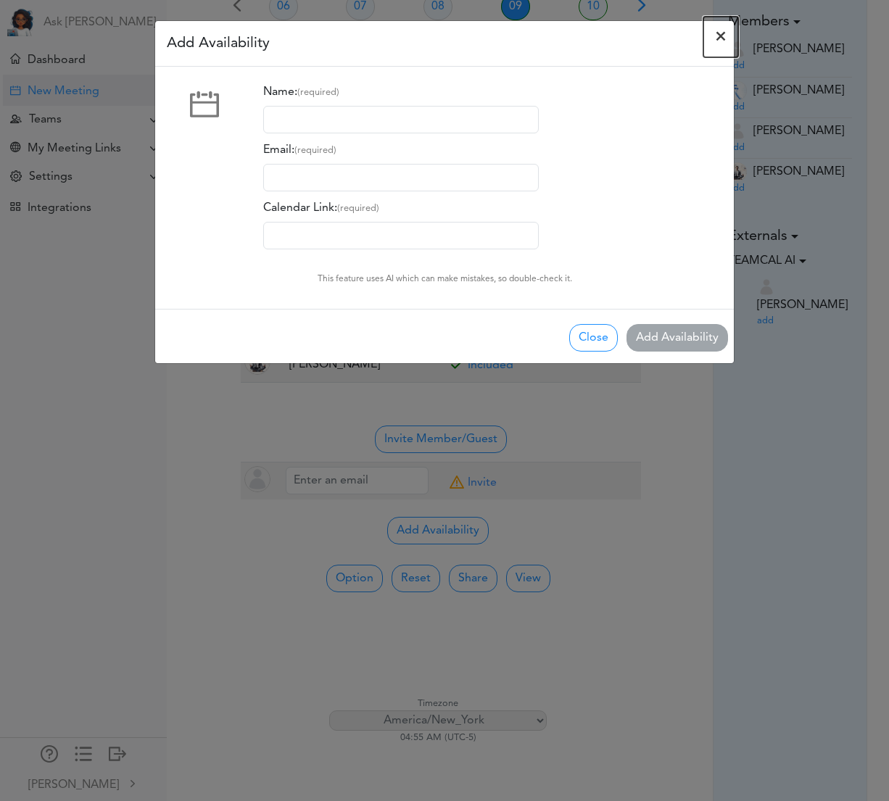
click at [720, 38] on span "×" at bounding box center [721, 36] width 12 height 17
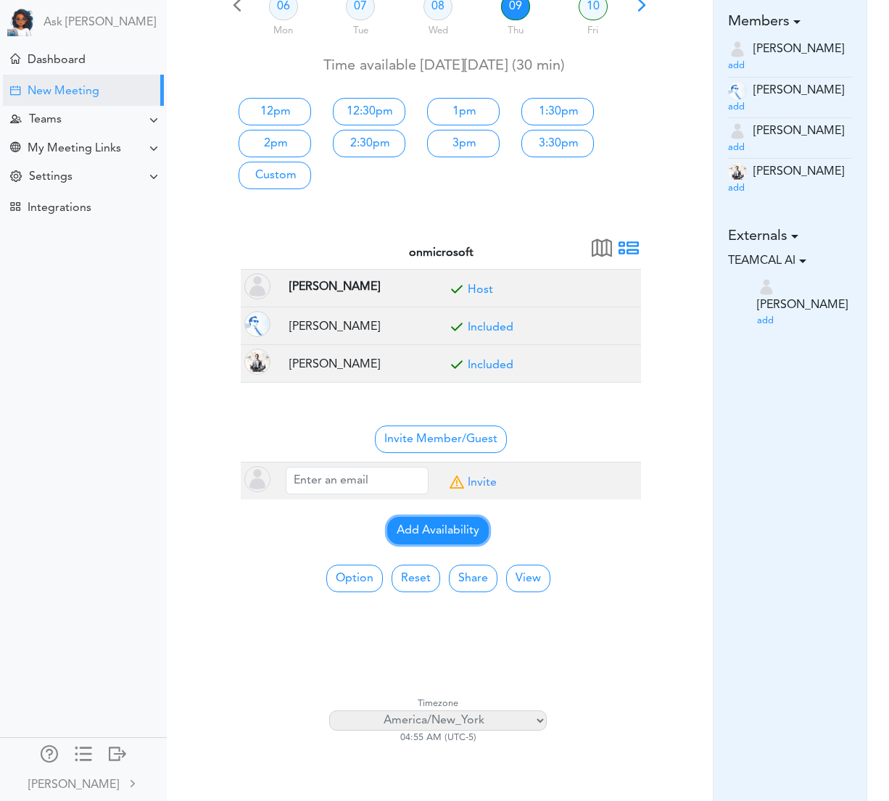
scroll to position [140, 0]
click at [540, 579] on button "View" at bounding box center [528, 578] width 44 height 28
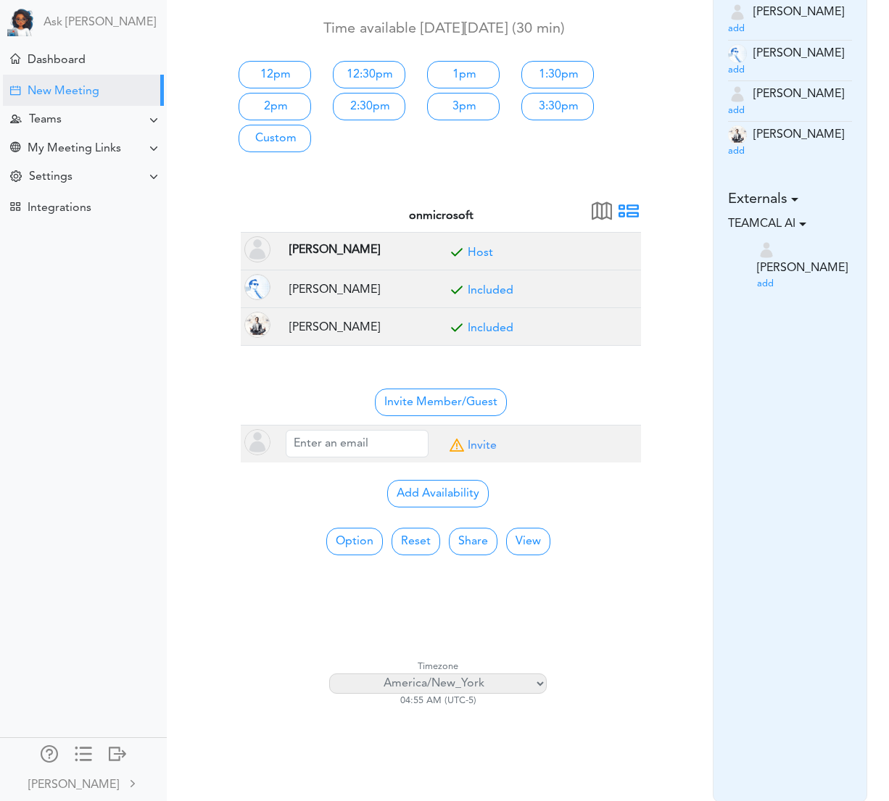
click at [610, 585] on div "Calendar View for All Meetings 8:00 AM - - - 9:00 AM - - - 10:00 AM - - - 11:00…" at bounding box center [438, 591] width 400 height 70
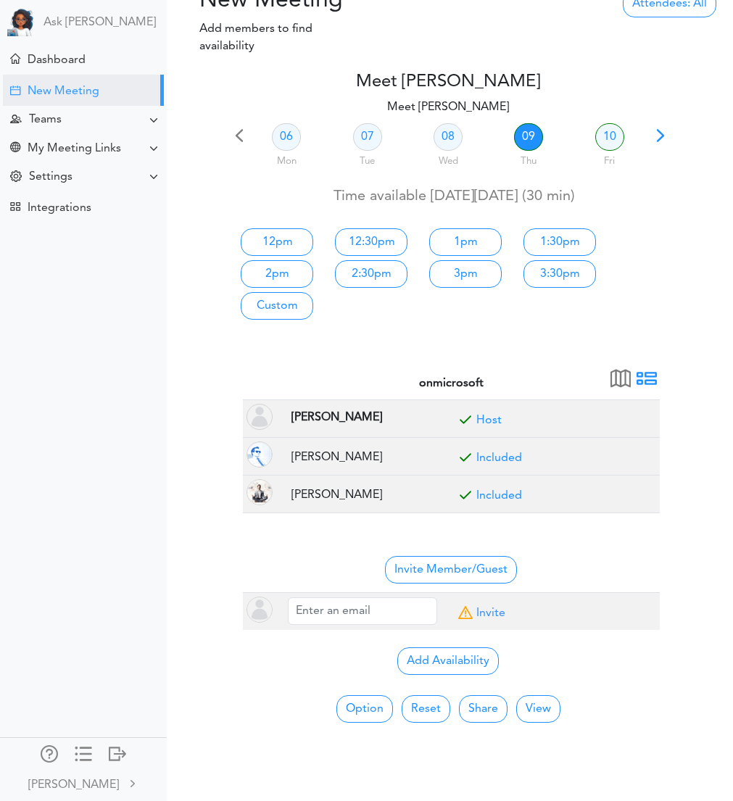
scroll to position [0, 0]
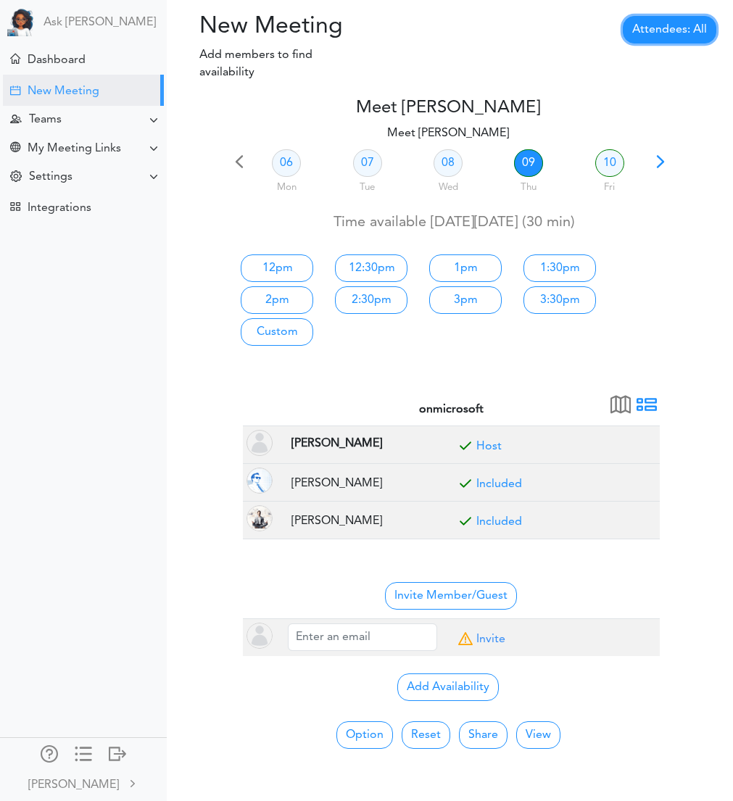
click at [667, 23] on link "Attendees: All" at bounding box center [670, 30] width 94 height 28
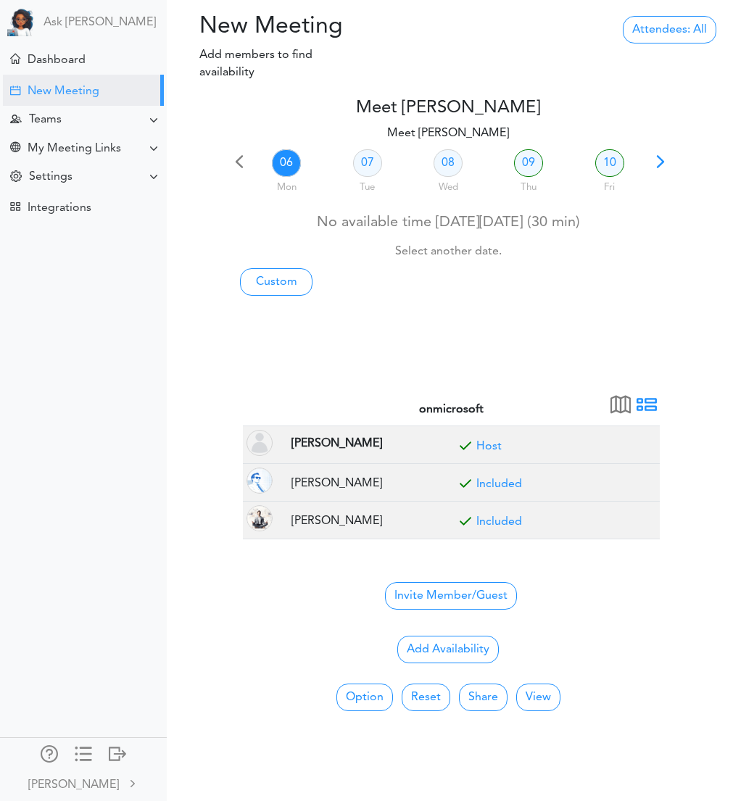
click at [406, 15] on div "Processing... Please wait." at bounding box center [449, 53] width 189 height 80
click at [543, 690] on button "View" at bounding box center [538, 698] width 44 height 28
click at [537, 697] on button "View" at bounding box center [538, 698] width 44 height 28
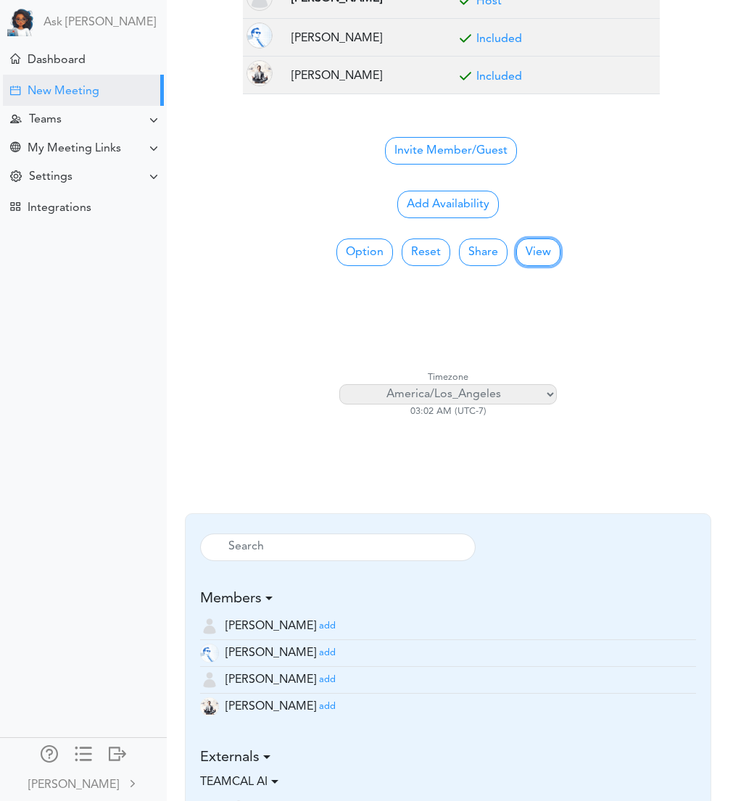
scroll to position [342, 0]
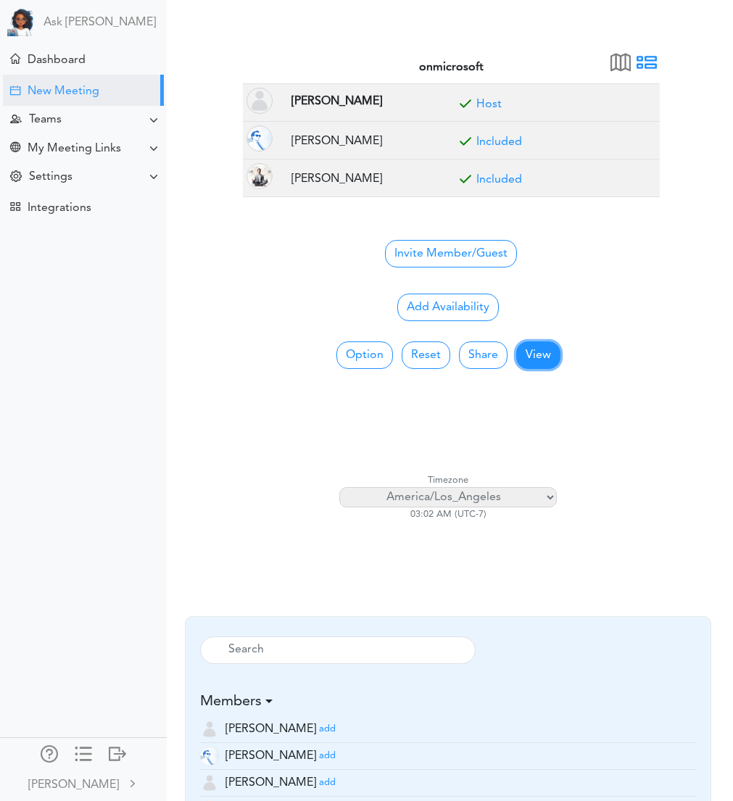
click at [544, 353] on button "View" at bounding box center [538, 356] width 44 height 28
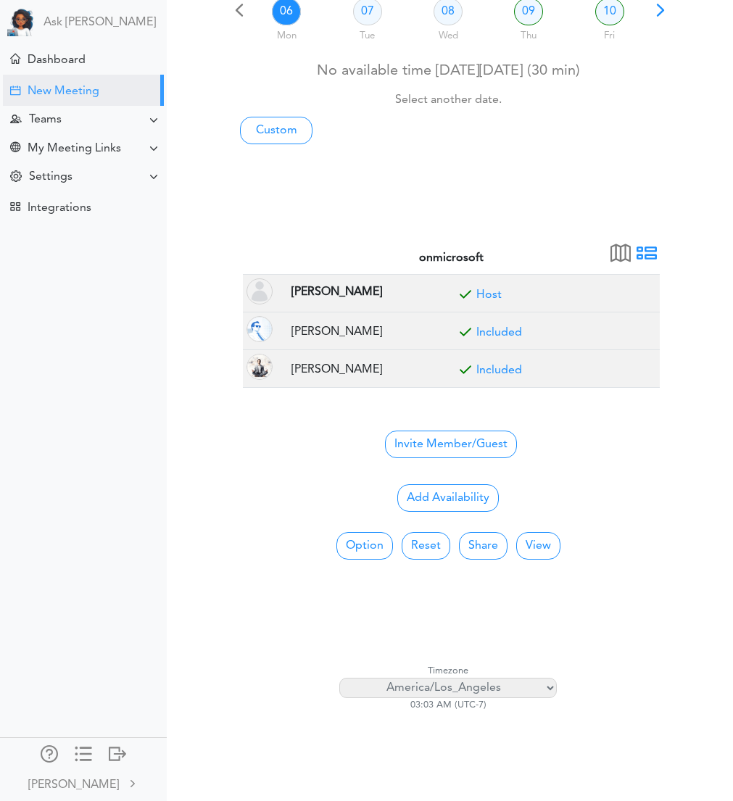
scroll to position [151, 0]
click at [539, 540] on button "View" at bounding box center [538, 547] width 44 height 28
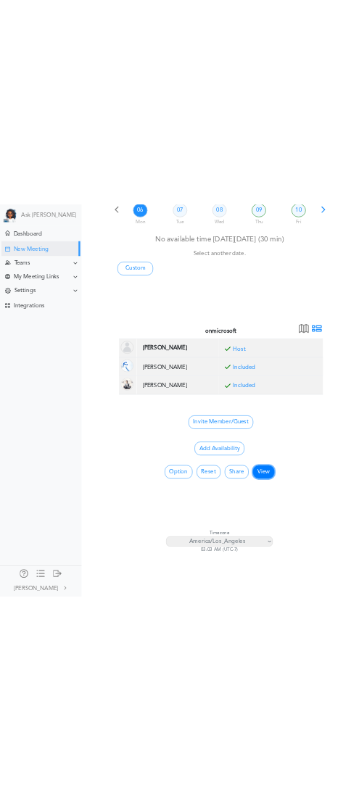
scroll to position [254, 0]
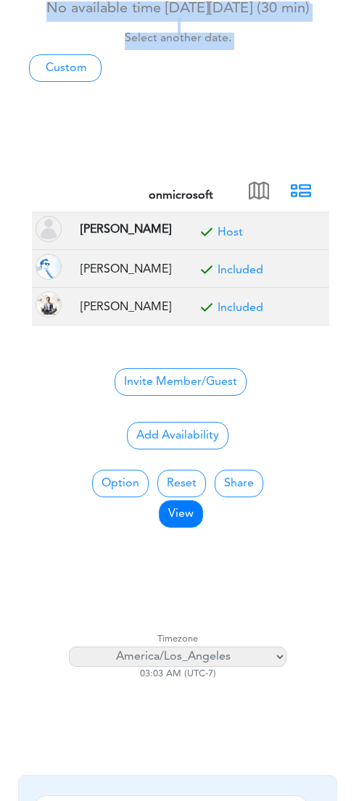
drag, startPoint x: 371, startPoint y: 195, endPoint x: 489, endPoint y: 199, distance: 117.6
click at [359, 199] on html "Ask Zara Dashboard" at bounding box center [179, 146] width 359 height 801
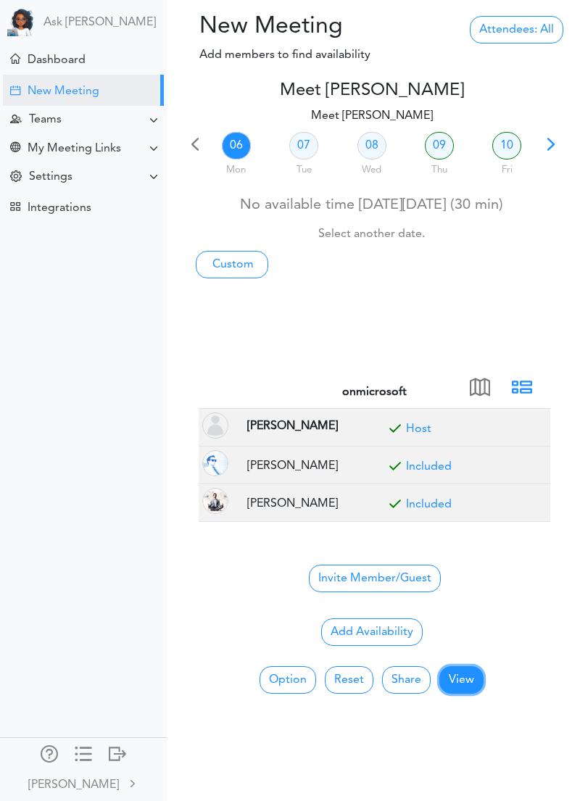
click at [358, 685] on button "View" at bounding box center [462, 681] width 44 height 28
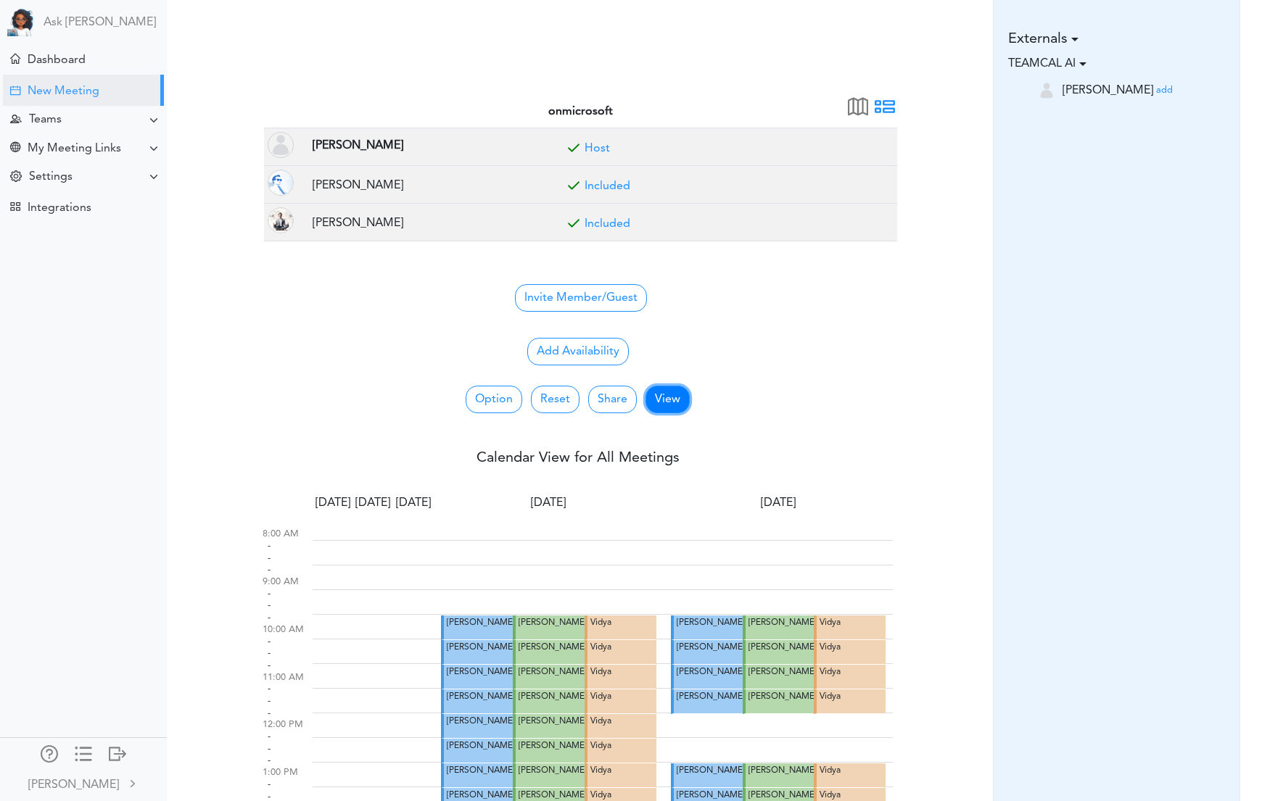
scroll to position [188, 0]
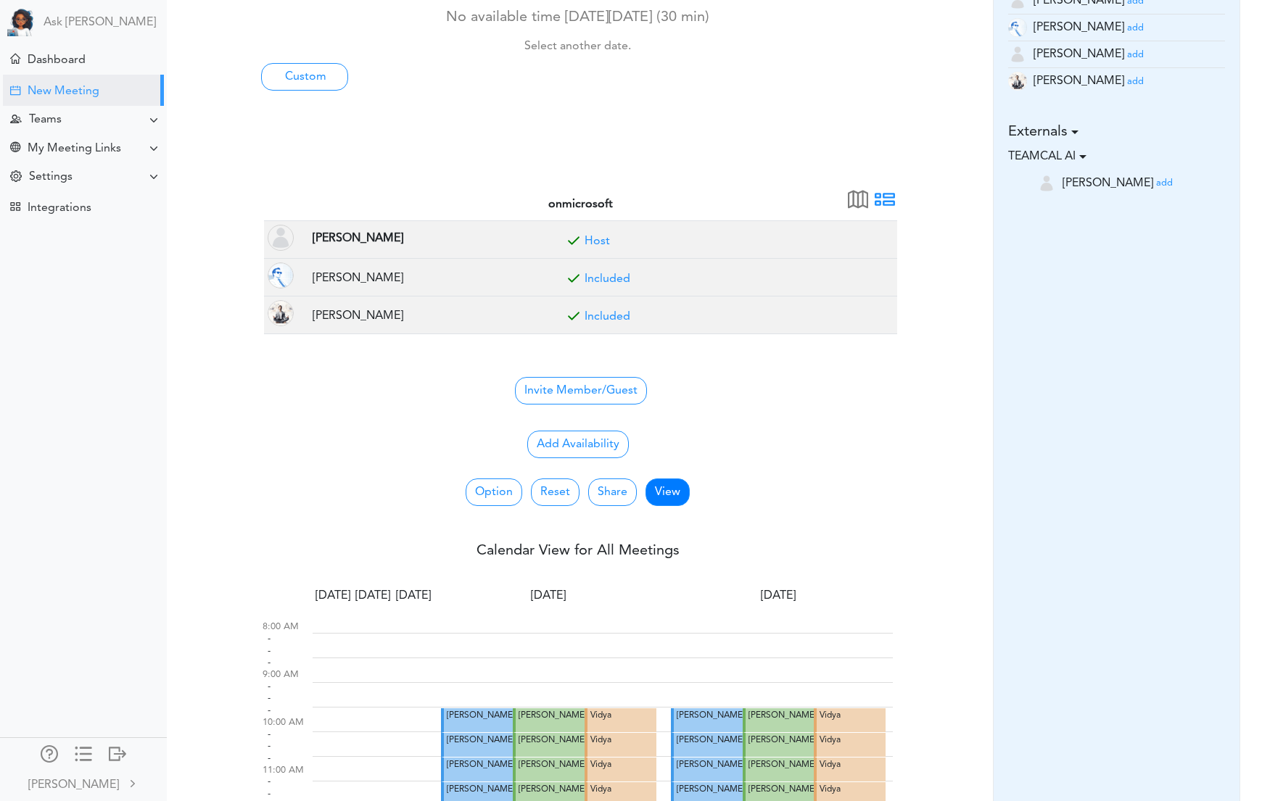
click at [358, 452] on button "Add Availability" at bounding box center [578, 445] width 102 height 28
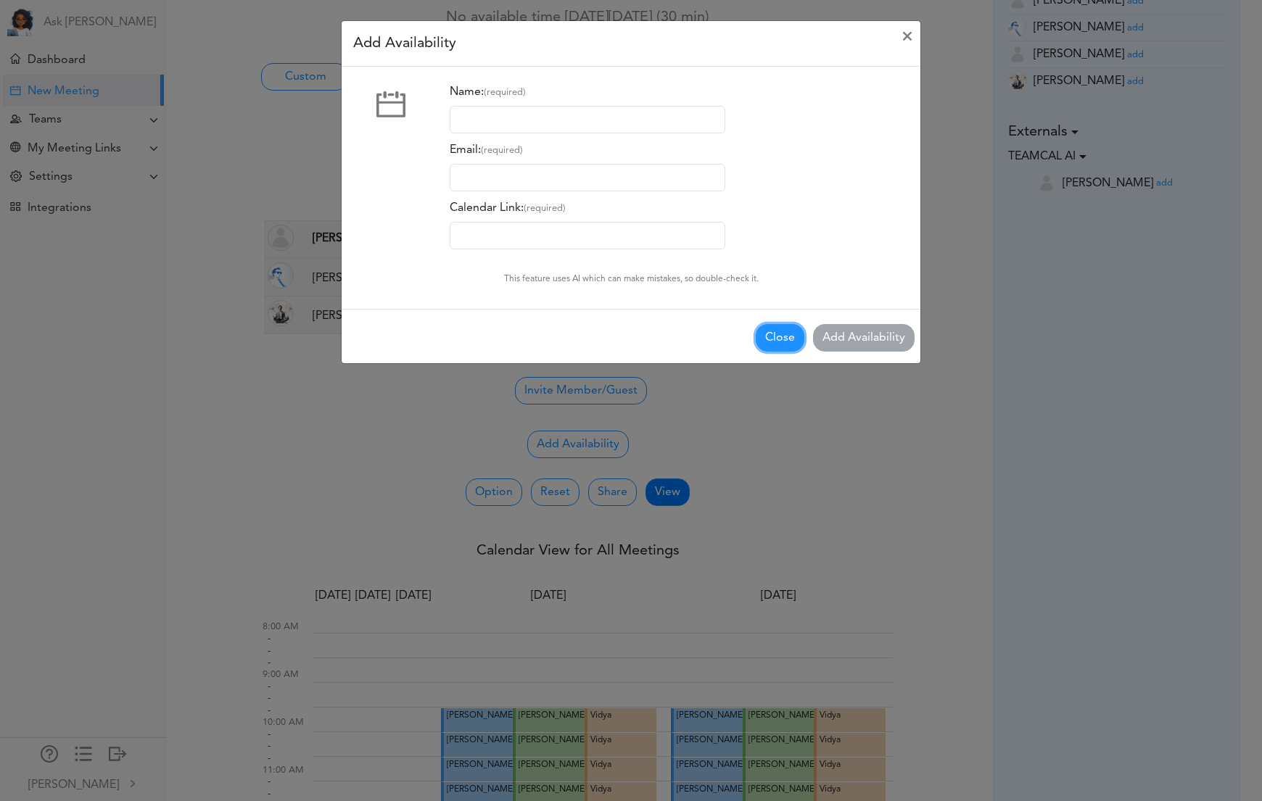
click at [358, 335] on button "Close" at bounding box center [780, 338] width 49 height 28
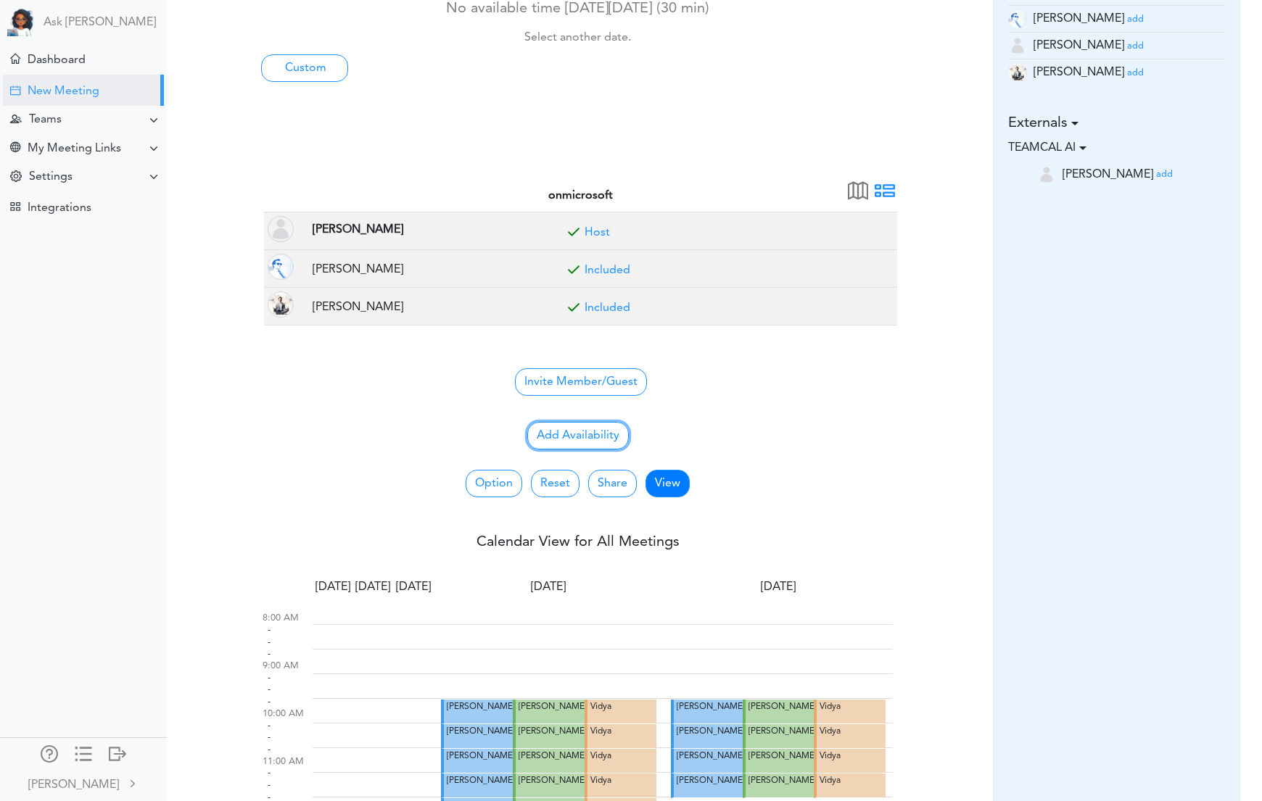
scroll to position [205, 0]
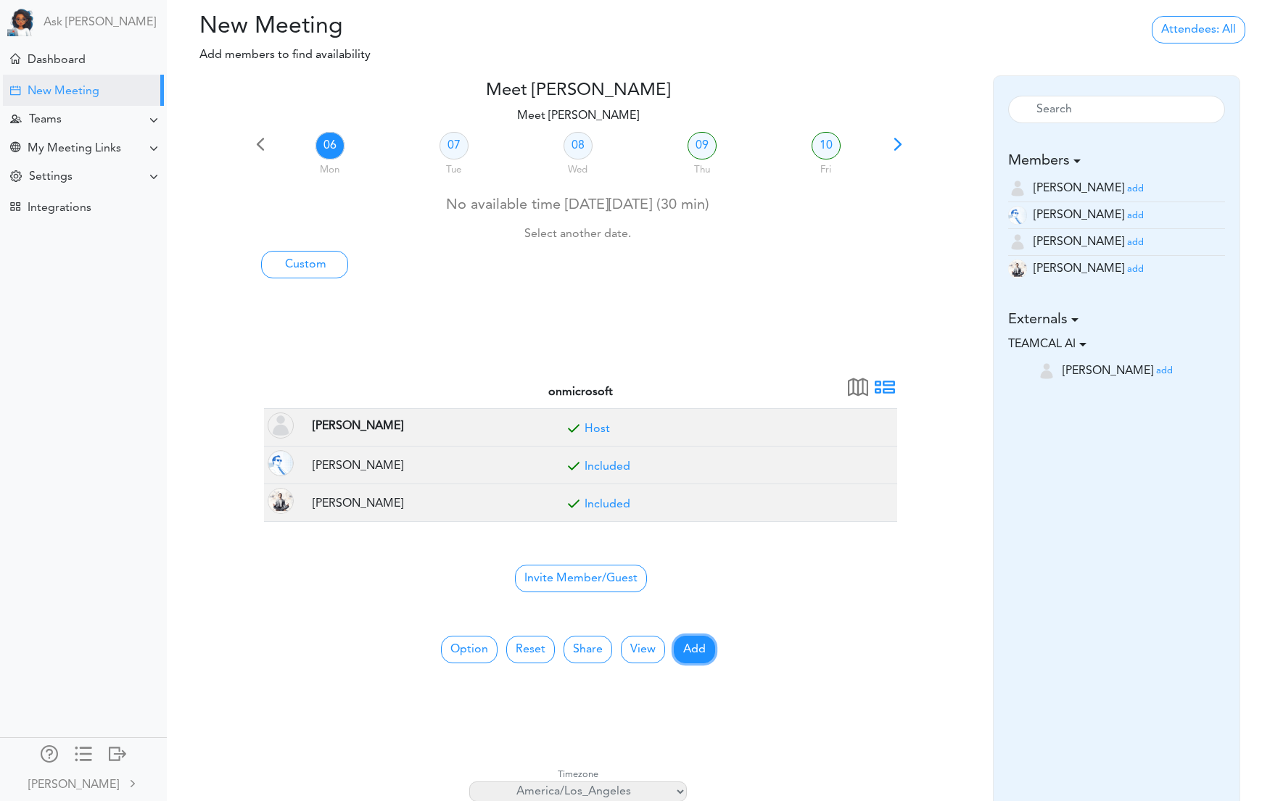
click at [684, 652] on button "Add" at bounding box center [694, 650] width 41 height 28
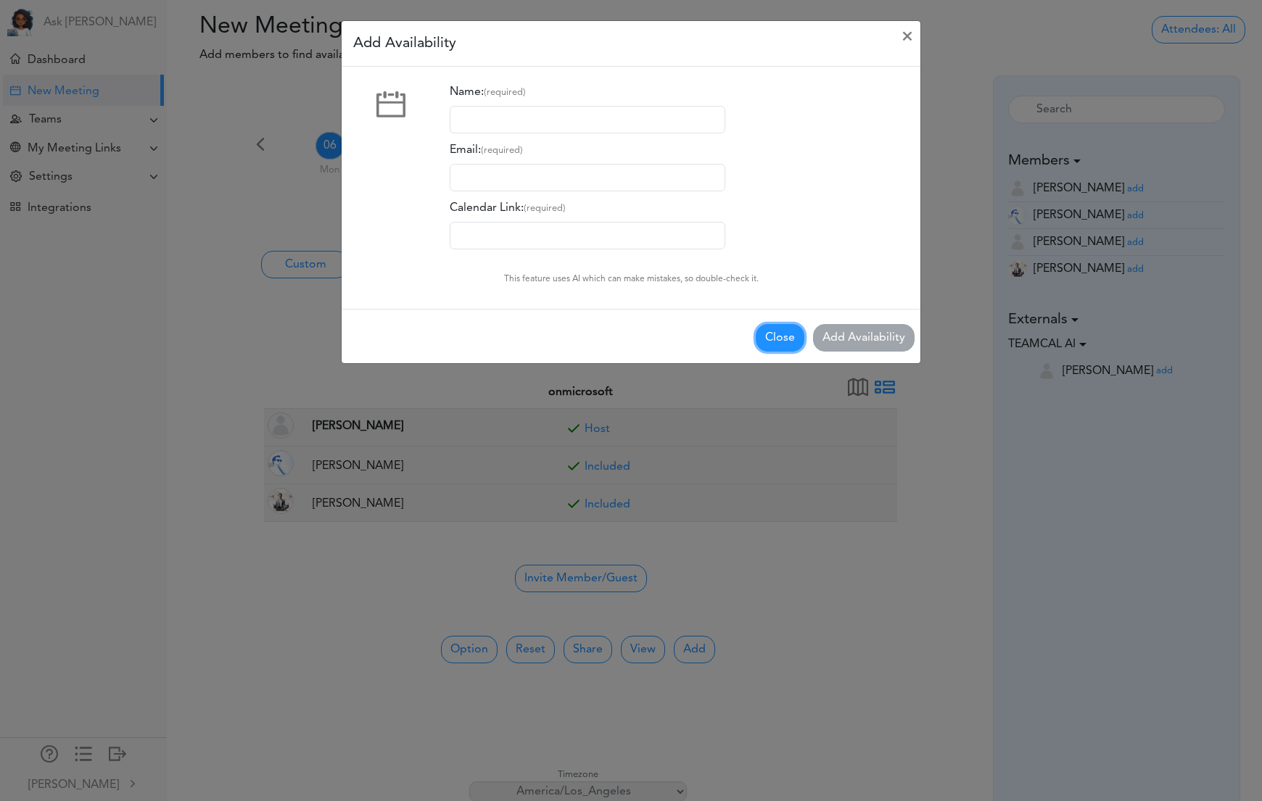
click at [762, 333] on button "Close" at bounding box center [780, 338] width 49 height 28
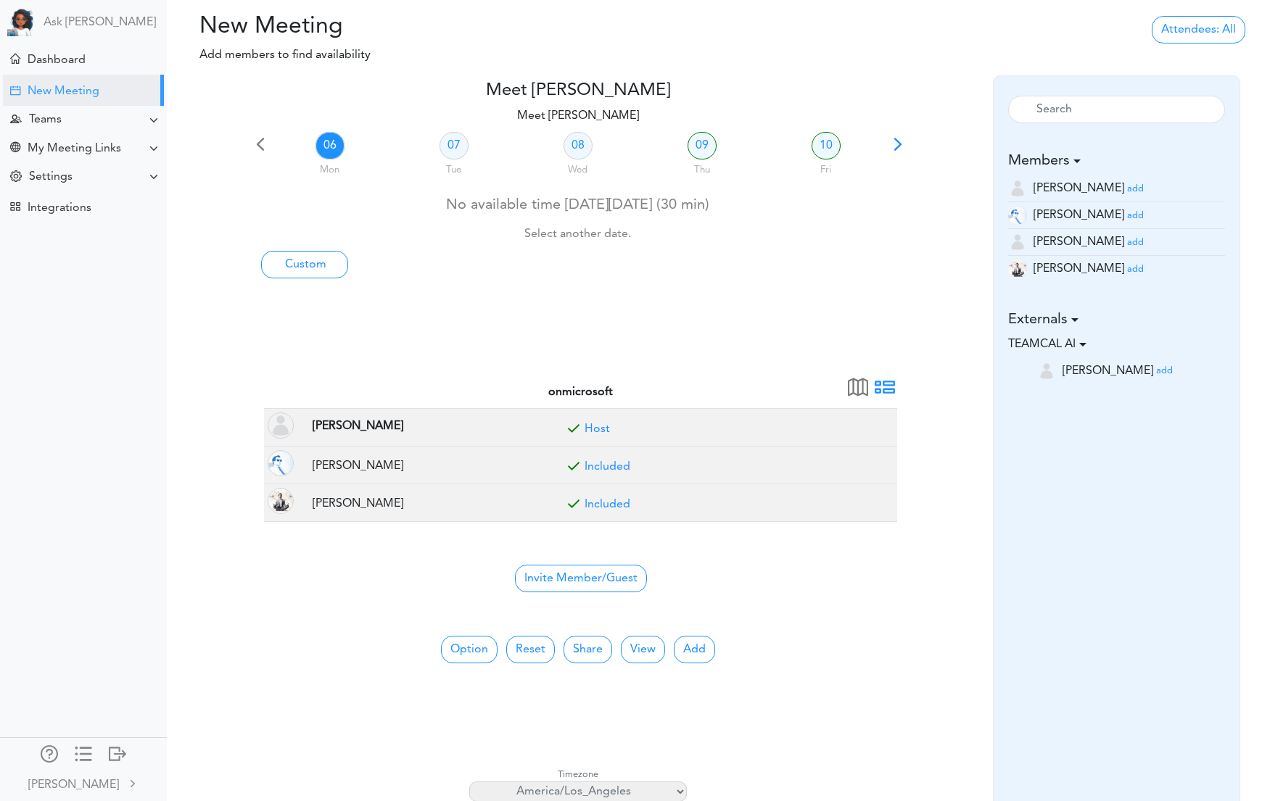
click at [1079, 316] on h5 "Externals" at bounding box center [1116, 319] width 217 height 17
click at [1076, 318] on span at bounding box center [1075, 320] width 4 height 7
click at [585, 142] on link "08" at bounding box center [578, 146] width 29 height 28
click at [706, 144] on link "09" at bounding box center [702, 146] width 29 height 28
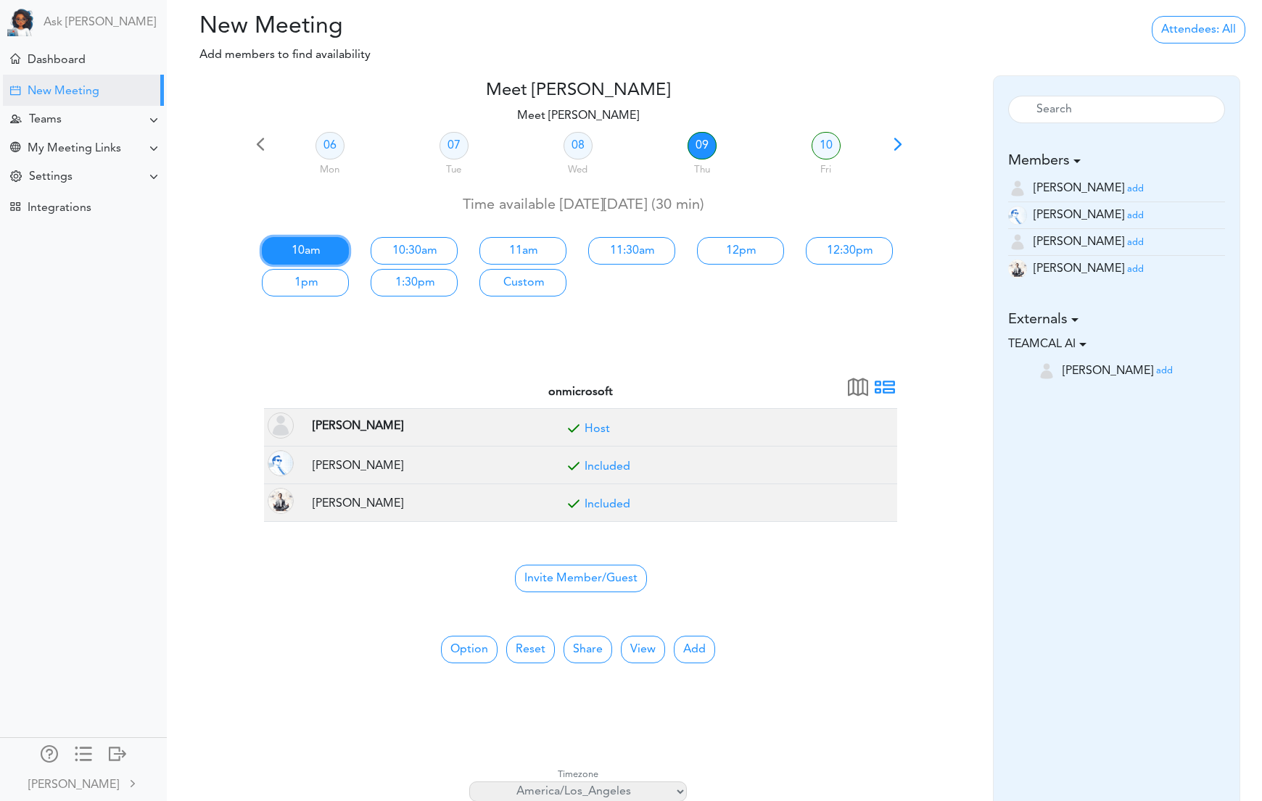
click at [313, 252] on link "10am" at bounding box center [305, 251] width 87 height 28
type input "Meet [PERSON_NAME]"
type input "[URL][DOMAIN_NAME]"
type input "2025-10-09T10:00"
type input "2025-10-09T10:30"
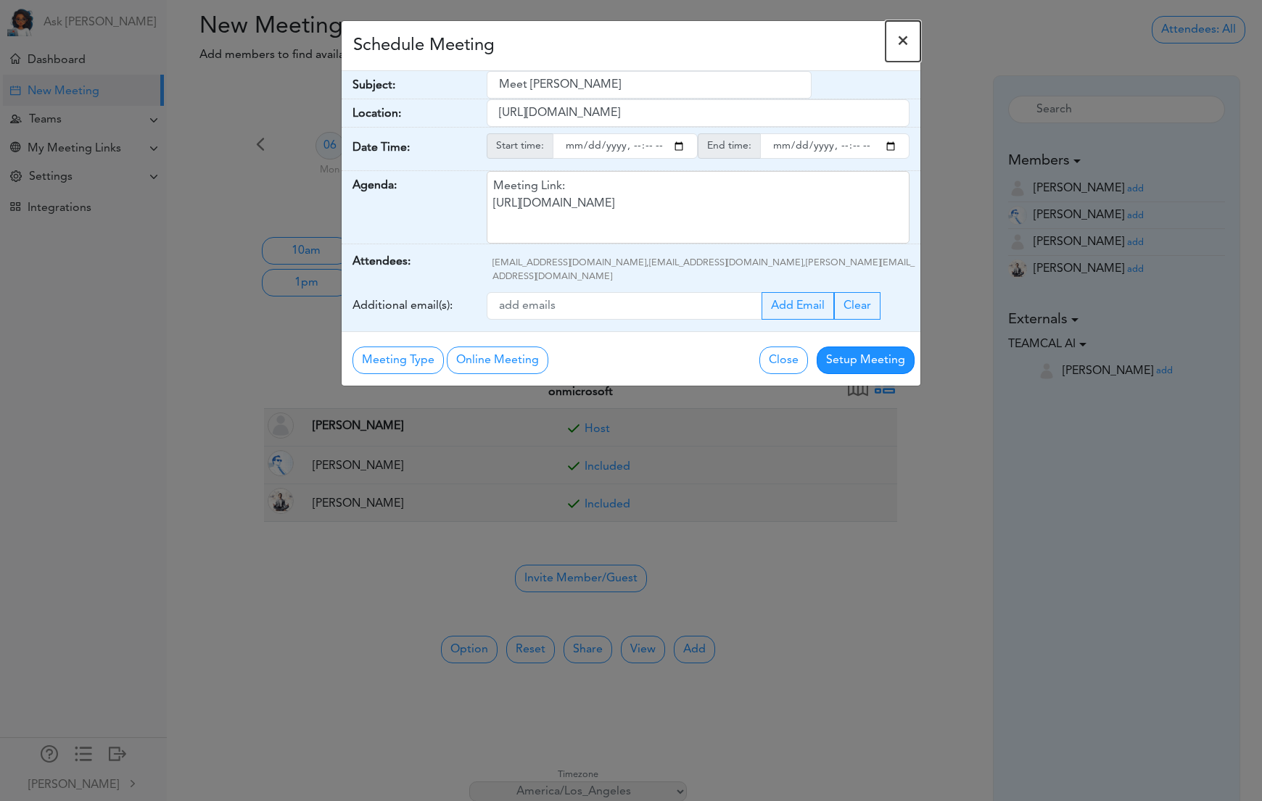
click at [906, 41] on span "×" at bounding box center [903, 41] width 12 height 17
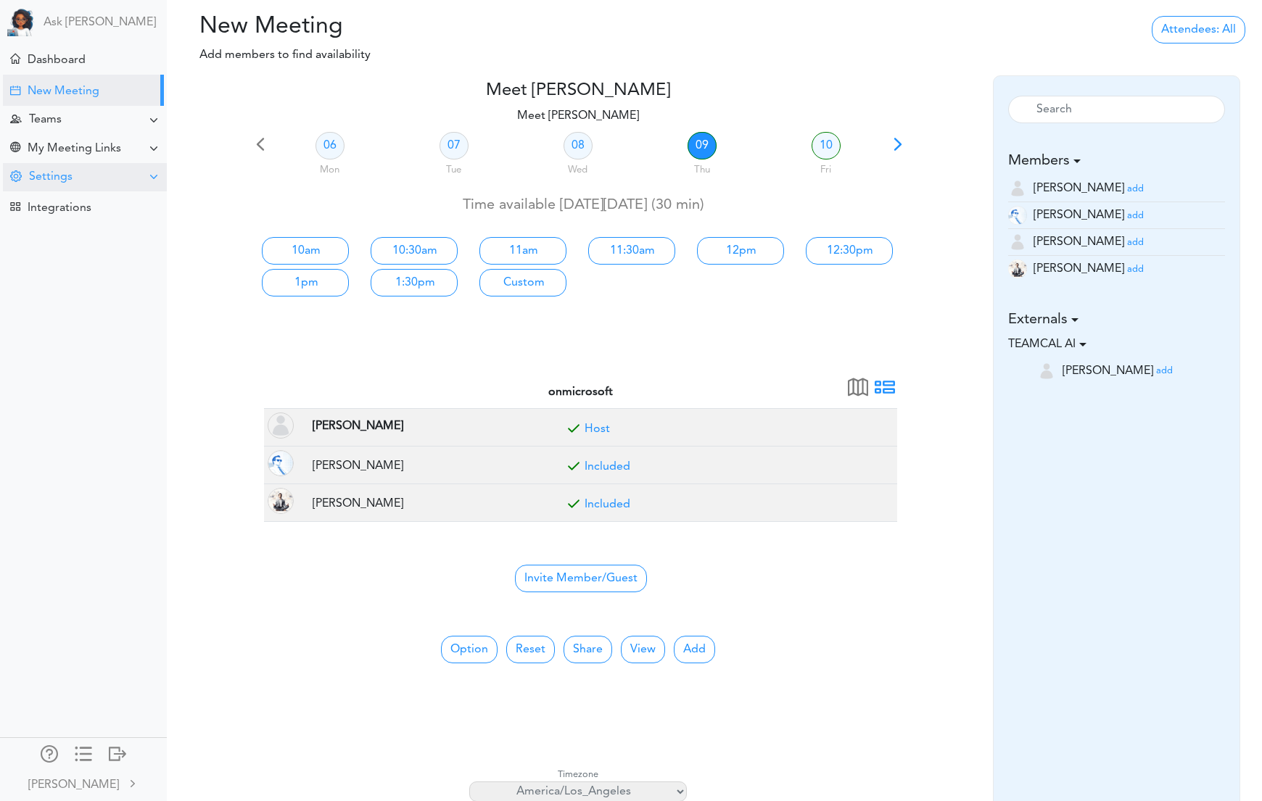
click at [136, 182] on div "Settings" at bounding box center [85, 177] width 164 height 28
click at [103, 308] on div "Sync Zoom" at bounding box center [83, 309] width 167 height 26
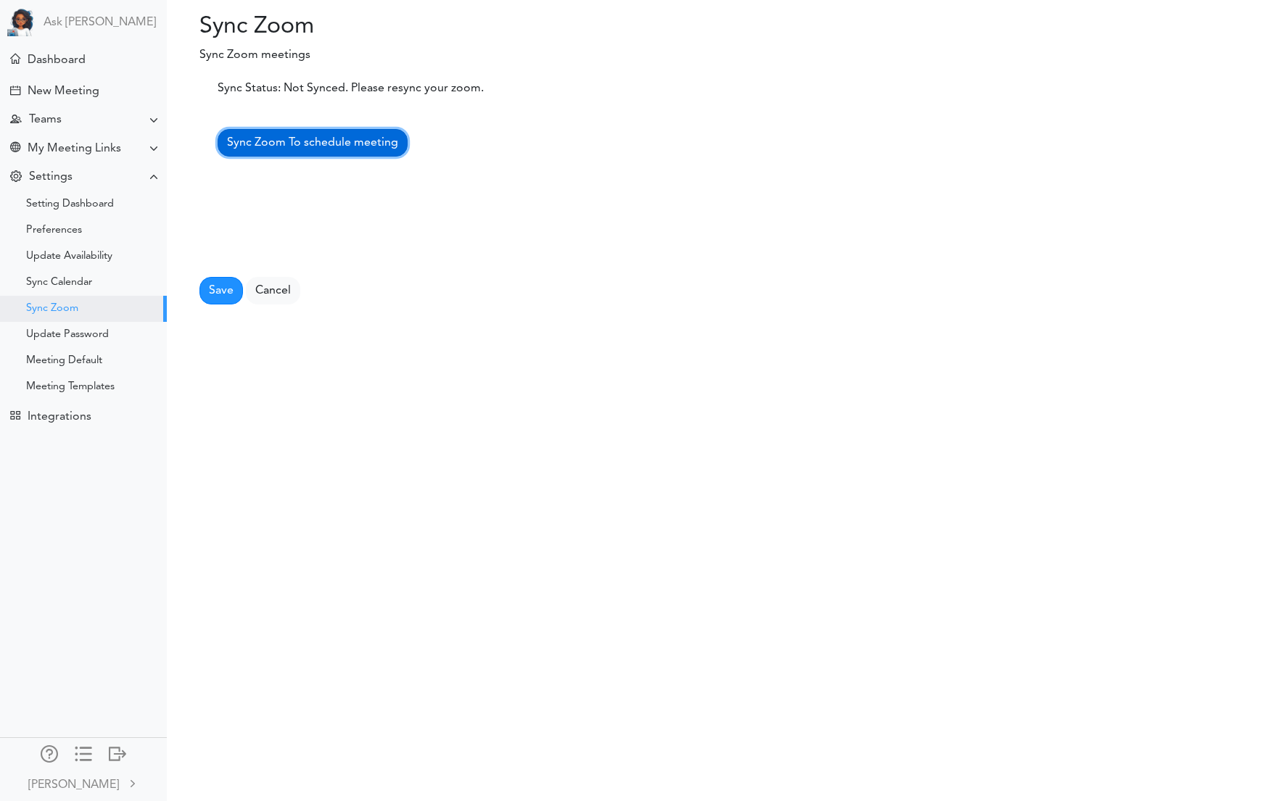
click at [330, 141] on span "Sync Zoom To schedule meeting" at bounding box center [312, 143] width 171 height 12
click at [311, 141] on span "Sync Zoom To schedule meeting" at bounding box center [312, 143] width 171 height 12
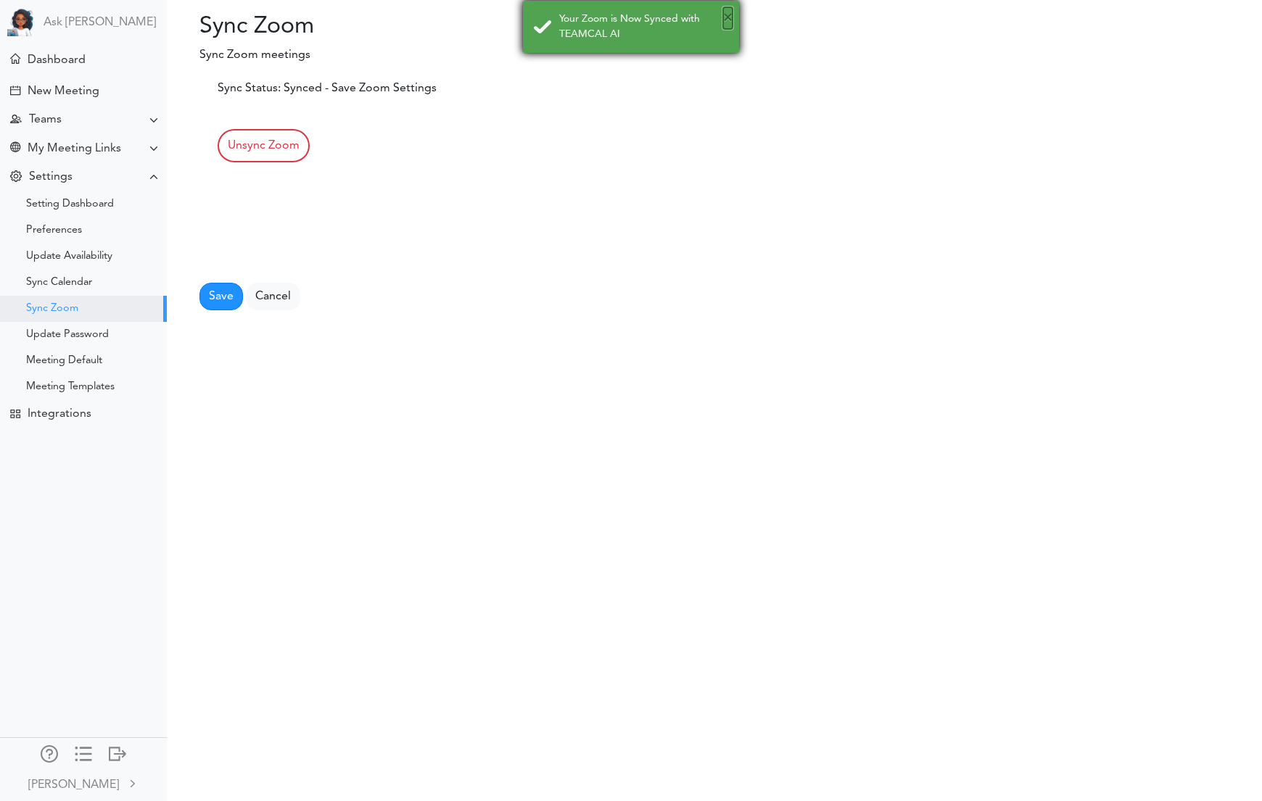
click at [729, 17] on button "×" at bounding box center [727, 18] width 9 height 22
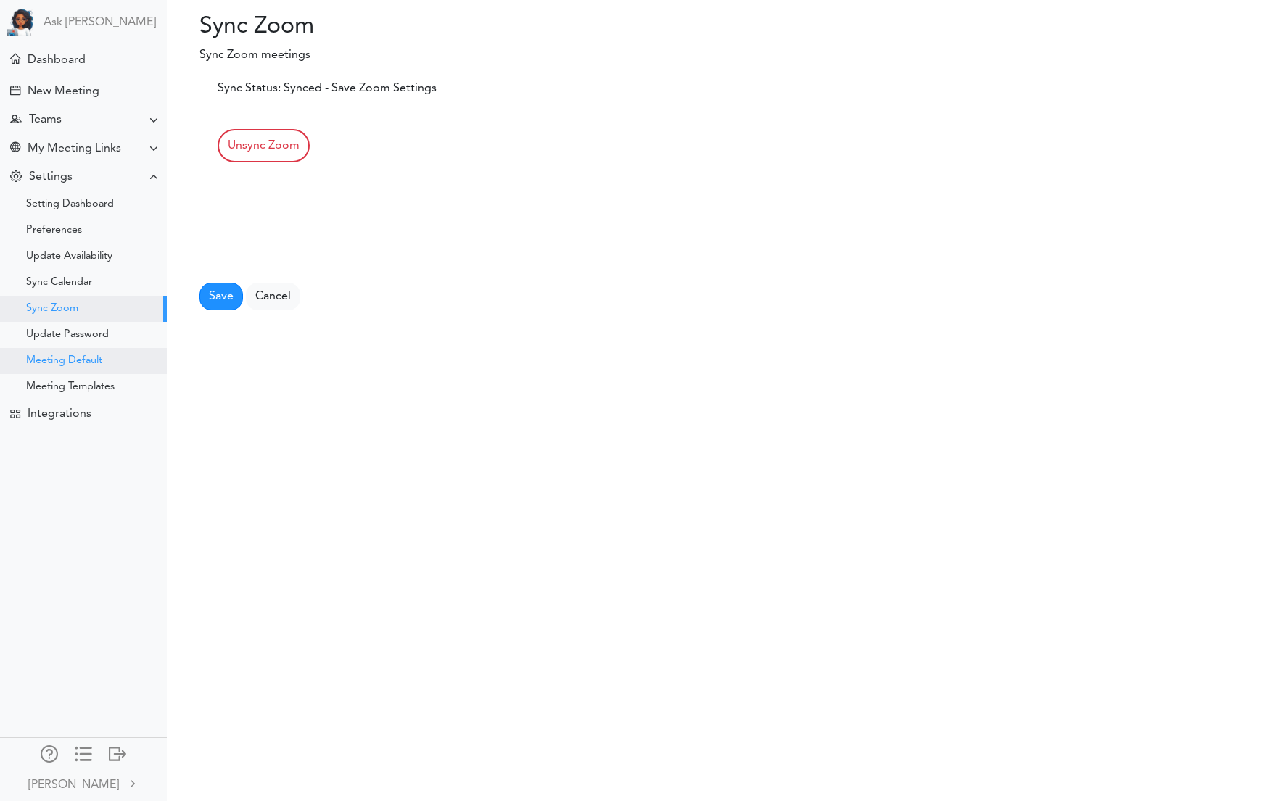
click at [89, 368] on div "Meeting Default" at bounding box center [83, 361] width 167 height 26
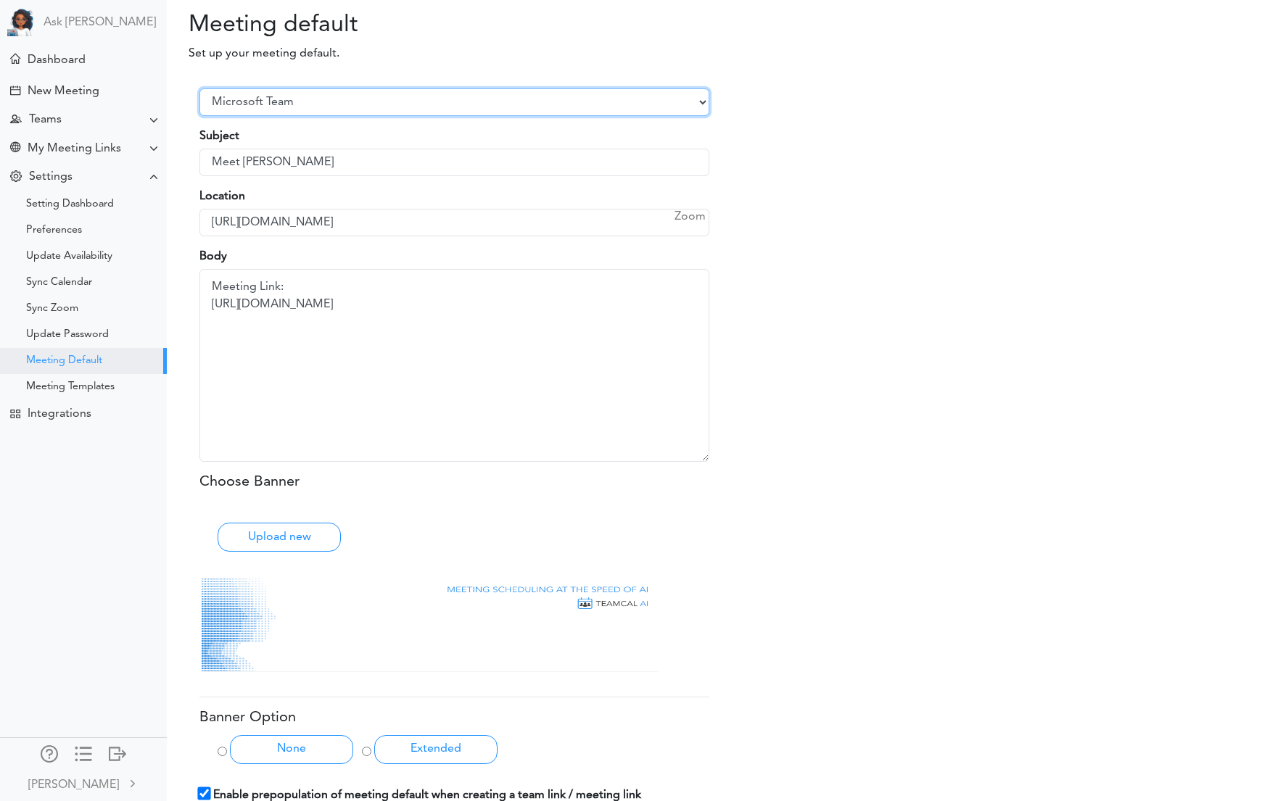
click at [265, 99] on select "Select Provider Zoom Google Meet Microsoft Team Other" at bounding box center [454, 102] width 510 height 28
select select "1"
click at [199, 103] on select "Select Provider Zoom Google Meet Microsoft Team Other" at bounding box center [454, 102] width 510 height 28
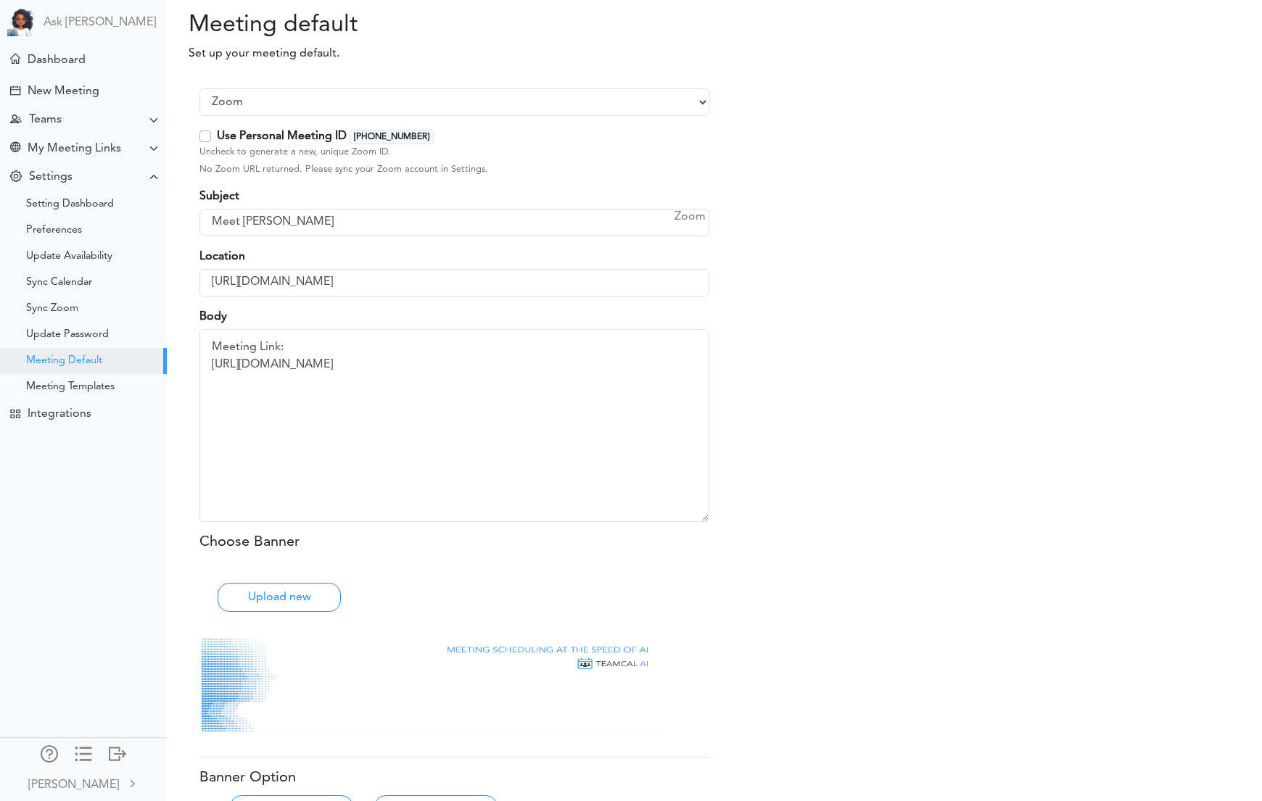
click at [217, 138] on label "Use Personal Meeting ID [PHONE_NUMBER]" at bounding box center [325, 136] width 217 height 17
click at [217, 137] on input "Use Personal Meeting ID [PHONE_NUMBER]" at bounding box center [221, 132] width 9 height 9
checkbox input "true"
type input "[URL][DOMAIN_NAME][SECURITY_DATA]"
click at [217, 137] on label "Use Personal Meeting ID [PHONE_NUMBER]" at bounding box center [325, 136] width 217 height 17
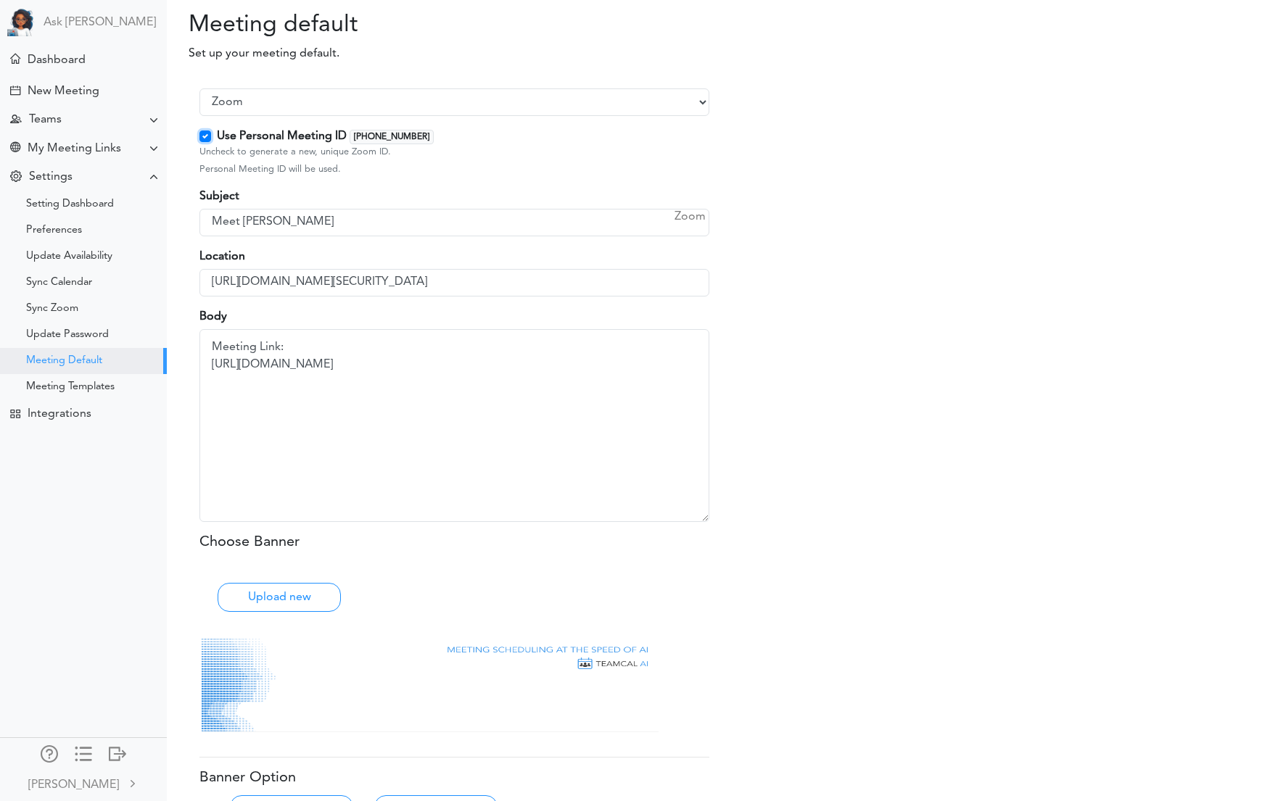
click at [217, 137] on input "Use Personal Meeting ID [PHONE_NUMBER]" at bounding box center [221, 132] width 9 height 9
click at [217, 140] on label "Use Personal Meeting ID [PHONE_NUMBER]" at bounding box center [325, 136] width 217 height 17
click at [217, 137] on input "Use Personal Meeting ID [PHONE_NUMBER]" at bounding box center [221, 132] width 9 height 9
checkbox input "true"
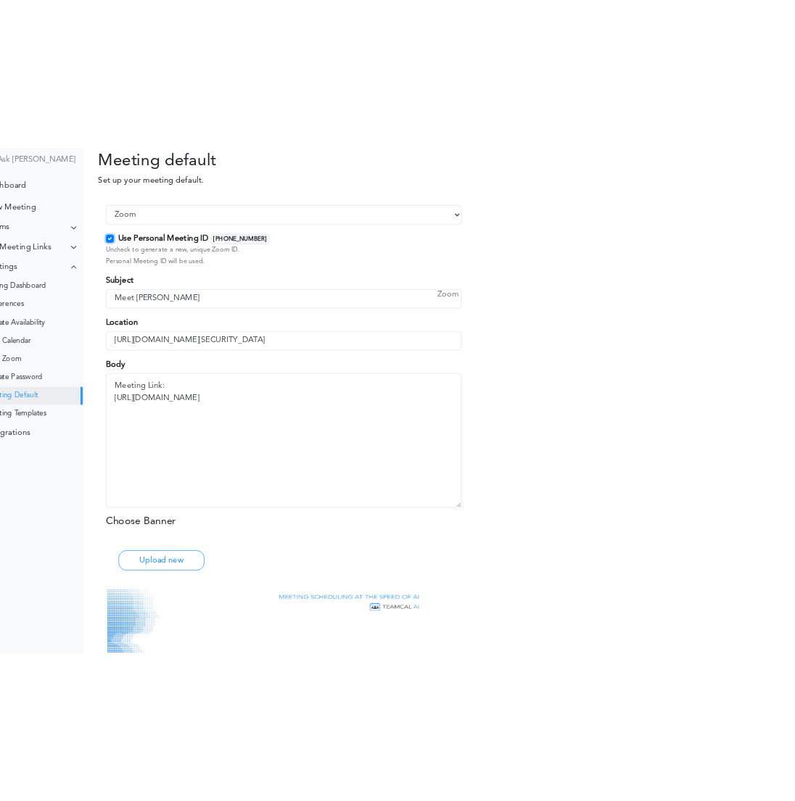
scroll to position [0, 11]
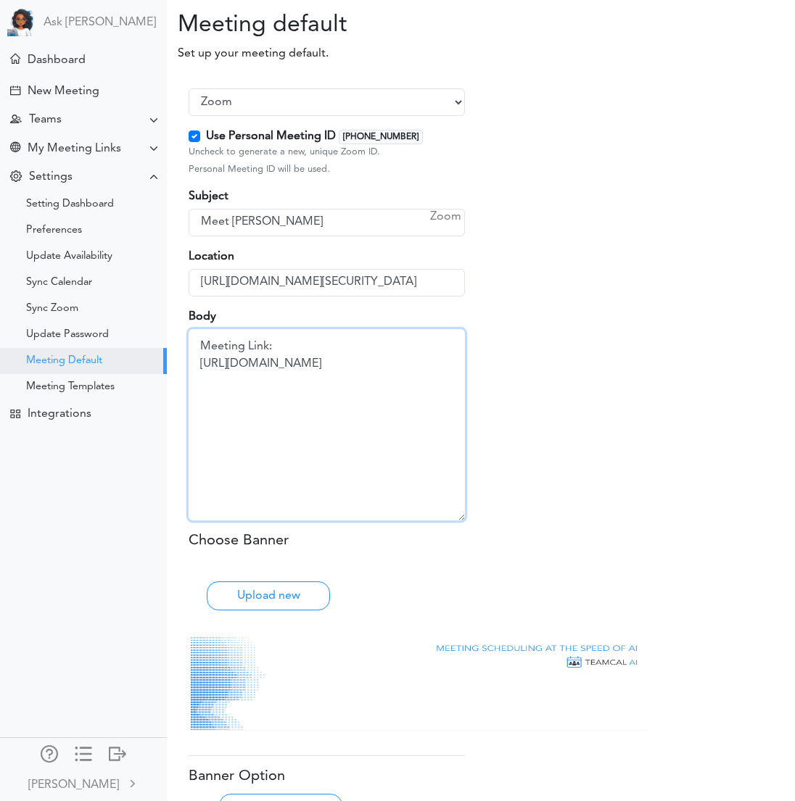
drag, startPoint x: 286, startPoint y: 346, endPoint x: 185, endPoint y: 344, distance: 100.8
click at [185, 344] on div "Select Provider Zoom Google Meet Microsoft Team Other Use Personal Meeting ID […" at bounding box center [327, 528] width 298 height 908
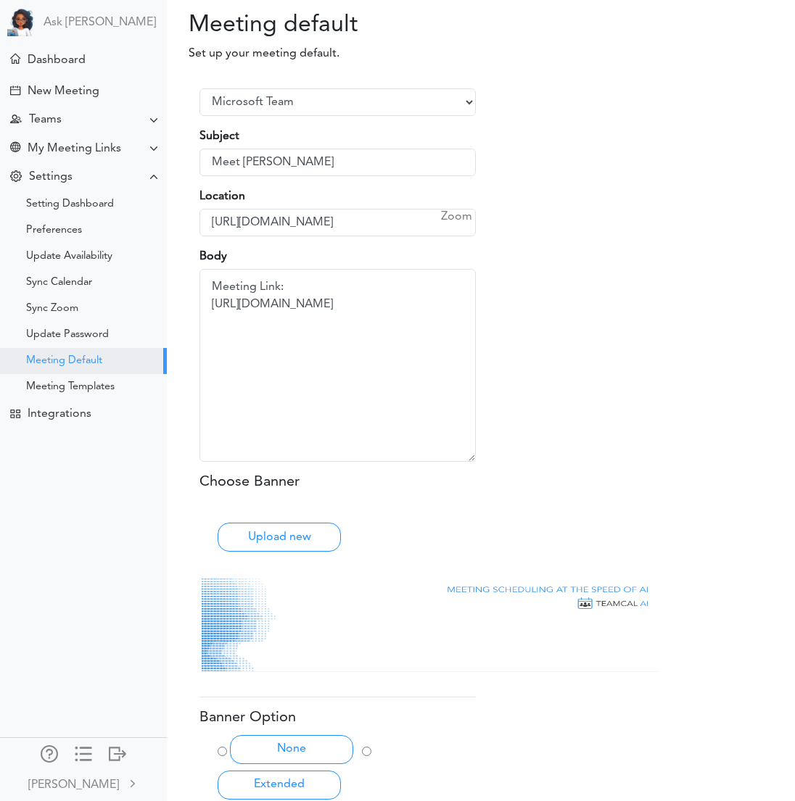
scroll to position [0, 11]
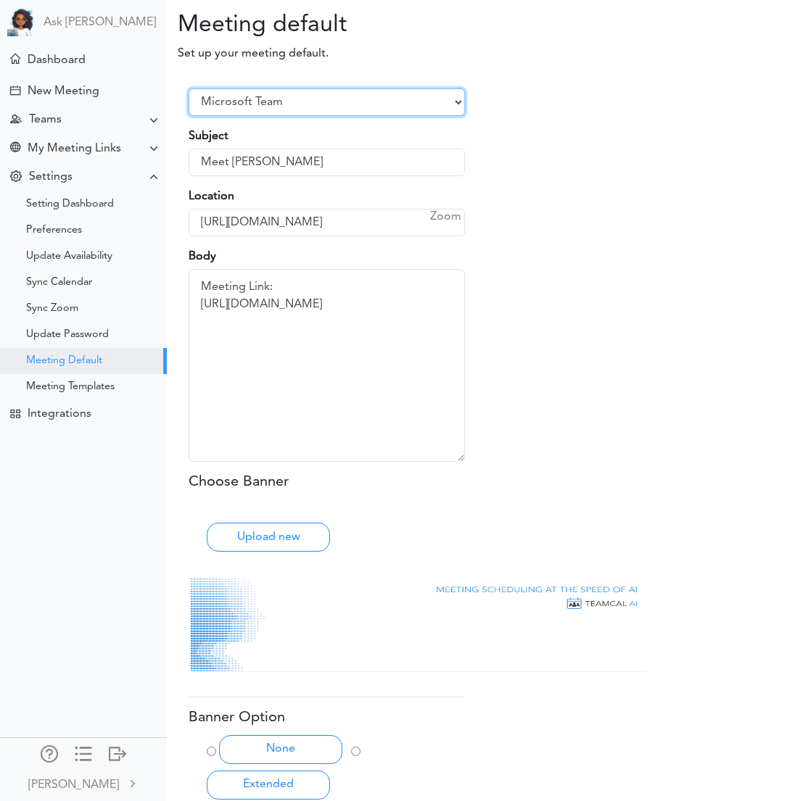
click at [424, 99] on select "Select Provider Zoom Google Meet Microsoft Team Other" at bounding box center [327, 102] width 276 height 28
select select "1"
click at [189, 103] on select "Select Provider Zoom Google Meet Microsoft Team Other" at bounding box center [327, 102] width 276 height 28
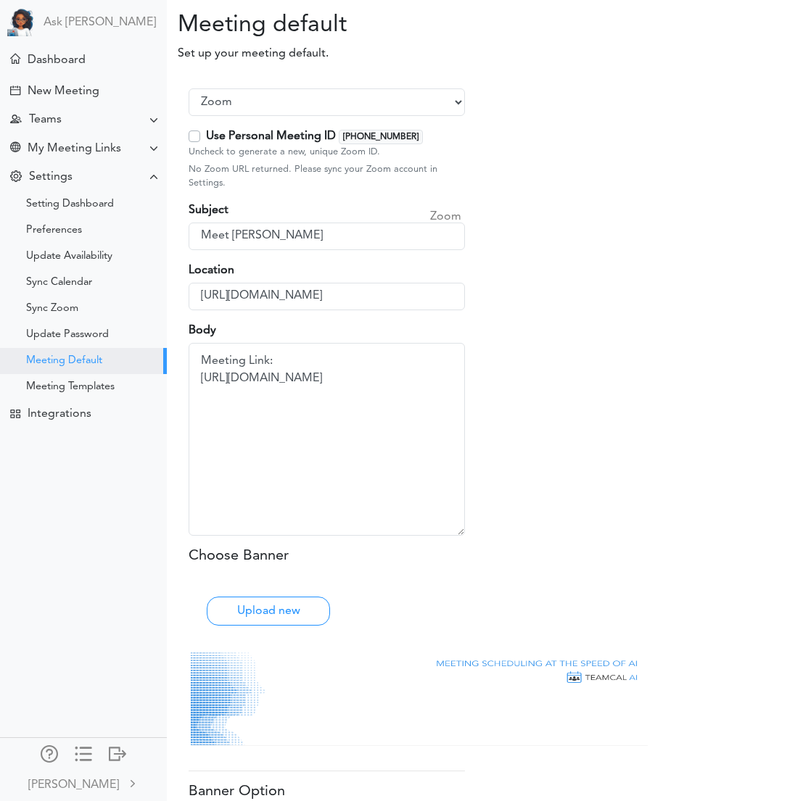
click at [206, 136] on label "Use Personal Meeting ID [PHONE_NUMBER]" at bounding box center [314, 136] width 217 height 17
click at [206, 136] on input "Use Personal Meeting ID [PHONE_NUMBER]" at bounding box center [210, 132] width 9 height 9
checkbox input "true"
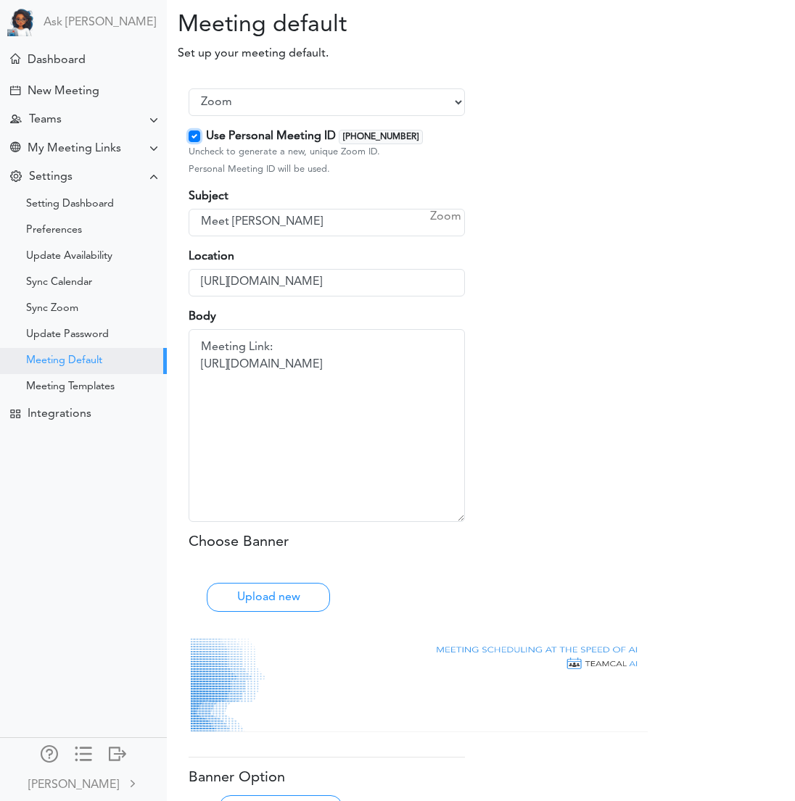
type input "[URL][DOMAIN_NAME][SECURITY_DATA]"
type textarea "Meeting Link: [URL][DOMAIN_NAME][SECURITY_DATA]"
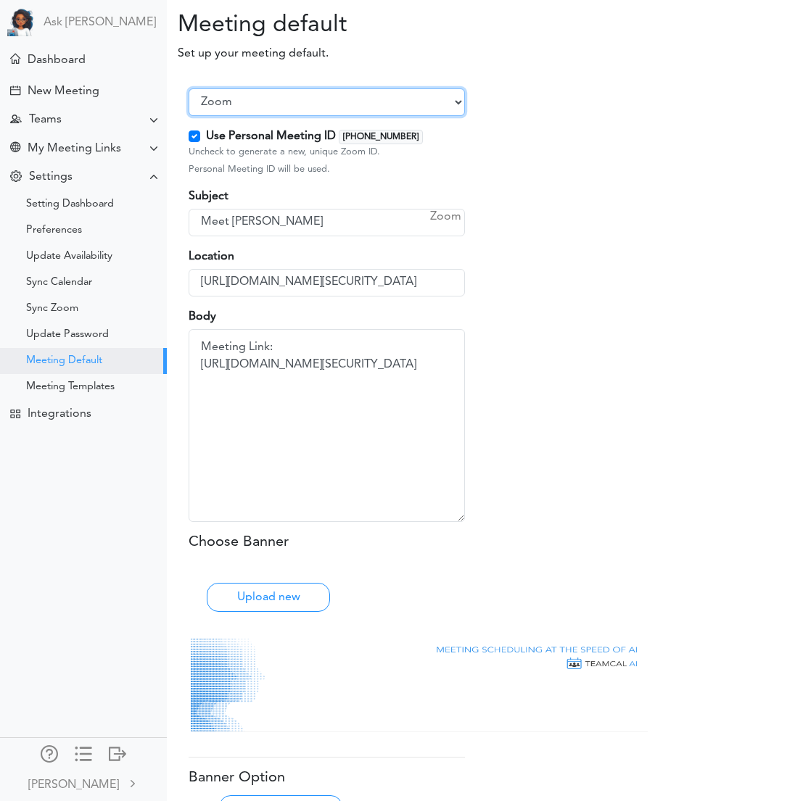
click at [387, 106] on select "Select Provider Zoom Google Meet Microsoft Team Other" at bounding box center [327, 102] width 276 height 28
select select "3"
click at [189, 103] on select "Select Provider Zoom Google Meet Microsoft Team Other" at bounding box center [327, 102] width 276 height 28
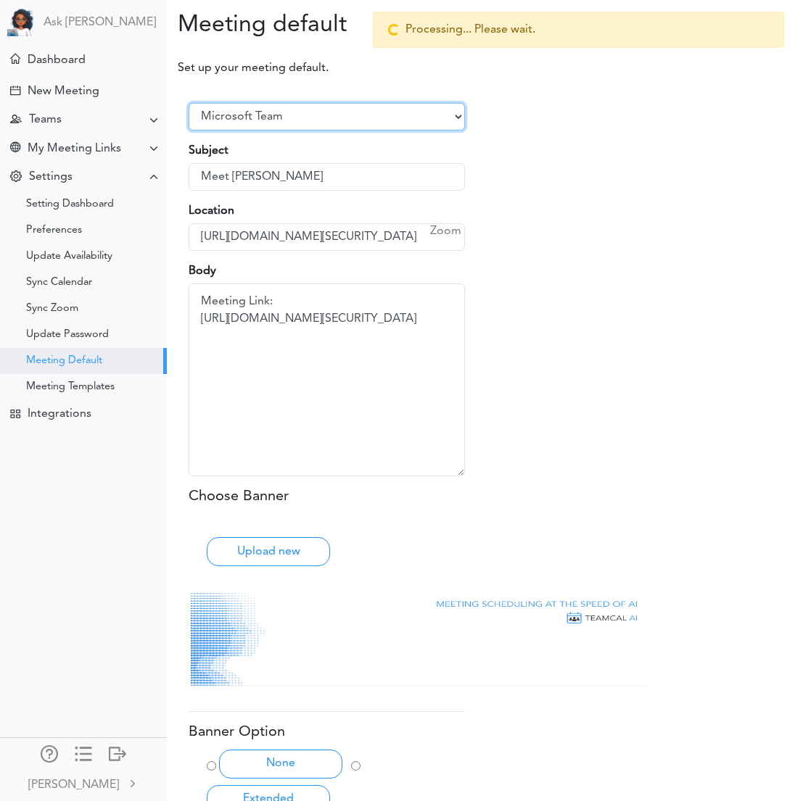
type input "https://teams.microsoft.com/l/meetup-join/19%3ameeting_OTY5YmZlMzItOGQzOS00Y2Fj…"
type textarea "Meeting Link: https://teams.microsoft.com/l/meetup-join/19%3ameeting_OTY5YmZlMz…"
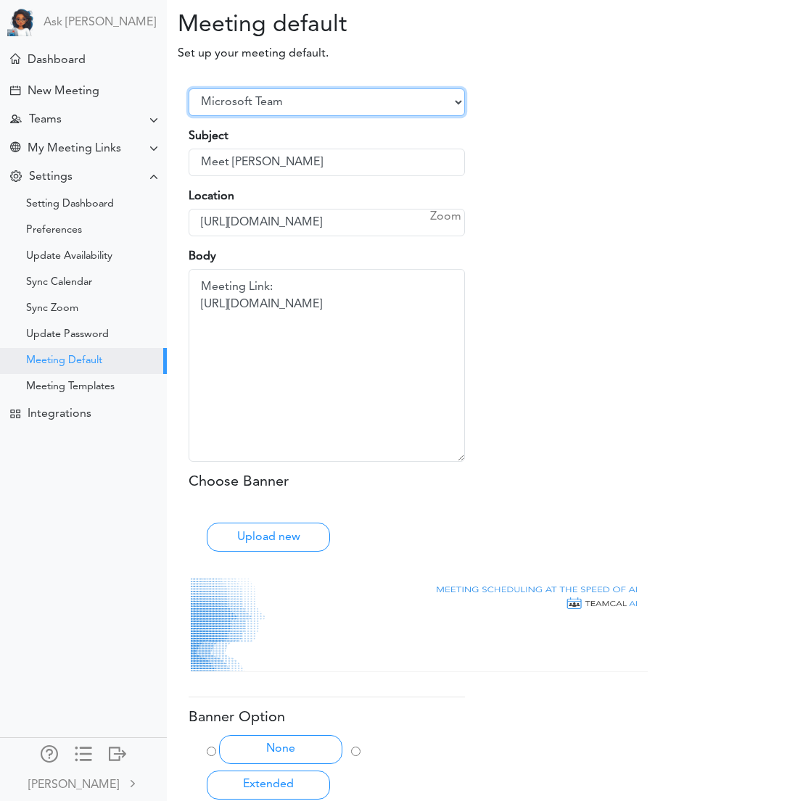
click at [358, 102] on select "Select Provider Zoom Google Meet Microsoft Team Other" at bounding box center [327, 102] width 276 height 28
select select "1"
click at [189, 88] on select "Select Provider Zoom Google Meet Microsoft Team Other" at bounding box center [327, 102] width 276 height 28
type input "[URL][DOMAIN_NAME][SECURITY_DATA]"
type textarea "Meeting Link: [URL][DOMAIN_NAME][SECURITY_DATA]"
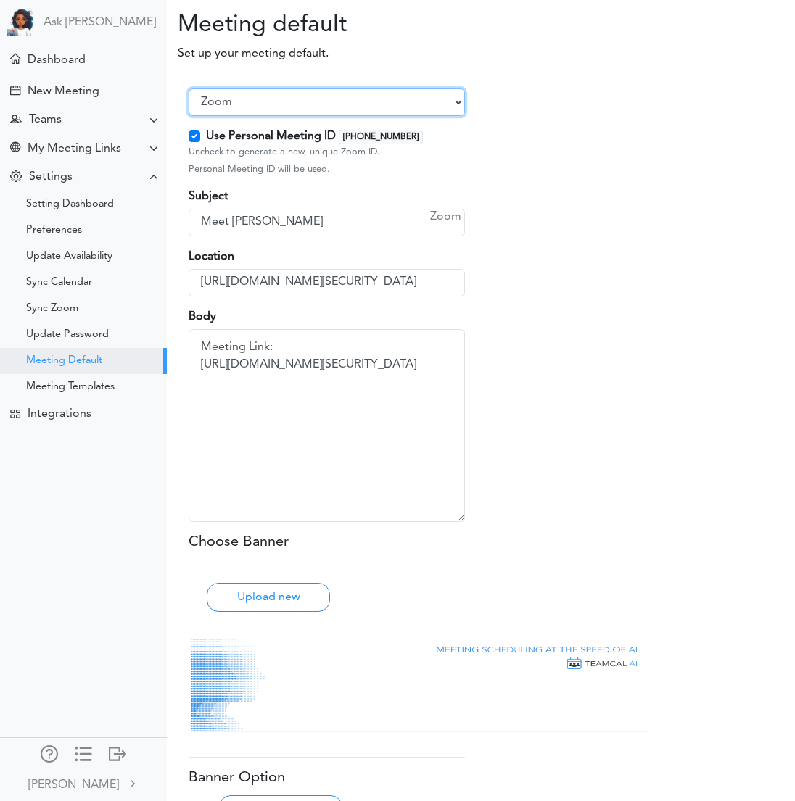
click at [242, 102] on select "Select Provider Zoom Google Meet Microsoft Team Other" at bounding box center [327, 102] width 276 height 28
click at [0, 0] on body "Ask Zara Dashboard" at bounding box center [386, 400] width 795 height 801
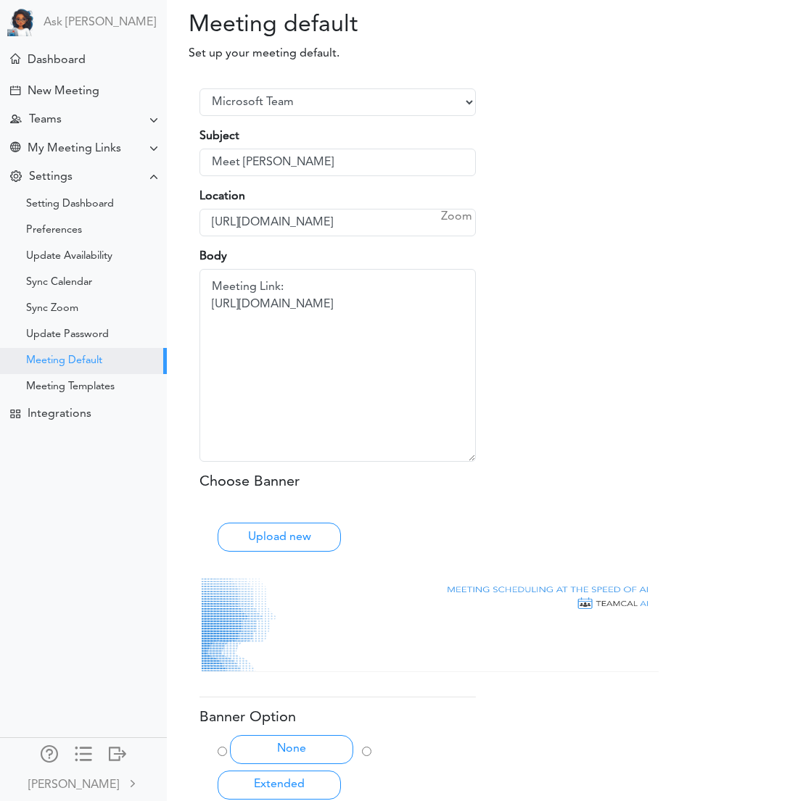
scroll to position [0, 11]
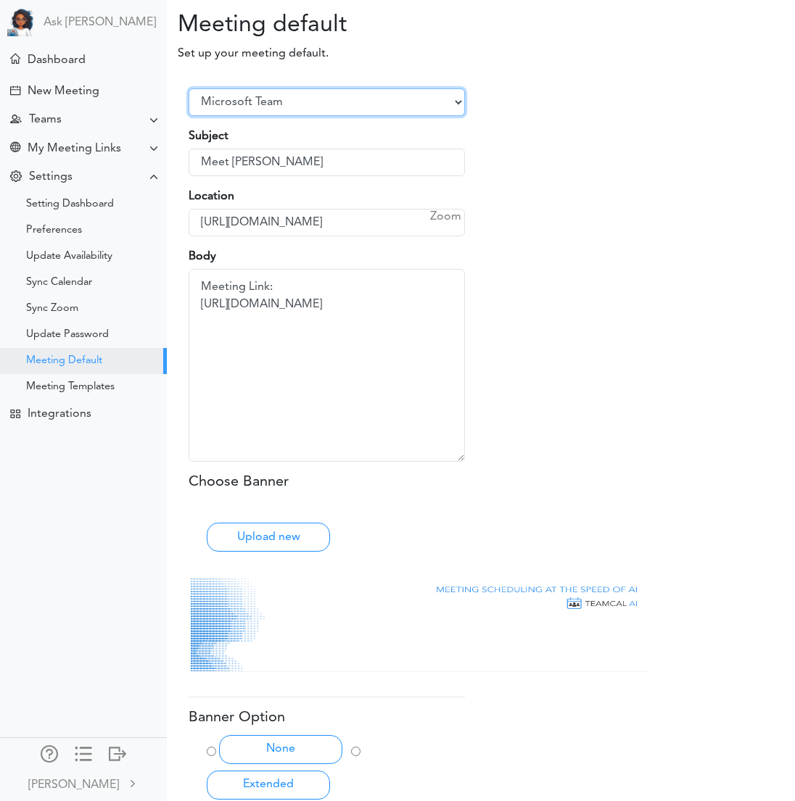
click at [438, 98] on select "Select Provider Zoom Google Meet Microsoft Team Other" at bounding box center [327, 102] width 276 height 28
select select "1"
click at [189, 88] on select "Select Provider Zoom Google Meet Microsoft Team Other" at bounding box center [327, 102] width 276 height 28
type input "[URL][DOMAIN_NAME][SECURITY_DATA]"
type textarea "Meeting Link: [URL][DOMAIN_NAME][SECURITY_DATA]"
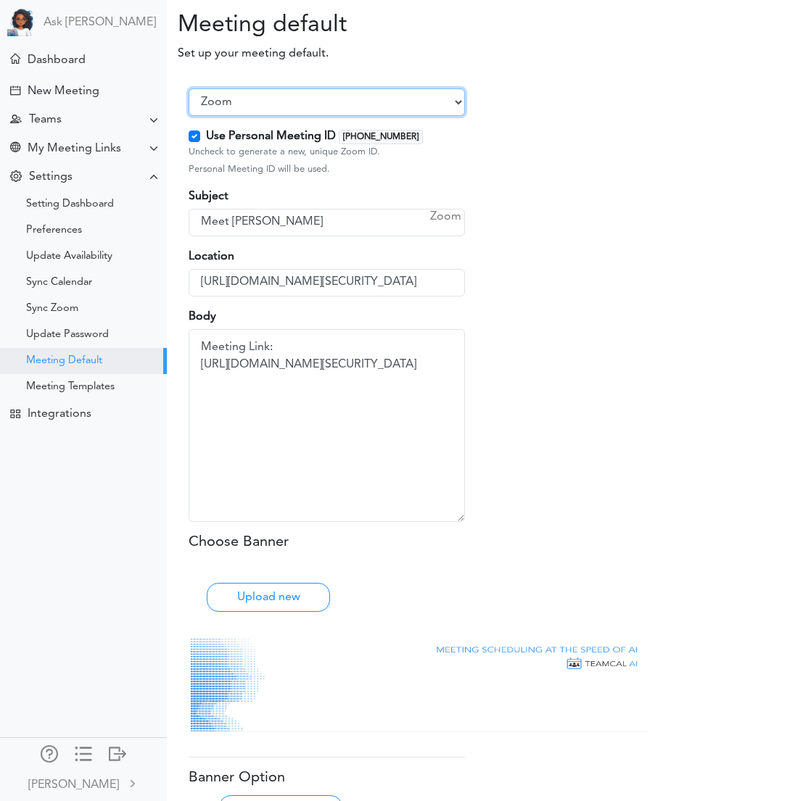
click at [397, 104] on select "Select Provider Zoom Google Meet Microsoft Team Other" at bounding box center [327, 102] width 276 height 28
select select "3"
click at [189, 103] on select "Select Provider Zoom Google Meet Microsoft Team Other" at bounding box center [327, 102] width 276 height 28
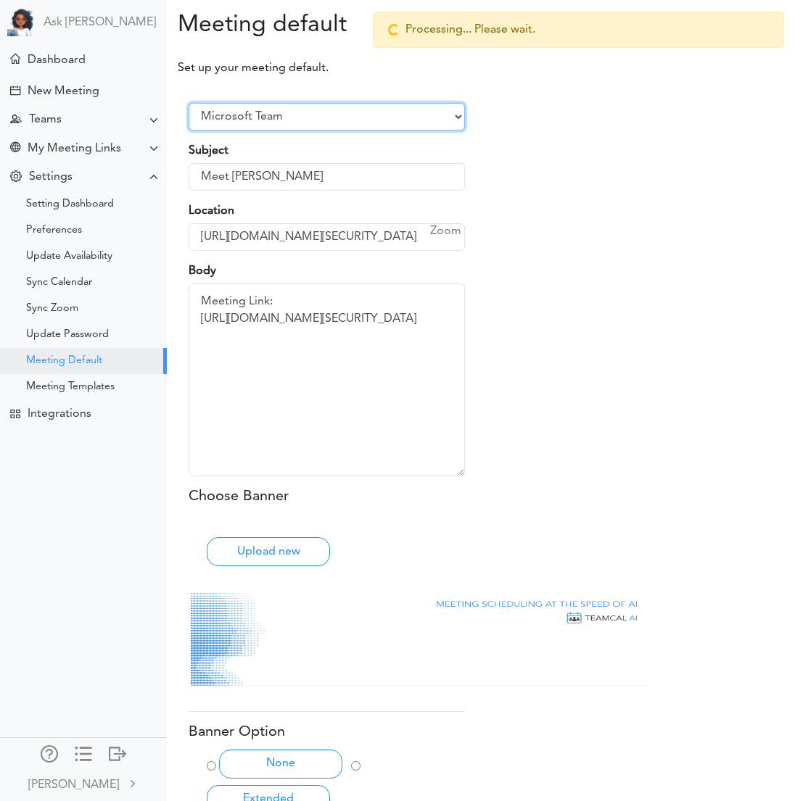
type input "[URL][DOMAIN_NAME]"
type textarea "Meeting Link: [URL][DOMAIN_NAME]"
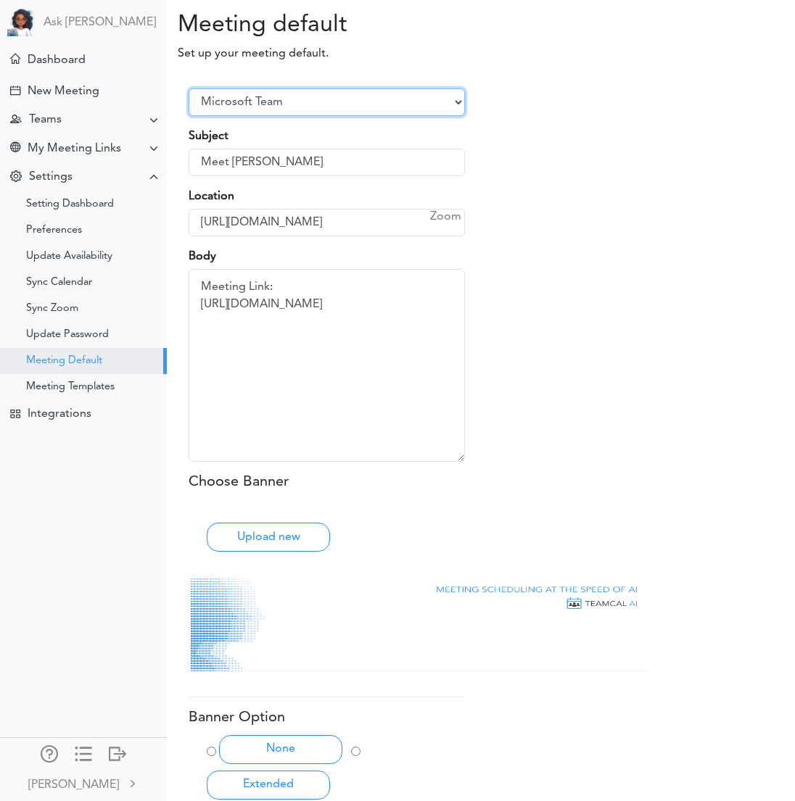
click at [408, 107] on select "Select Provider Zoom Google Meet Microsoft Team Other" at bounding box center [327, 102] width 276 height 28
select select "1"
click at [189, 88] on select "Select Provider Zoom Google Meet Microsoft Team Other" at bounding box center [327, 102] width 276 height 28
type input "[URL][DOMAIN_NAME][SECURITY_DATA]"
type textarea "Meeting Link: [URL][DOMAIN_NAME][SECURITY_DATA]"
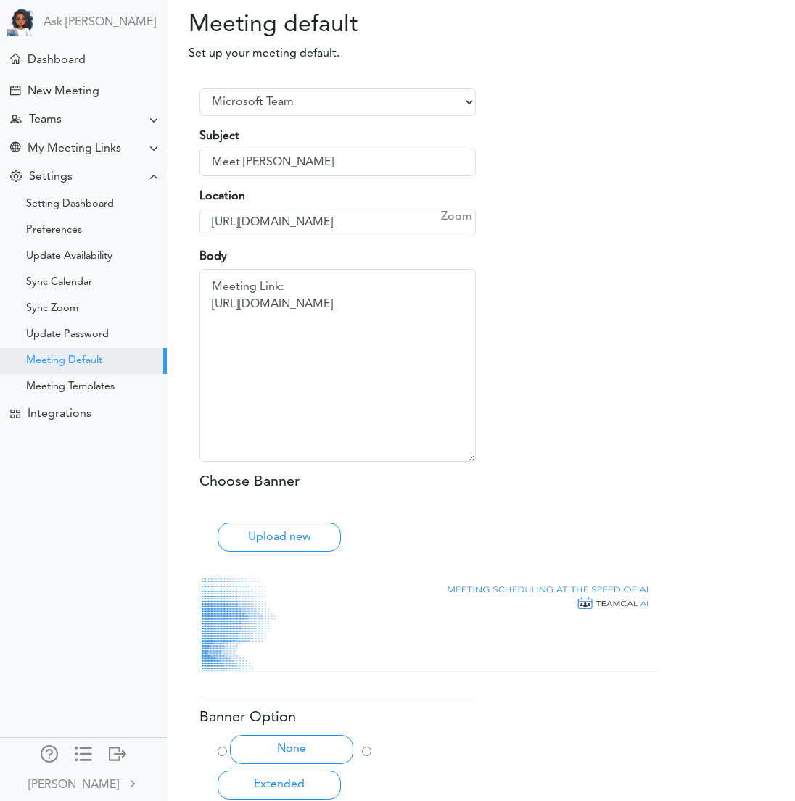
scroll to position [0, 11]
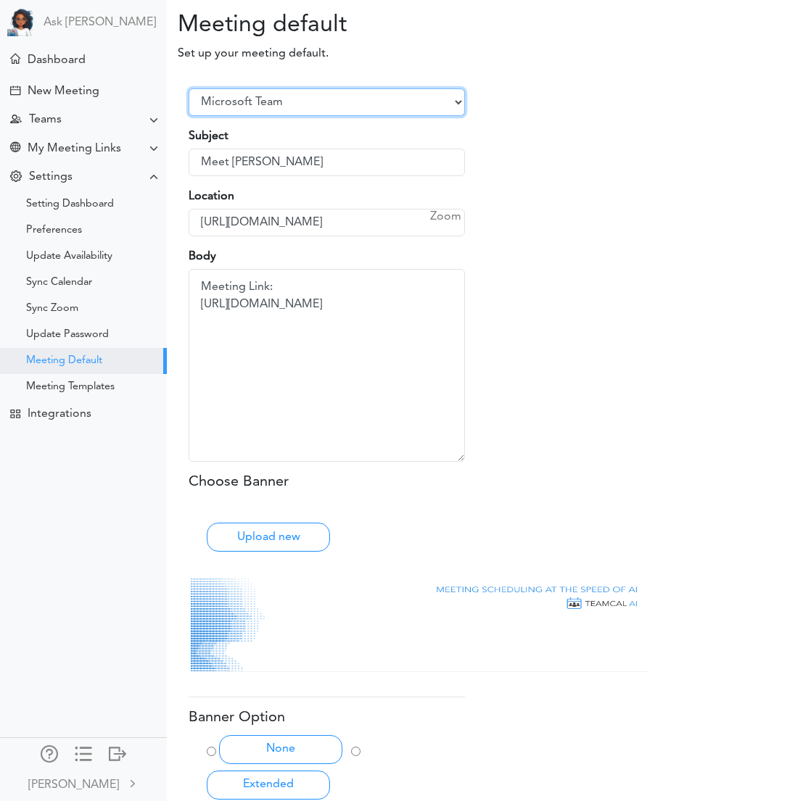
click at [411, 107] on select "Select Provider Zoom Google Meet Microsoft Team Other" at bounding box center [327, 102] width 276 height 28
select select "1"
click at [189, 88] on select "Select Provider Zoom Google Meet Microsoft Team Other" at bounding box center [327, 102] width 276 height 28
type input "[URL][DOMAIN_NAME][SECURITY_DATA]"
type textarea "Meeting Link: [URL][DOMAIN_NAME][SECURITY_DATA]"
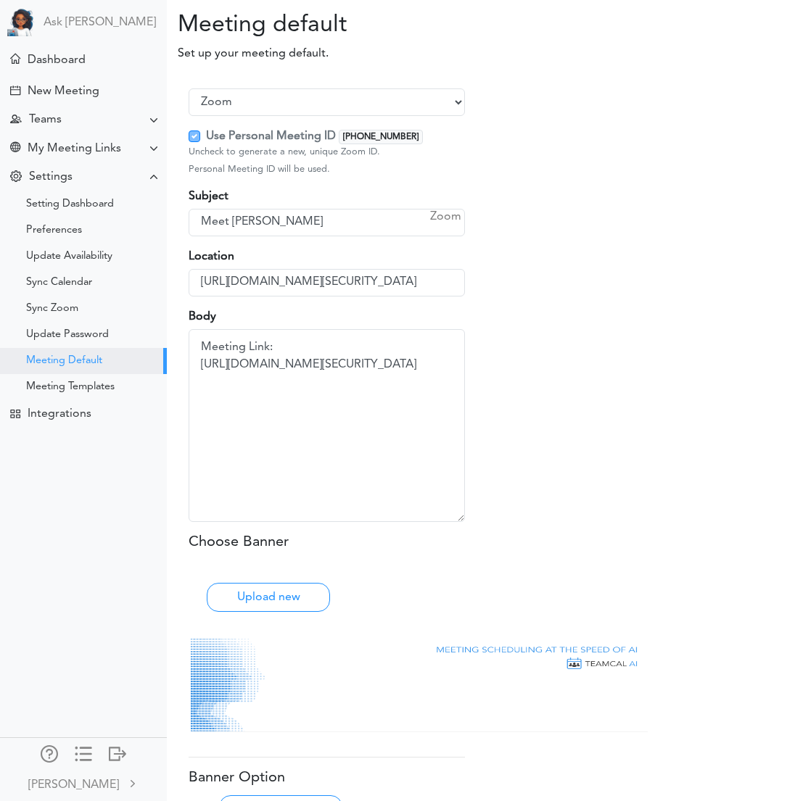
click at [206, 136] on label "Use Personal Meeting ID [PHONE_NUMBER]" at bounding box center [314, 136] width 217 height 17
click at [206, 136] on label "Use Personal Meeting ID 833 457 2122" at bounding box center [314, 136] width 217 height 17
click at [703, 301] on div "Select Provider Zoom Google Meet Microsoft Team Other Use Personal Meeting ID 8…" at bounding box center [475, 529] width 595 height 910
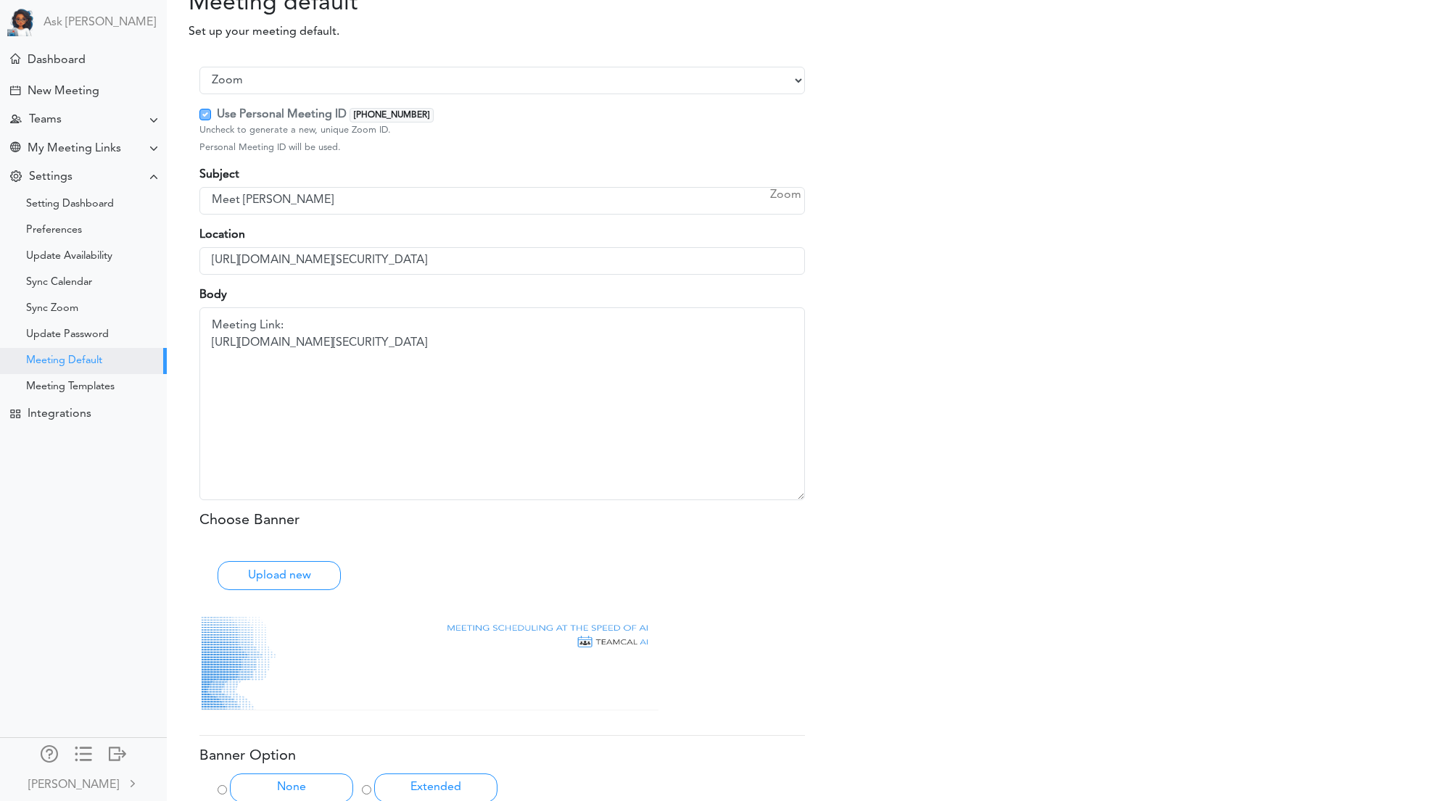
scroll to position [0, 0]
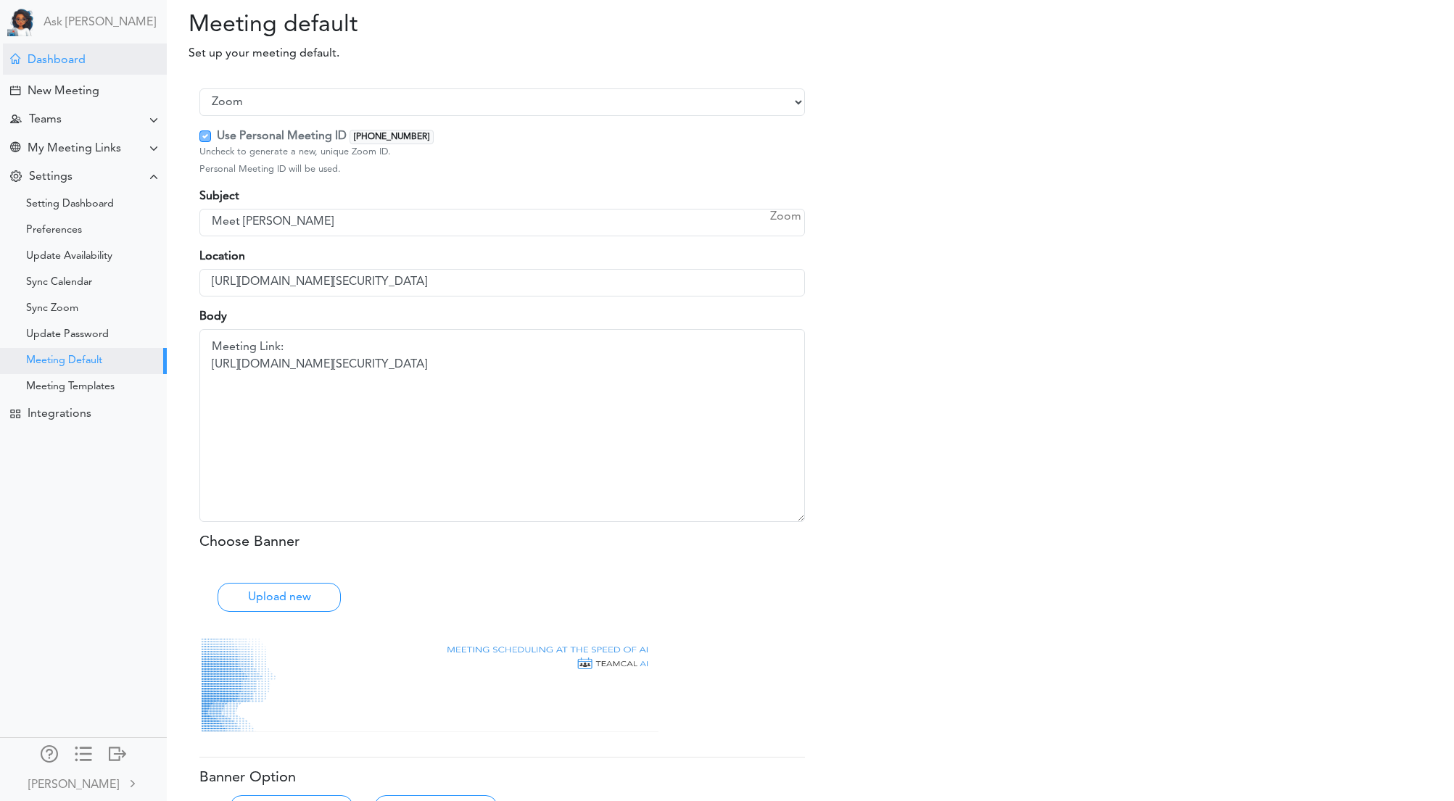
click at [73, 51] on div "Dashboard" at bounding box center [85, 59] width 164 height 31
